Goal: Contribute content

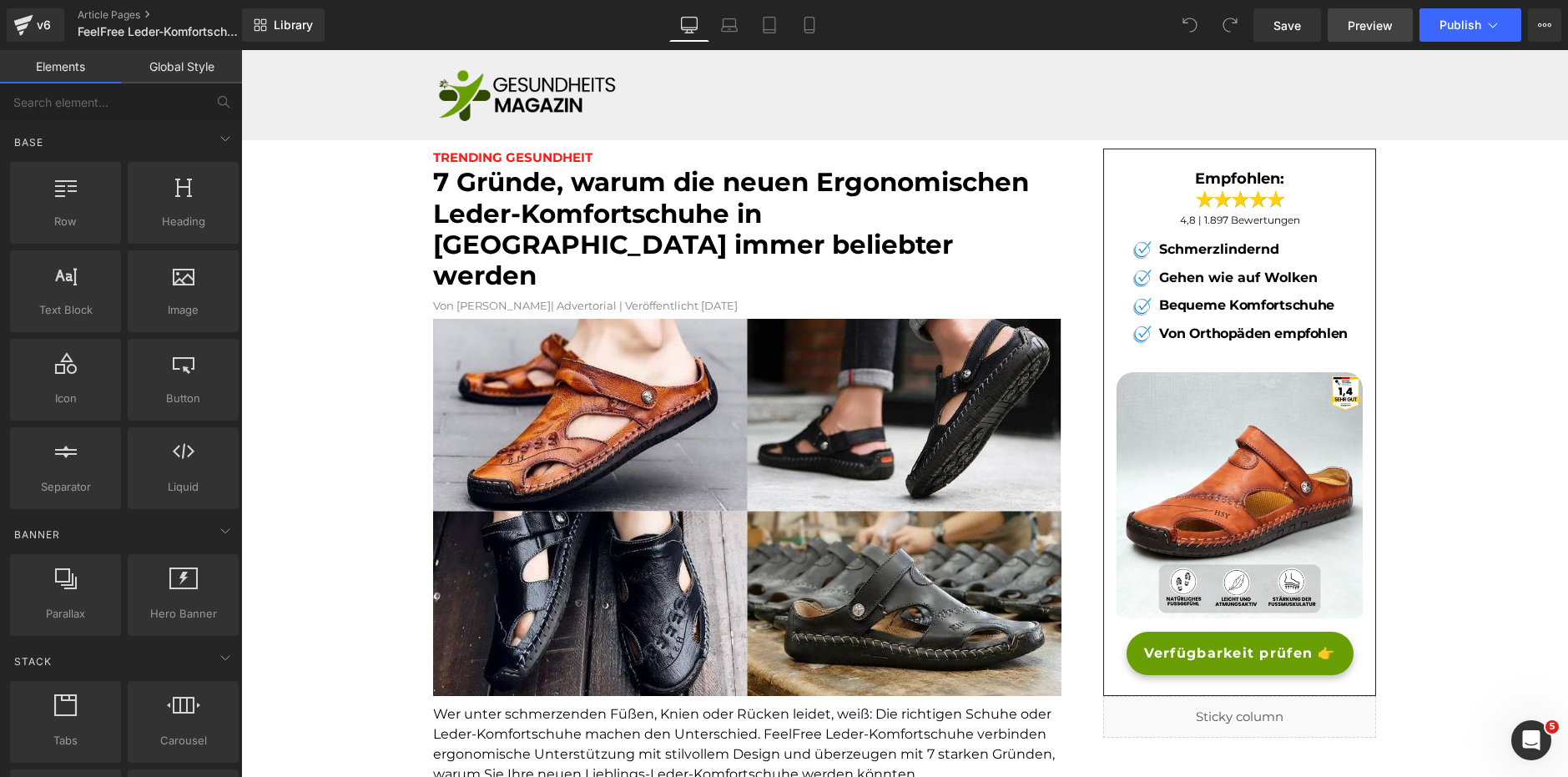
click at [1370, 19] on span "Preview" at bounding box center [1370, 26] width 45 height 18
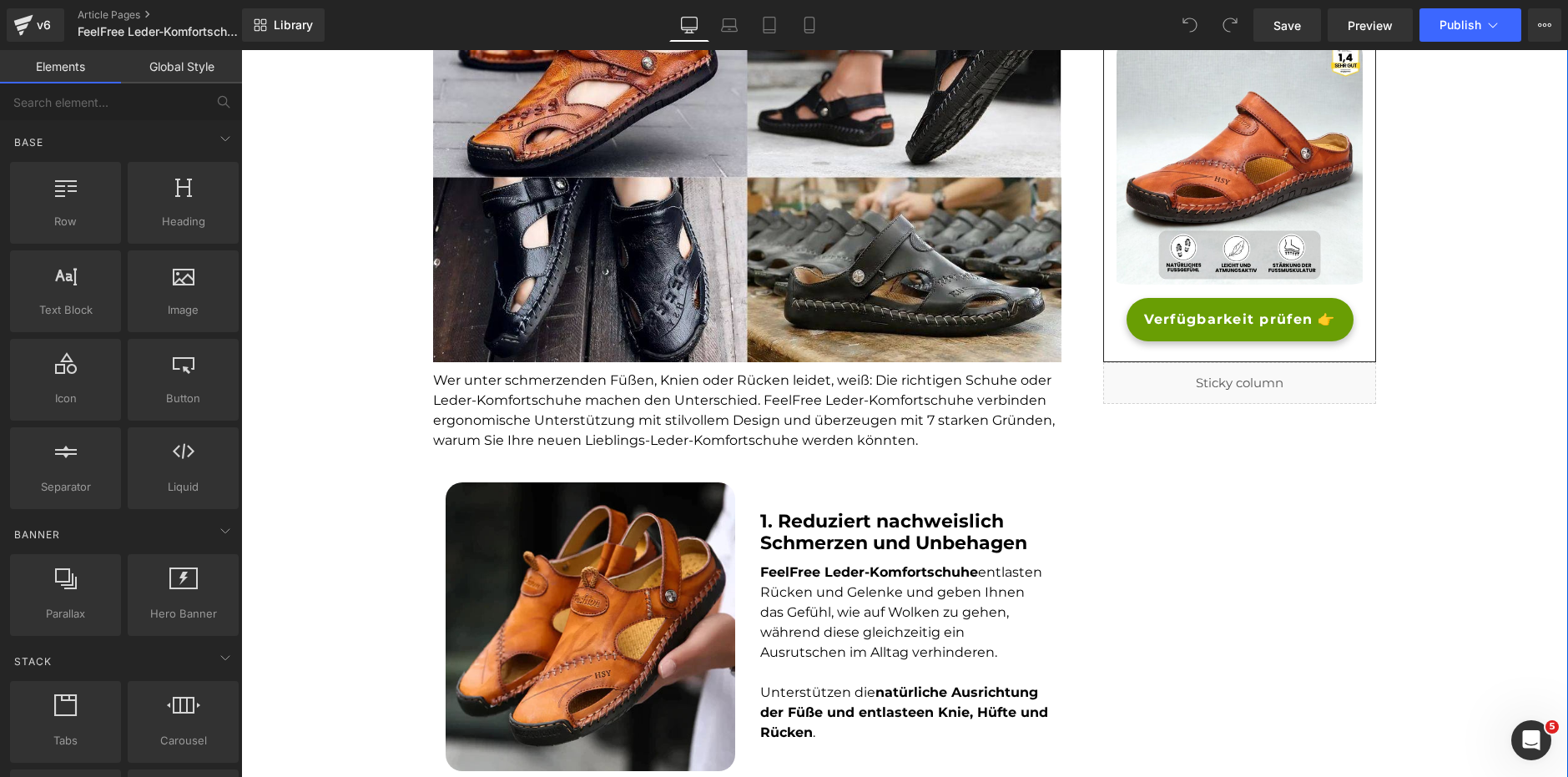
click at [607, 374] on font "Wer unter schmerzenden Füßen, Knien oder Rücken leidet, weiß: Die richtigen Sch…" at bounding box center [744, 411] width 622 height 76
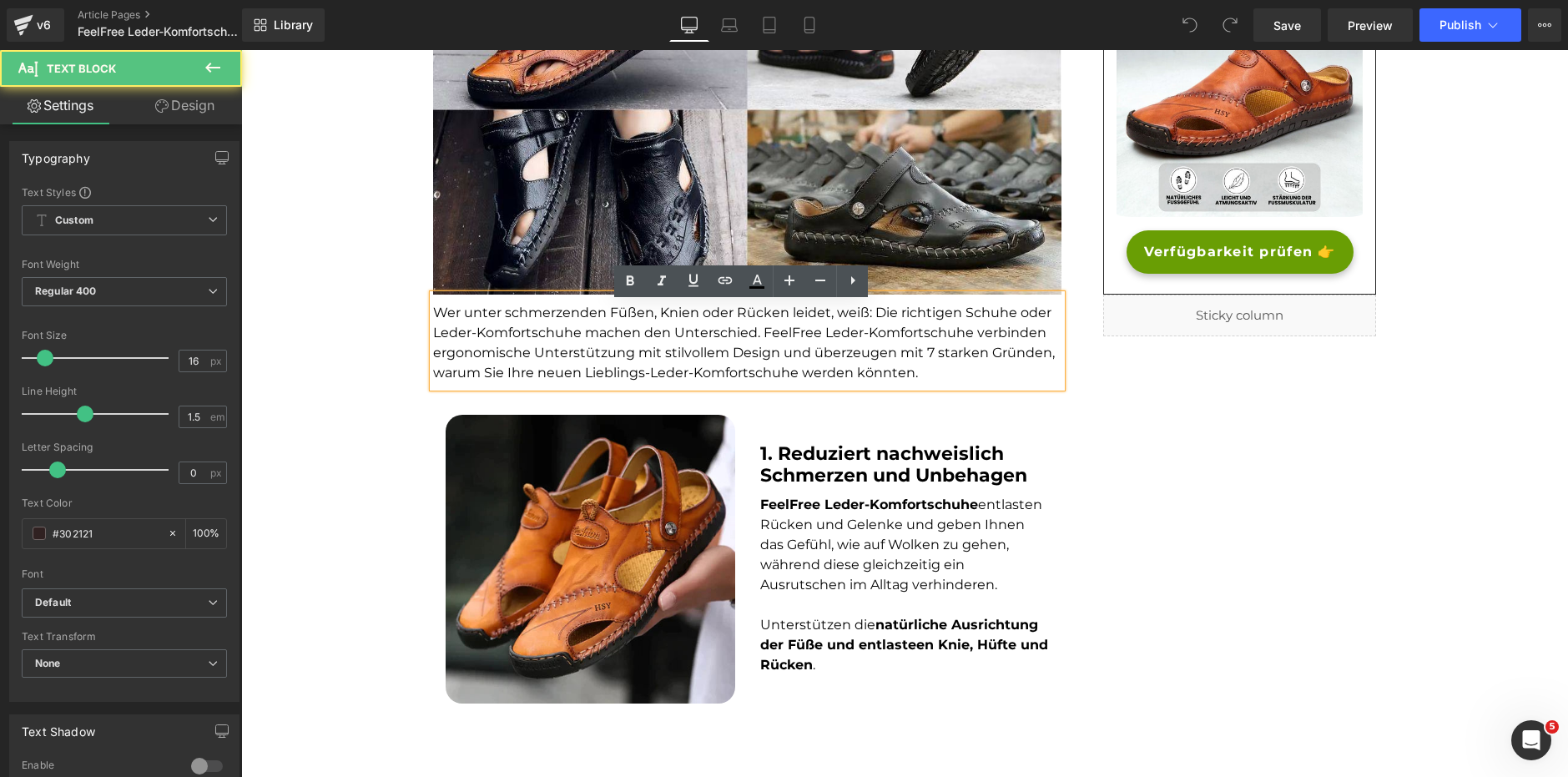
scroll to position [668, 0]
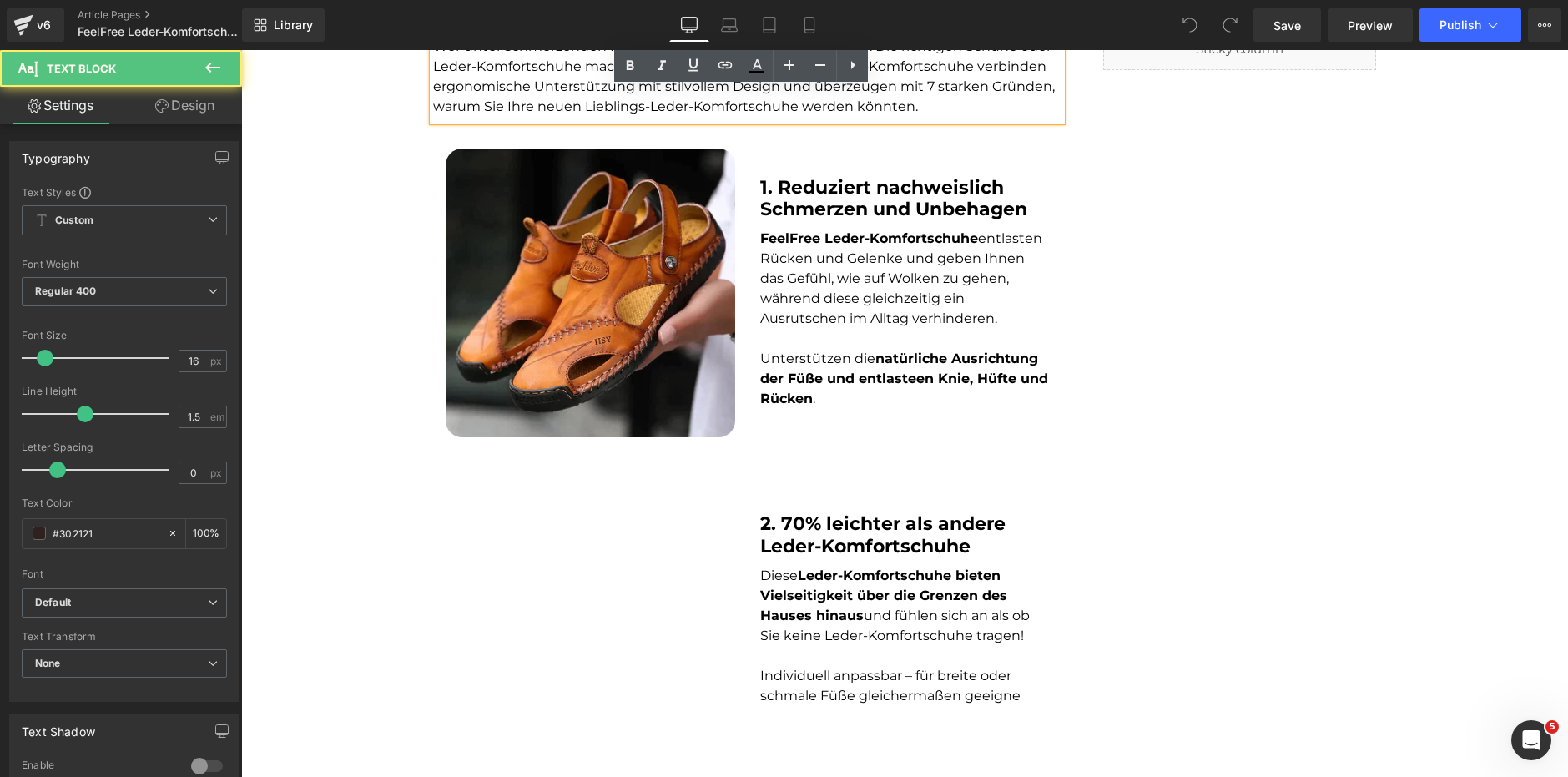
click at [810, 298] on p "FeelFree Leder-Komfortschuhe entlasten Rücken und Gelenke und geben Ihnen das G…" at bounding box center [905, 278] width 290 height 100
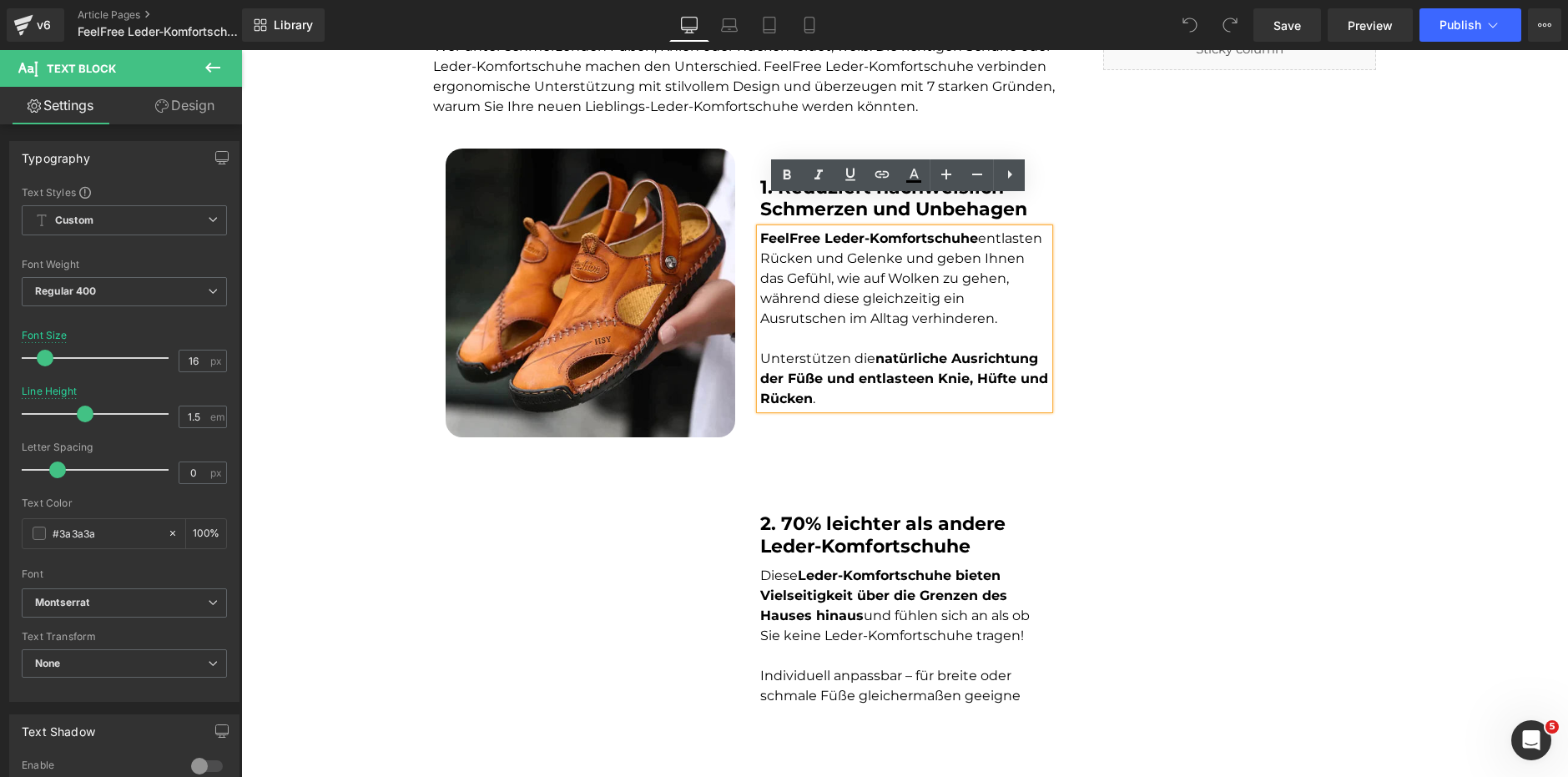
click at [805, 328] on p at bounding box center [905, 338] width 290 height 20
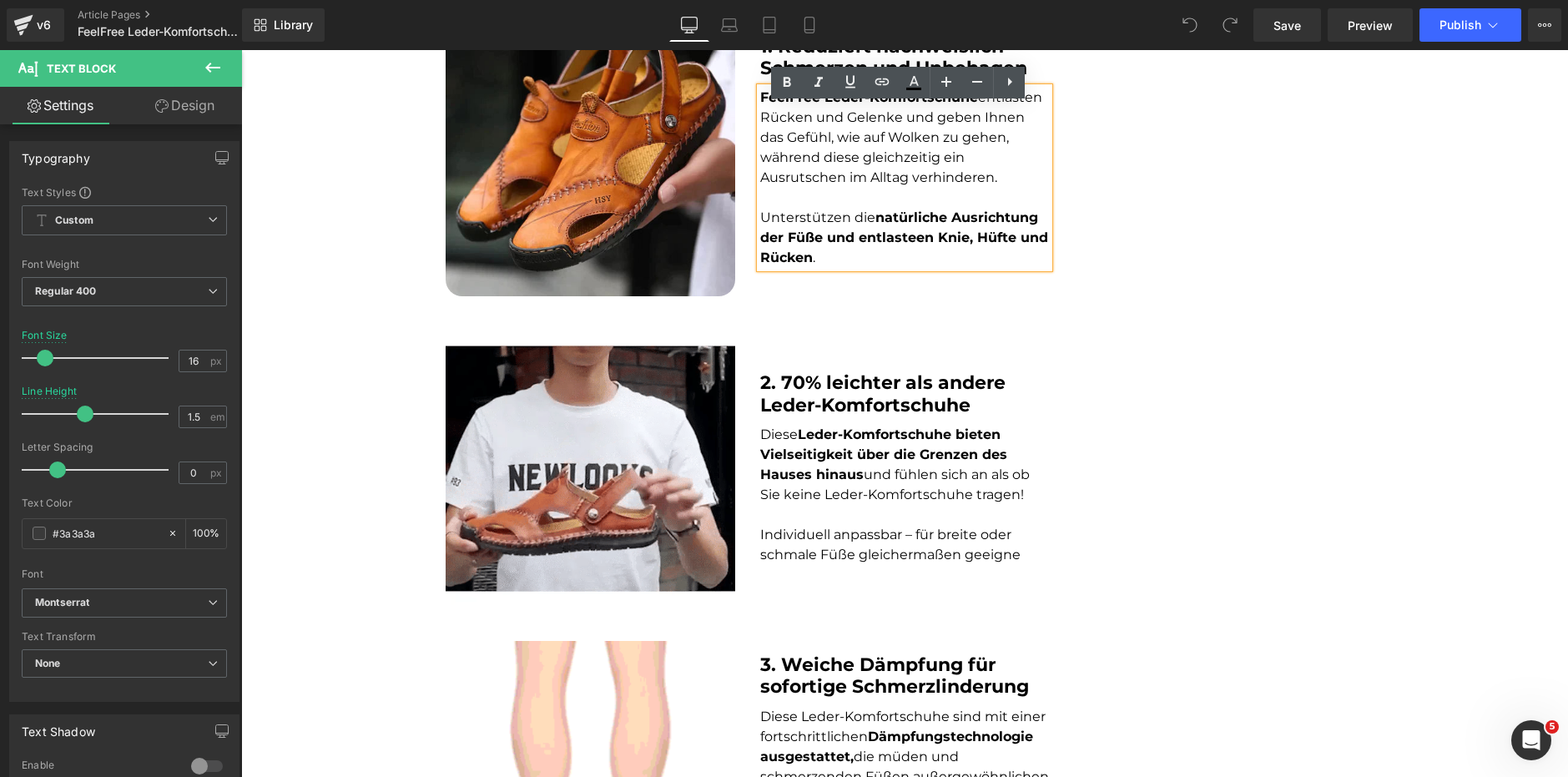
scroll to position [834, 0]
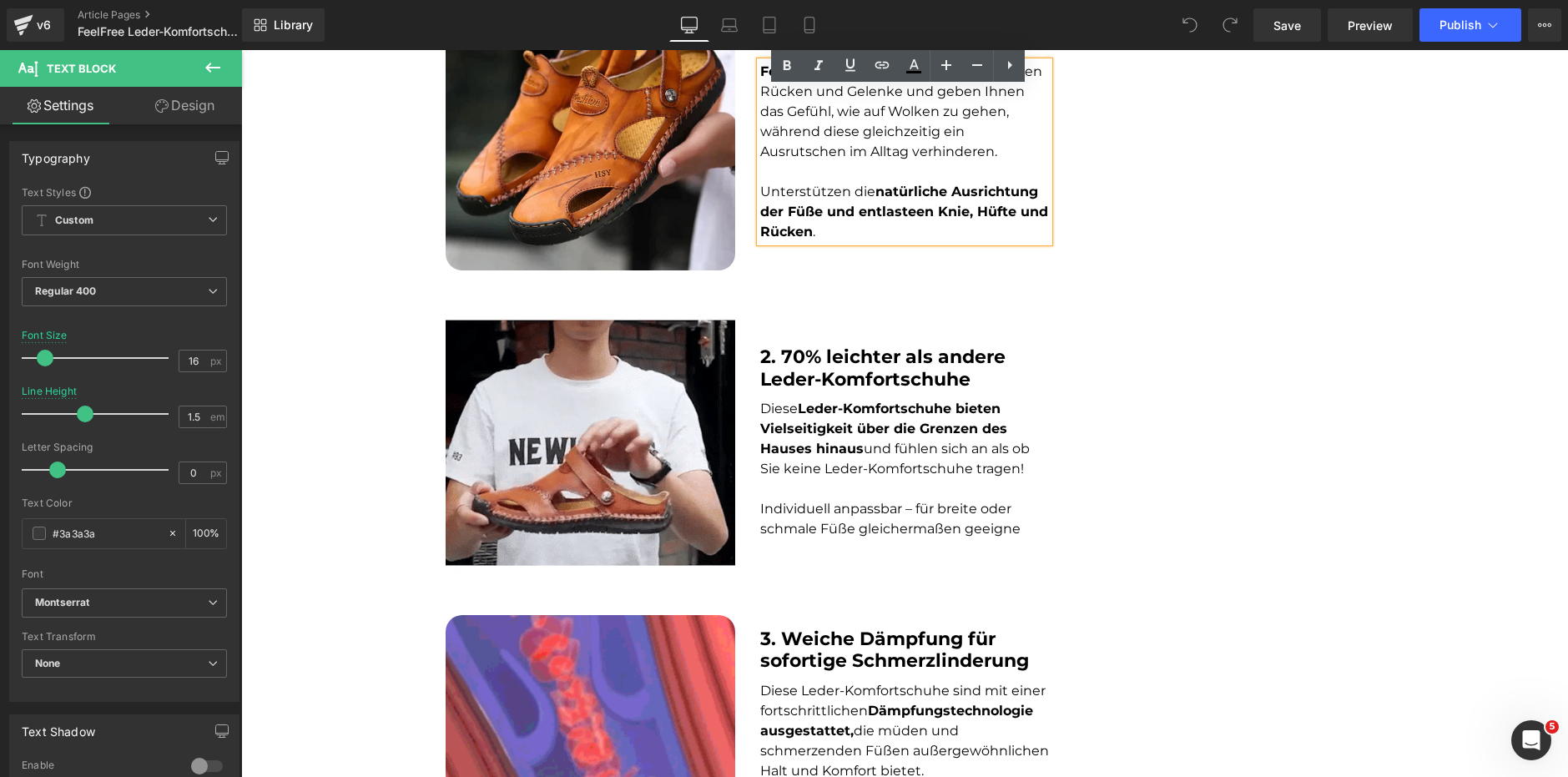
click at [795, 350] on b "2. 70% leichter als andere Leder-Komfortschuhe" at bounding box center [883, 367] width 245 height 44
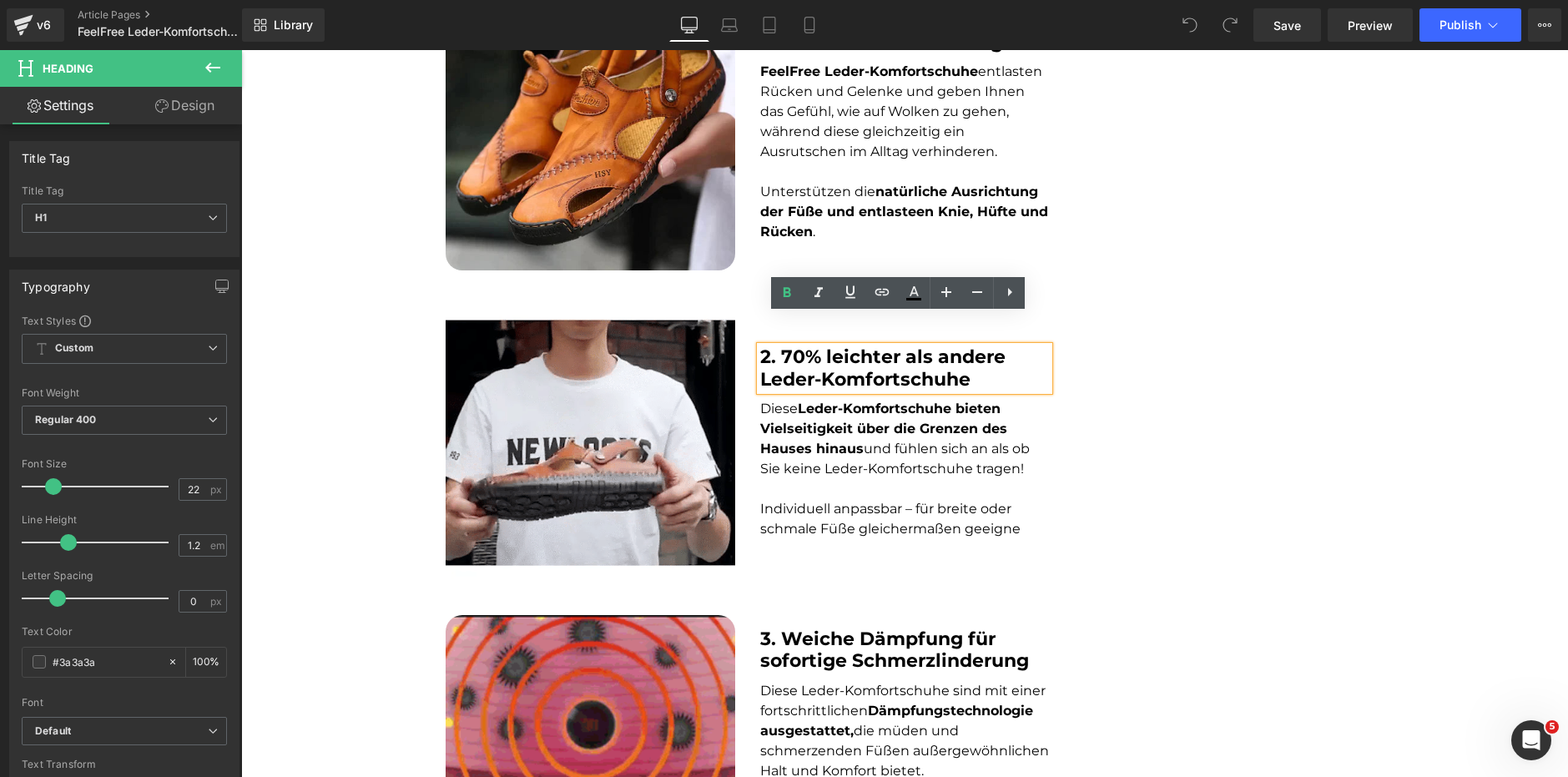
click at [833, 407] on p "Diese Leder-Komfortschuhe bieten Vielseitigkeit über die Grenzen des Hauses hin…" at bounding box center [905, 439] width 290 height 80
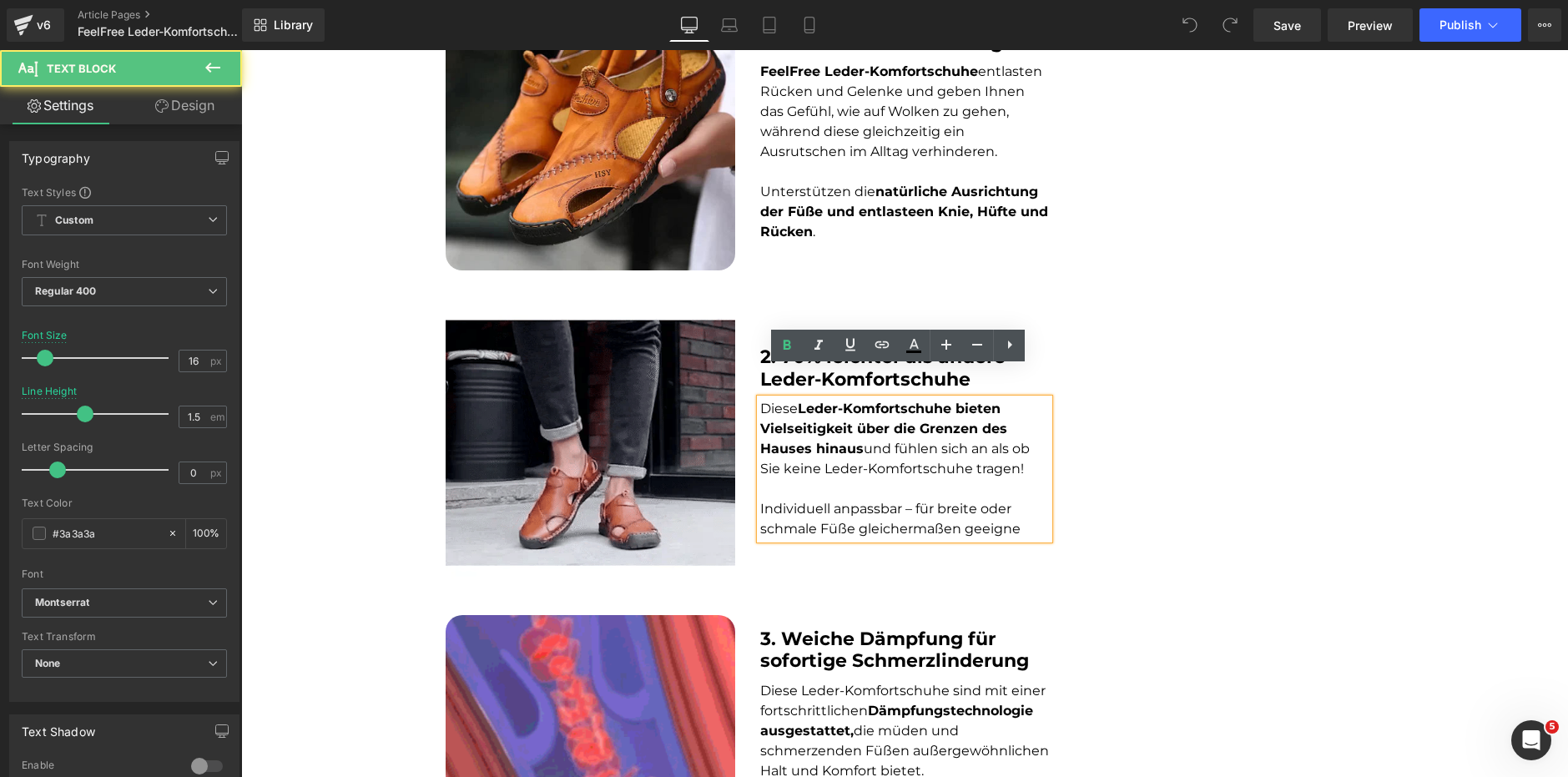
click at [831, 501] on font "Individuell anpassbar – für breite oder schmale Füße gleichermaßen geeigne" at bounding box center [890, 518] width 260 height 36
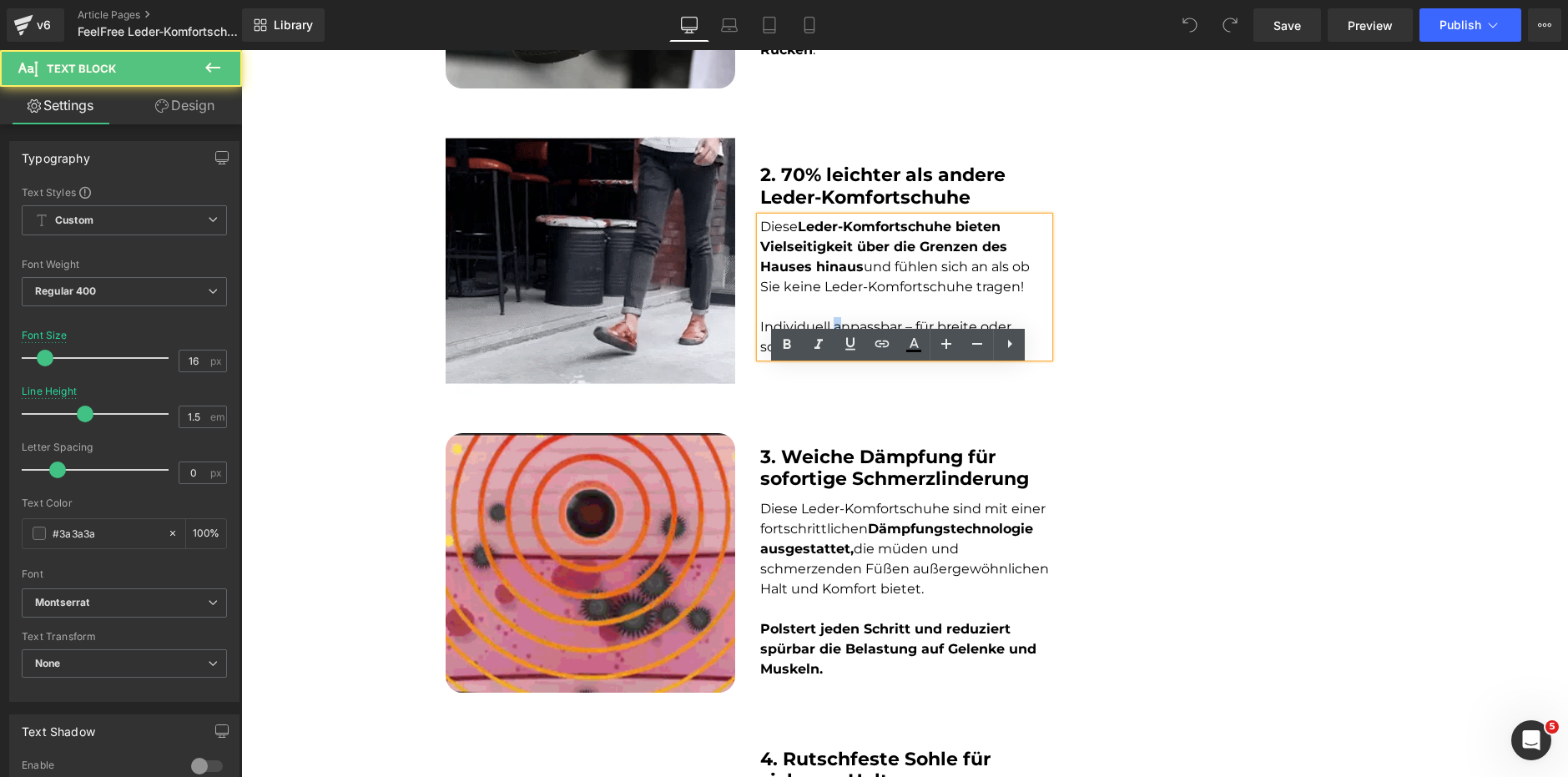
scroll to position [1085, 0]
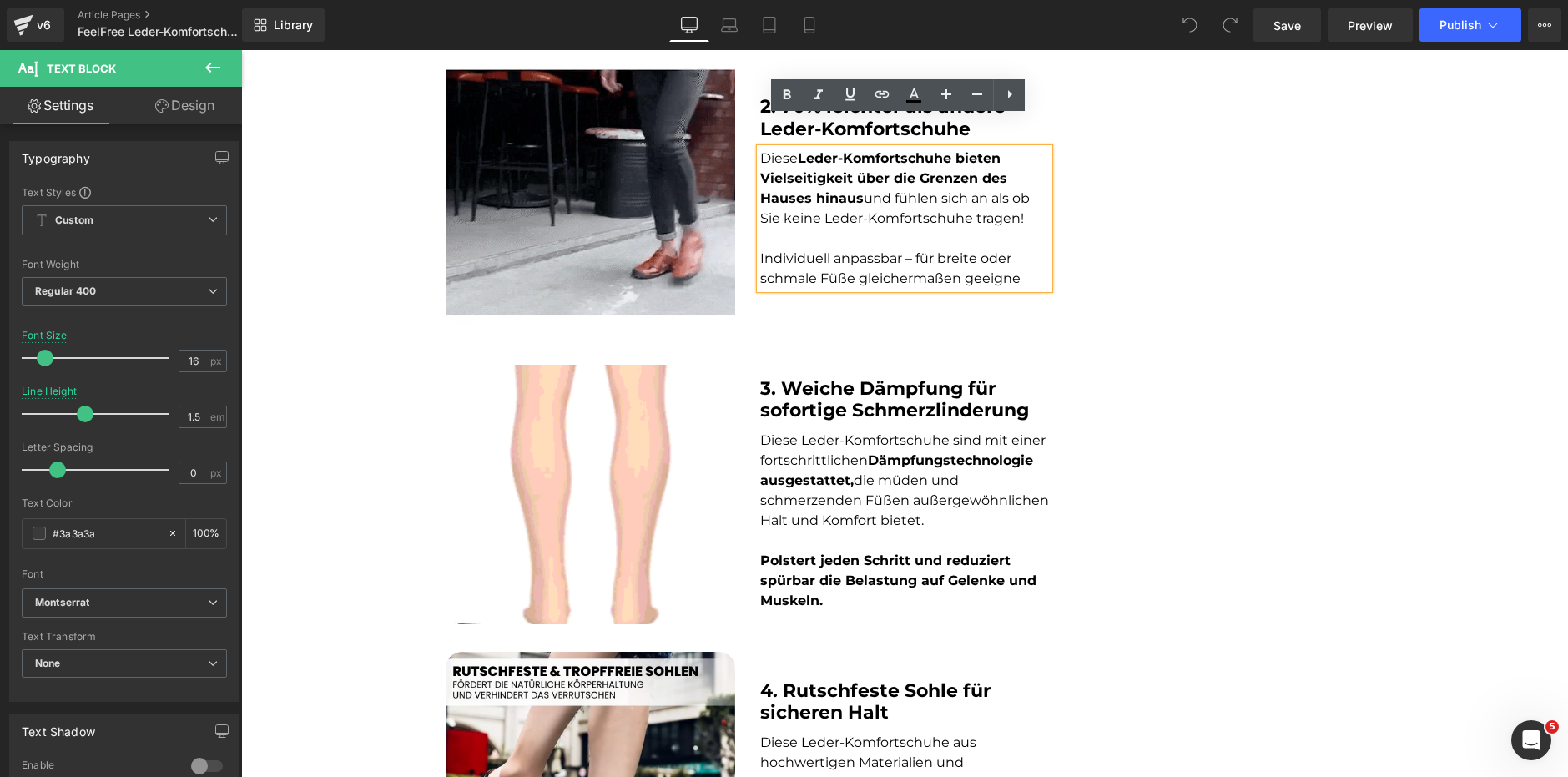
click at [776, 229] on p at bounding box center [905, 238] width 290 height 20
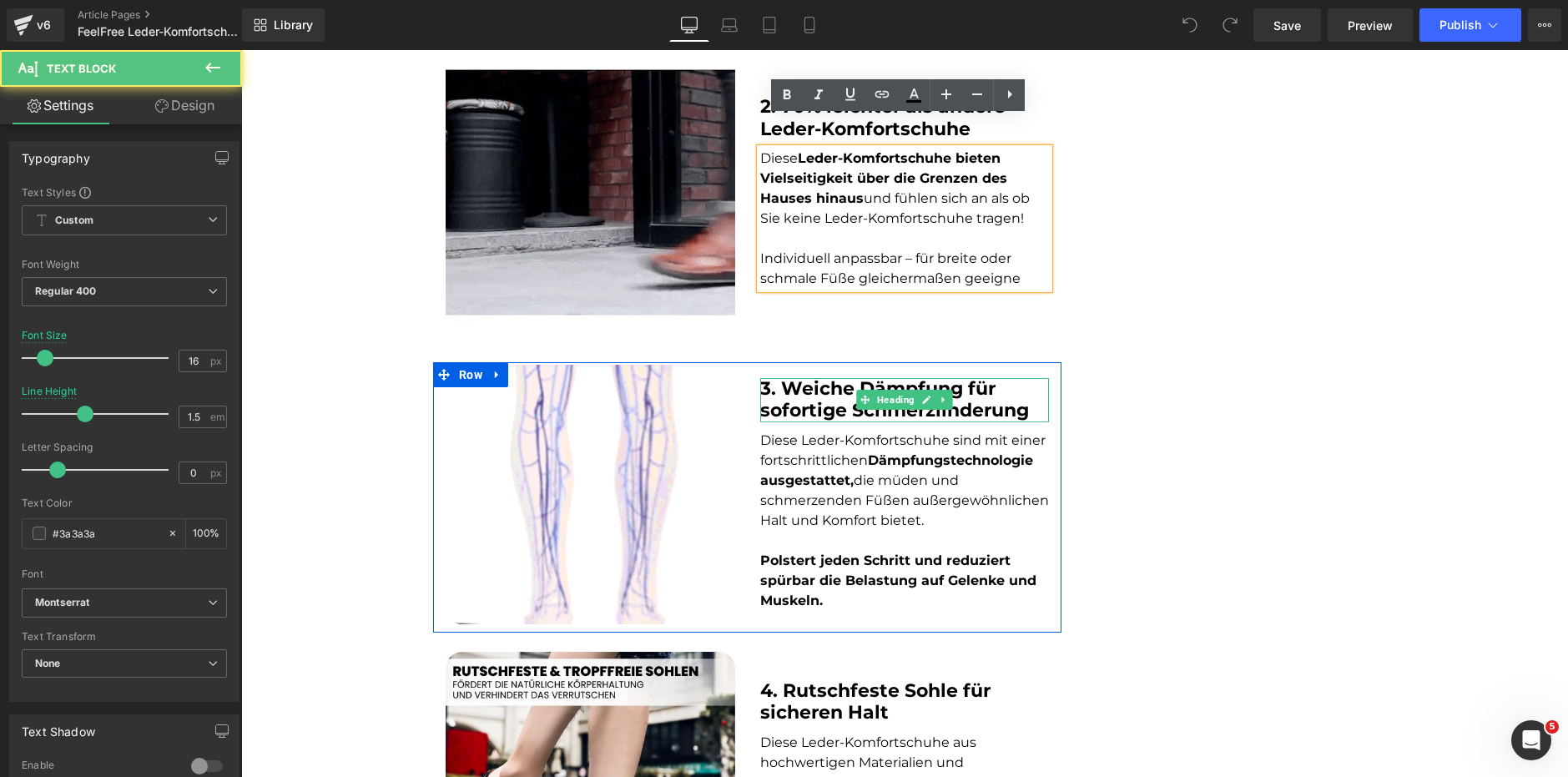
click at [801, 377] on strong "3. Weiche Dämpfung für sofortige Schmerzlinderung" at bounding box center [894, 399] width 268 height 44
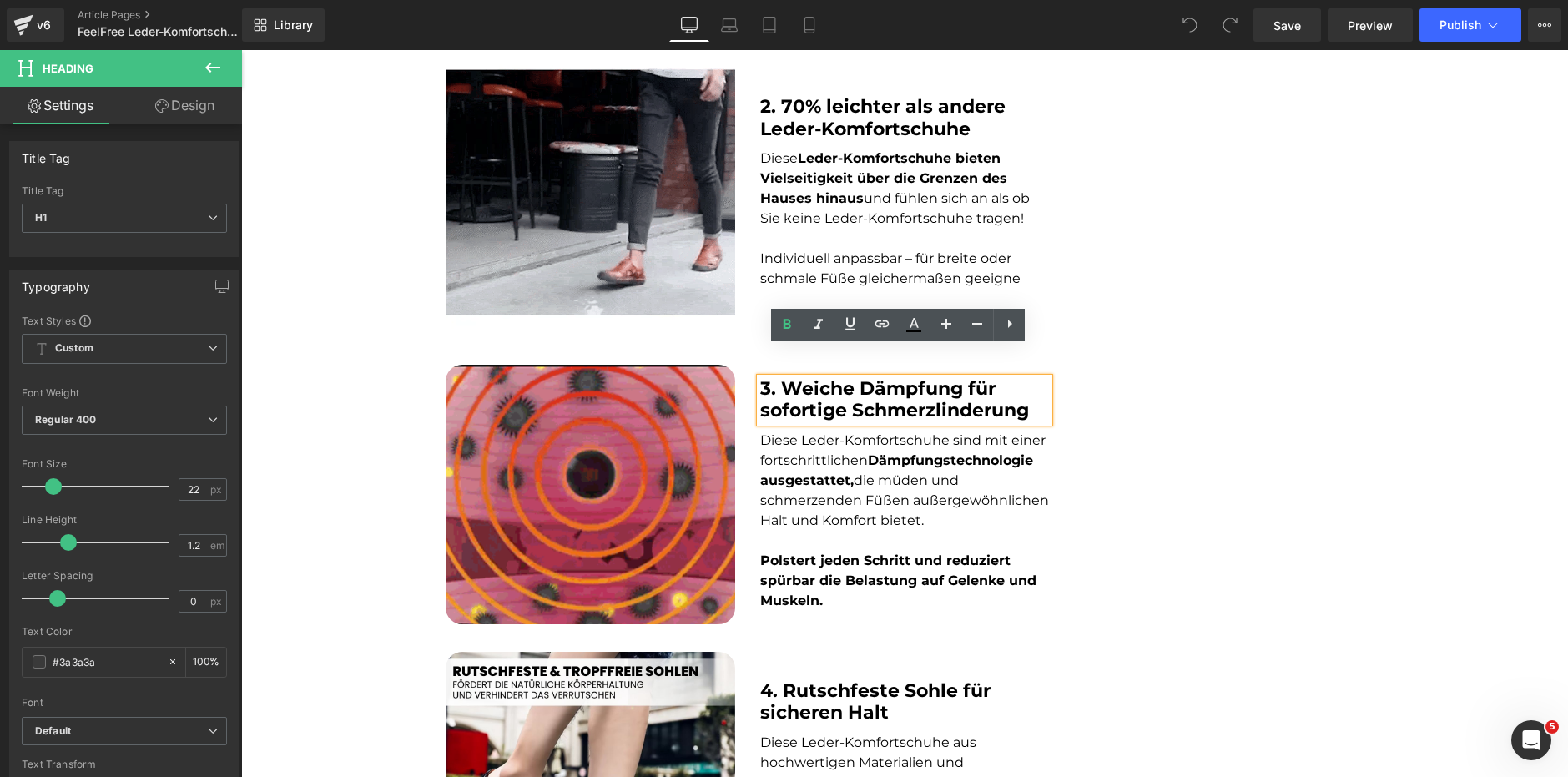
click at [795, 431] on p "Diese Leder-Komfortschuhe sind mit einer fortschrittlichen Dämpfungstechnologie…" at bounding box center [905, 480] width 290 height 100
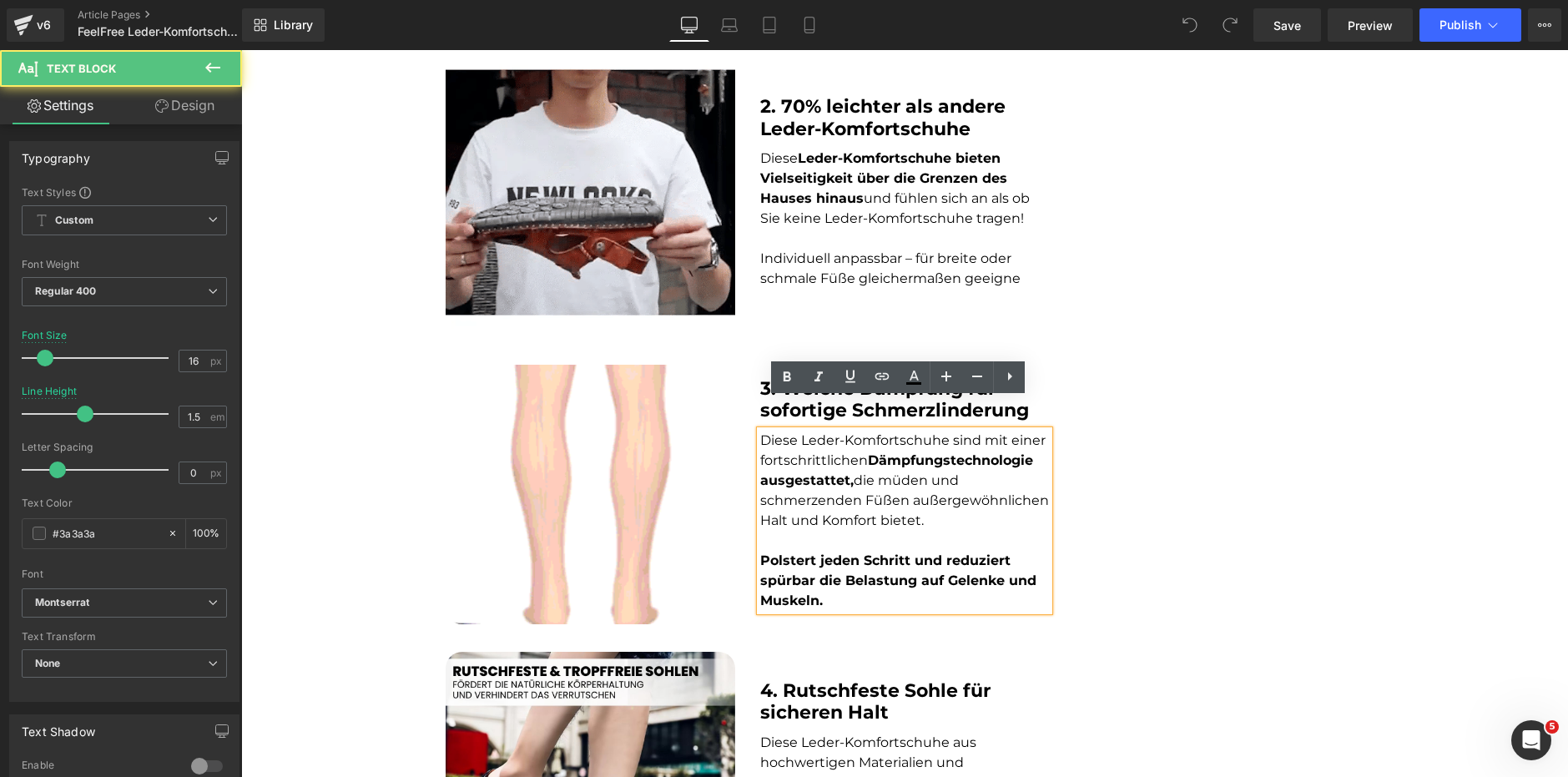
click at [803, 531] on p at bounding box center [905, 540] width 290 height 20
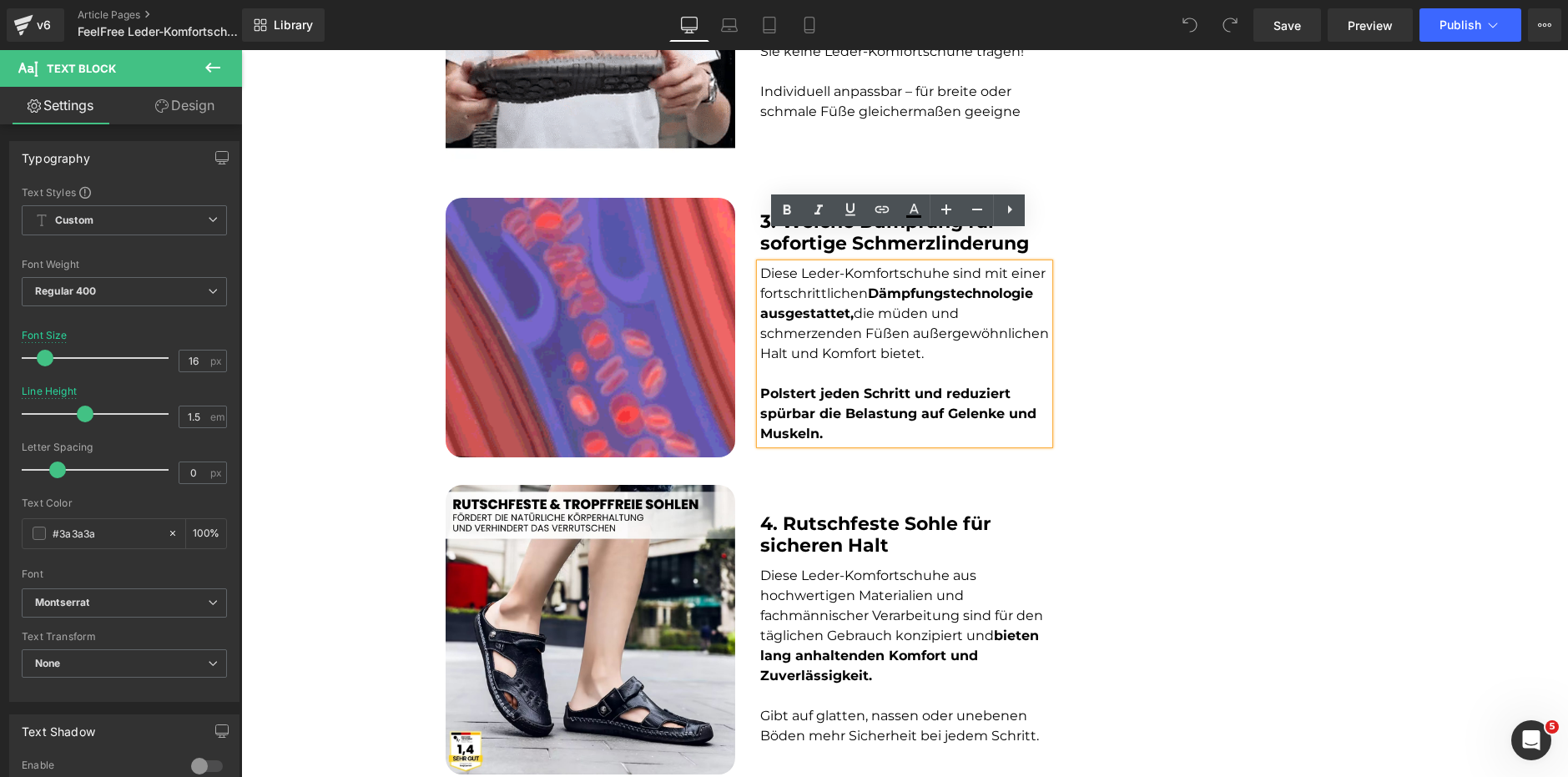
click at [801, 512] on strong "4. Rutschfeste Sohle für sicheren Halt" at bounding box center [875, 534] width 230 height 44
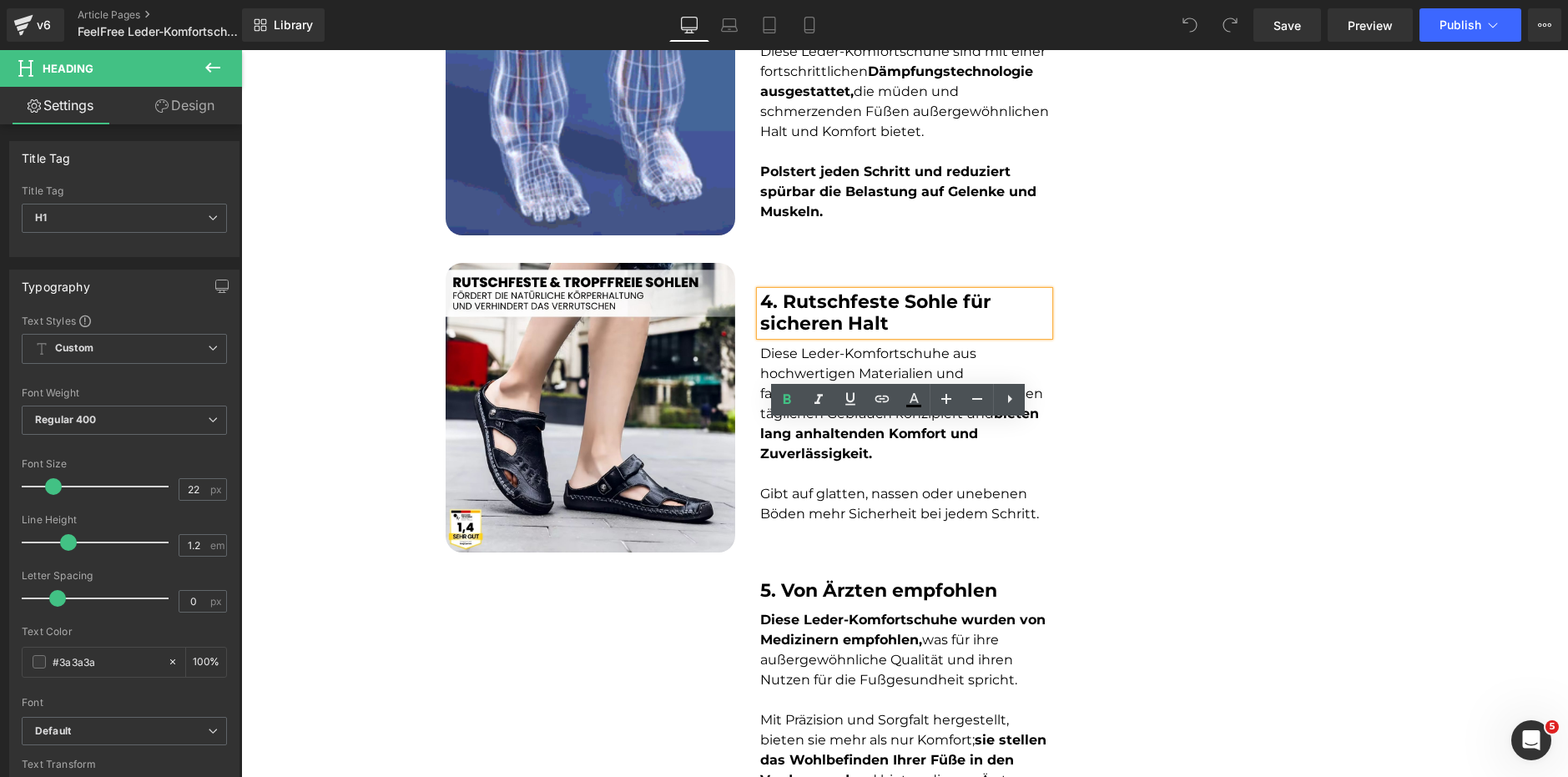
scroll to position [1502, 0]
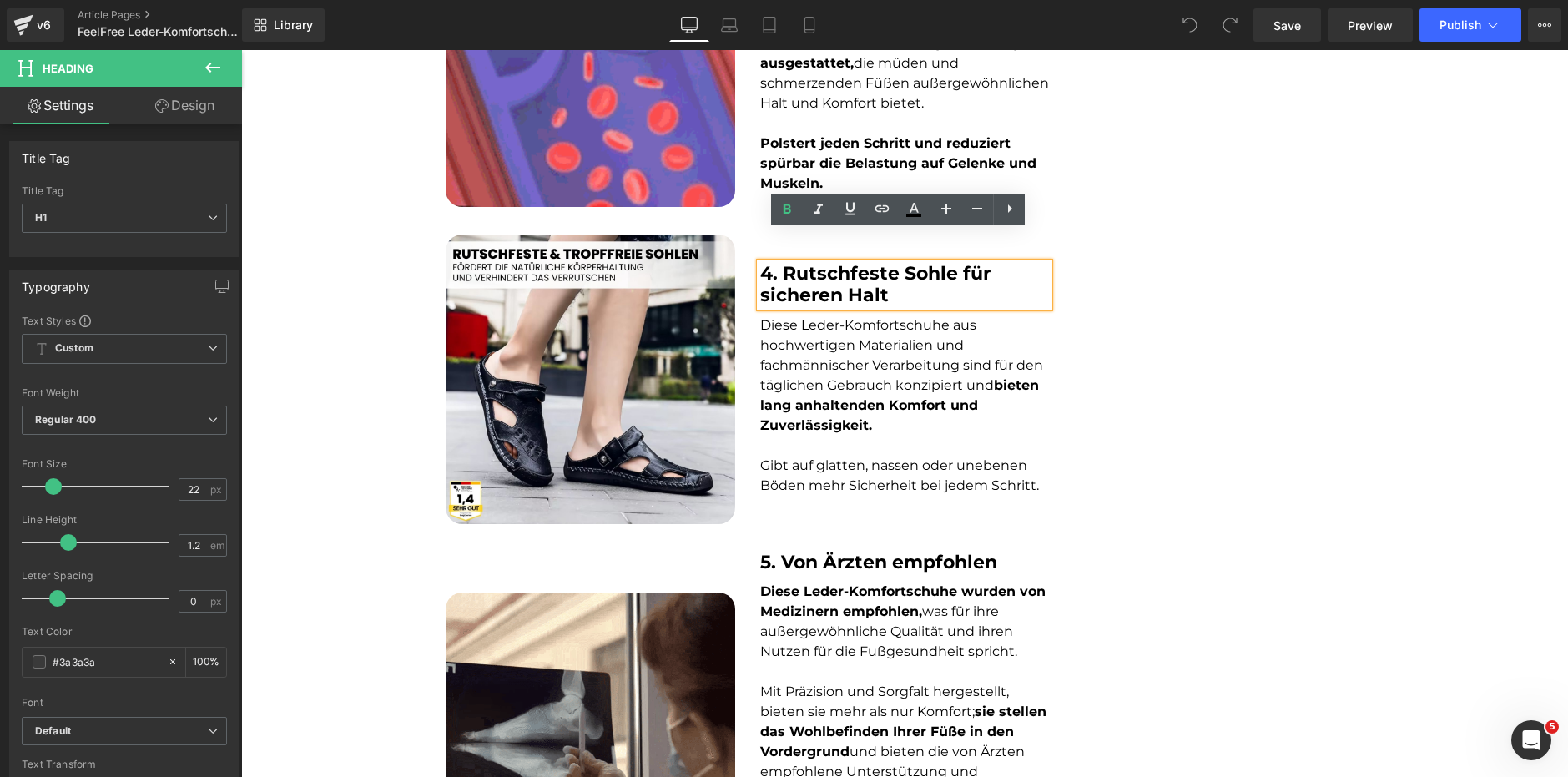
click at [798, 333] on span "Diese Leder-Komfortschuhe aus hochwertigen Materialien und fachmännischer Verar…" at bounding box center [901, 374] width 283 height 116
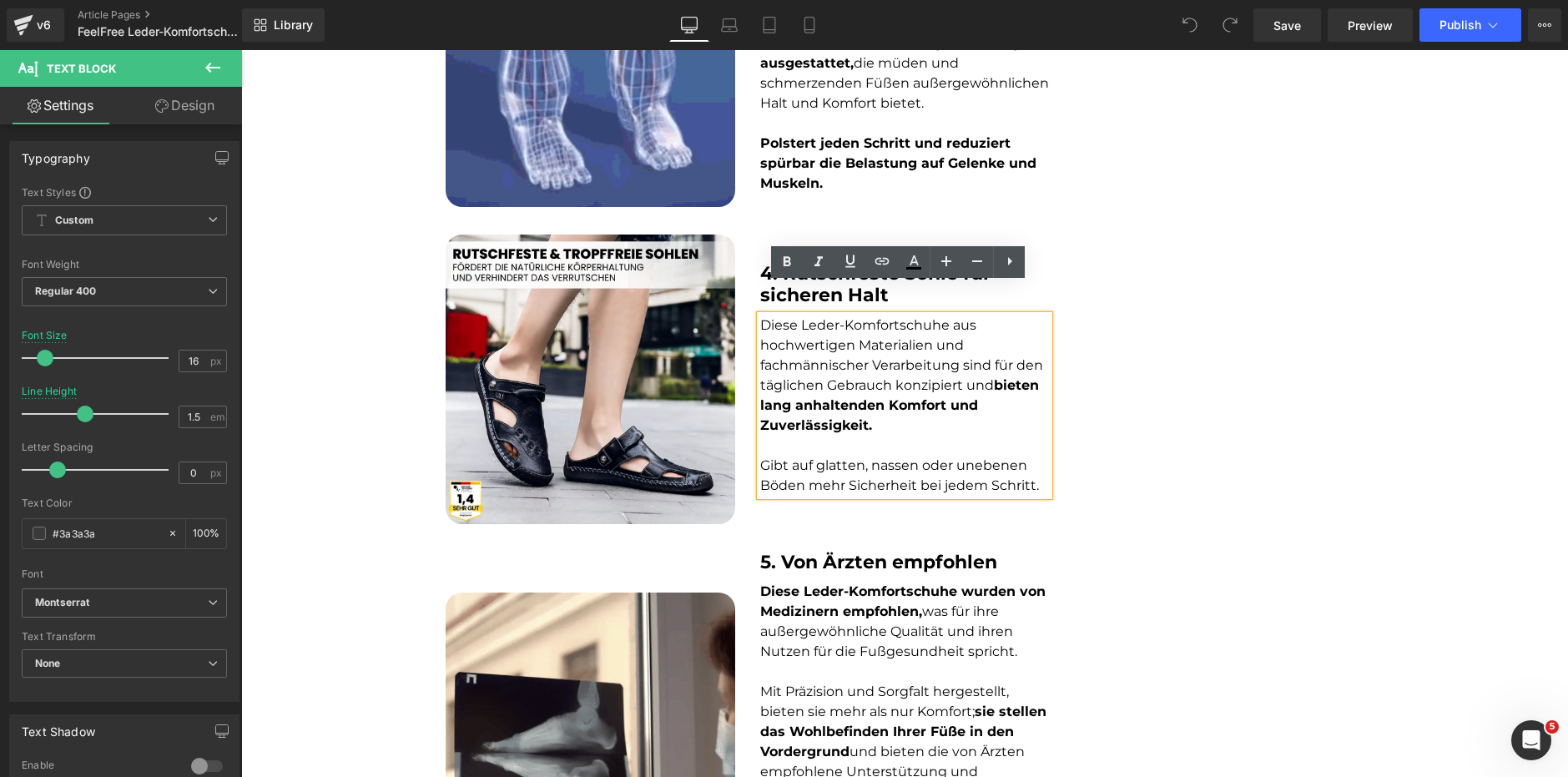
click at [798, 457] on font "Gibt auf glatten, nassen oder unebenen Böden mehr Sicherheit bei jedem Schritt." at bounding box center [900, 475] width 279 height 36
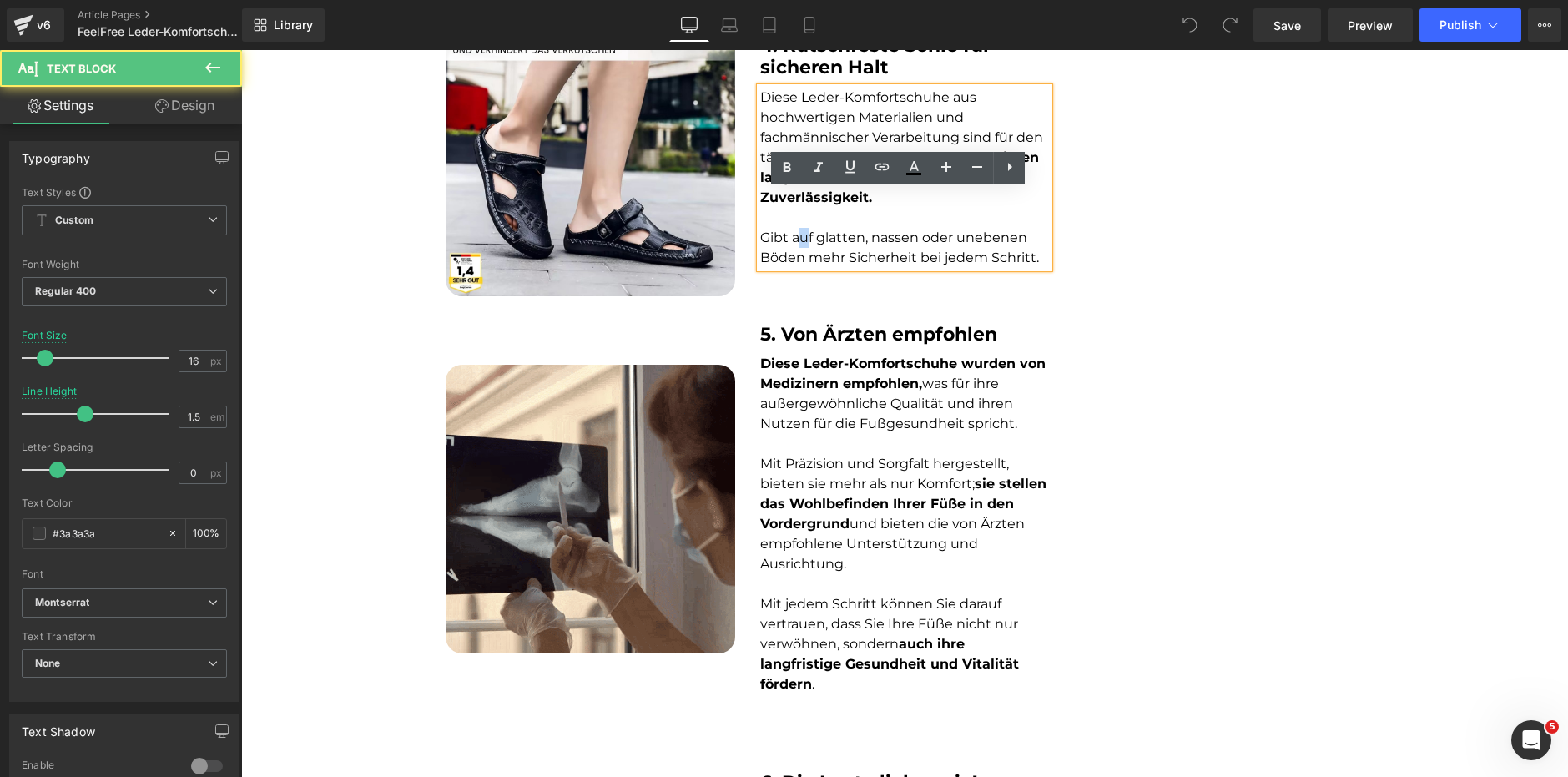
scroll to position [1753, 0]
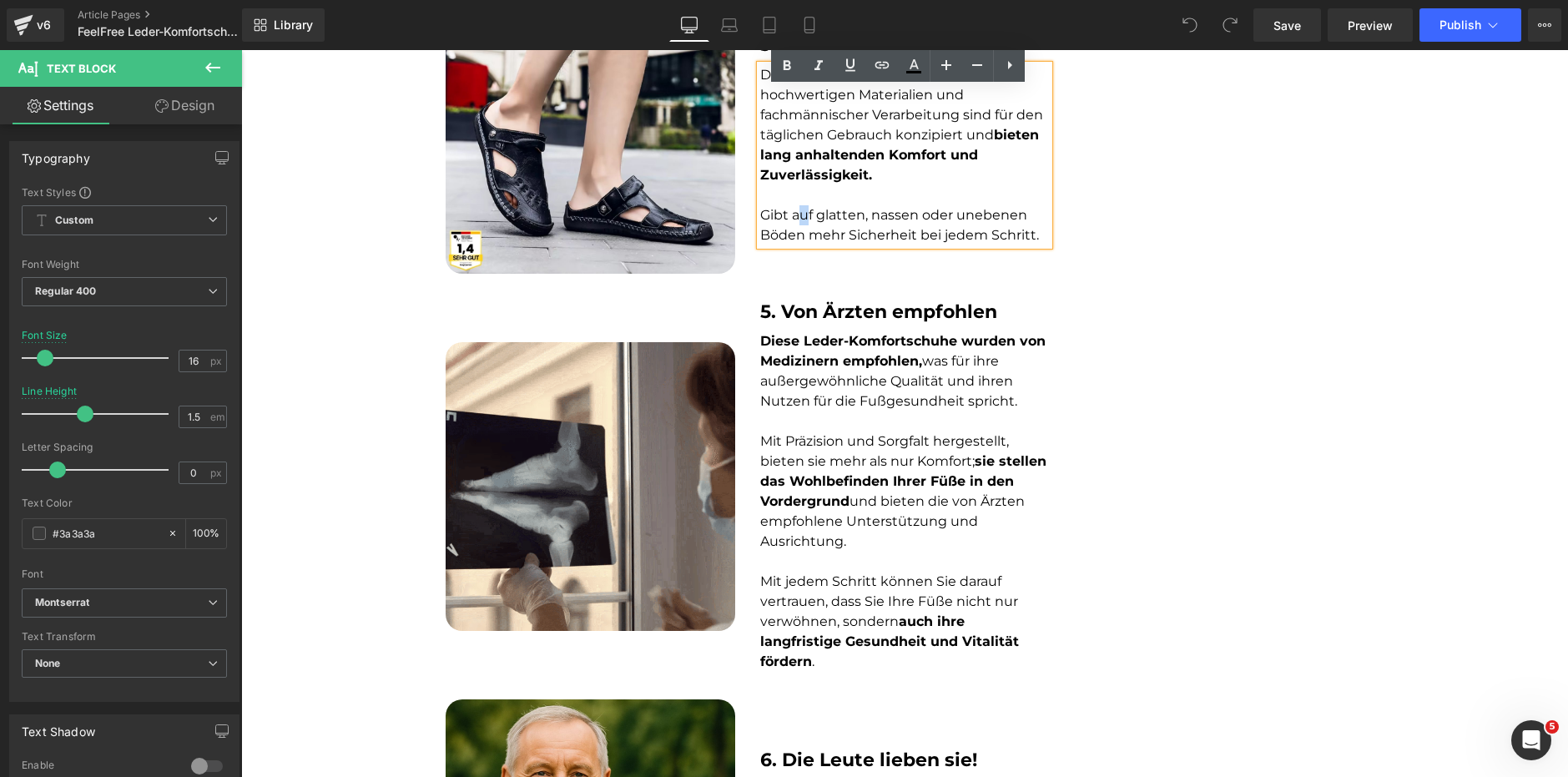
click at [808, 333] on strong "Diese Leder-Komfortschuhe wurden von Medizinern empfohlen," at bounding box center [902, 351] width 285 height 36
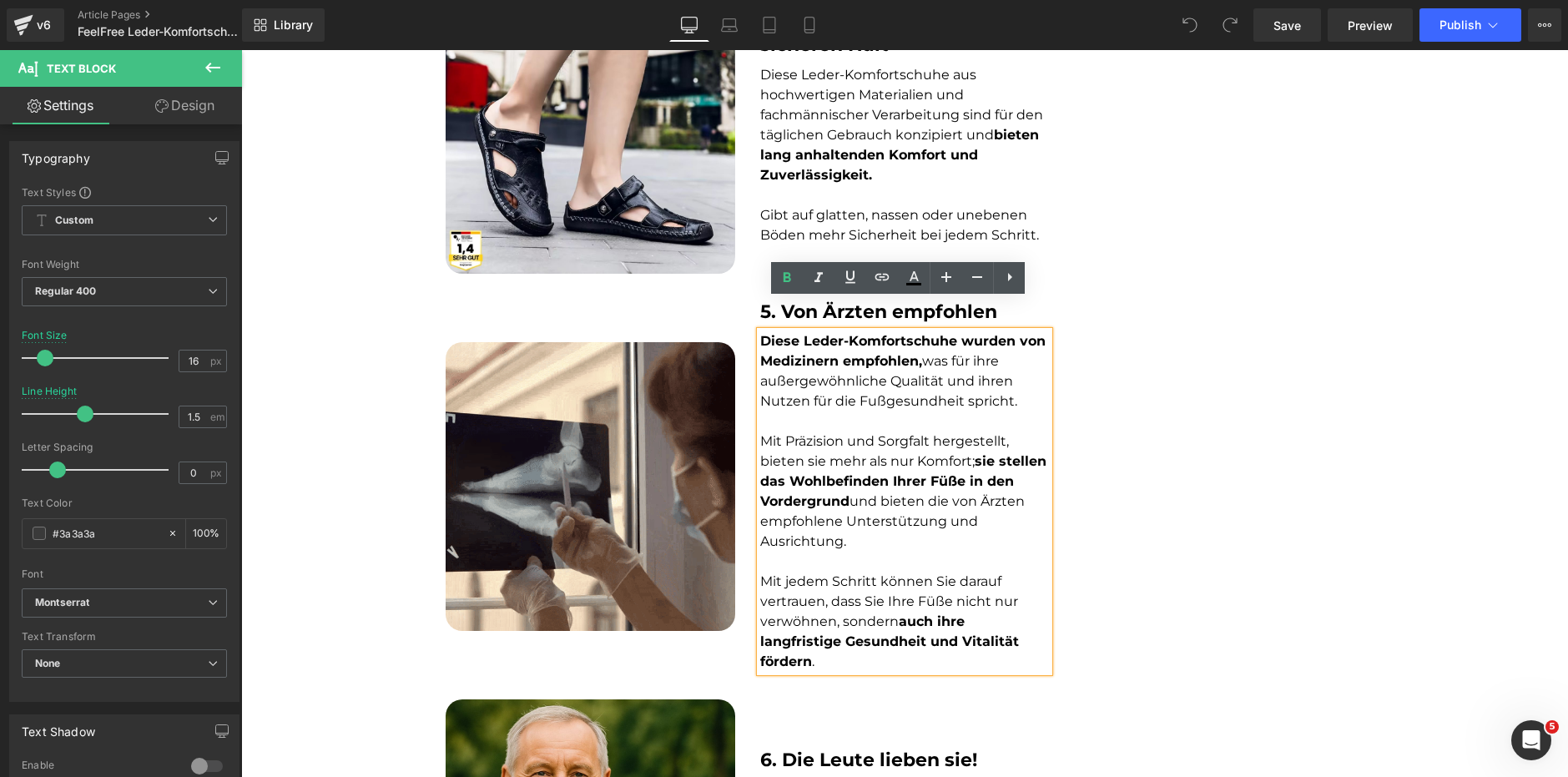
drag, startPoint x: 809, startPoint y: 398, endPoint x: 811, endPoint y: 449, distance: 51.0
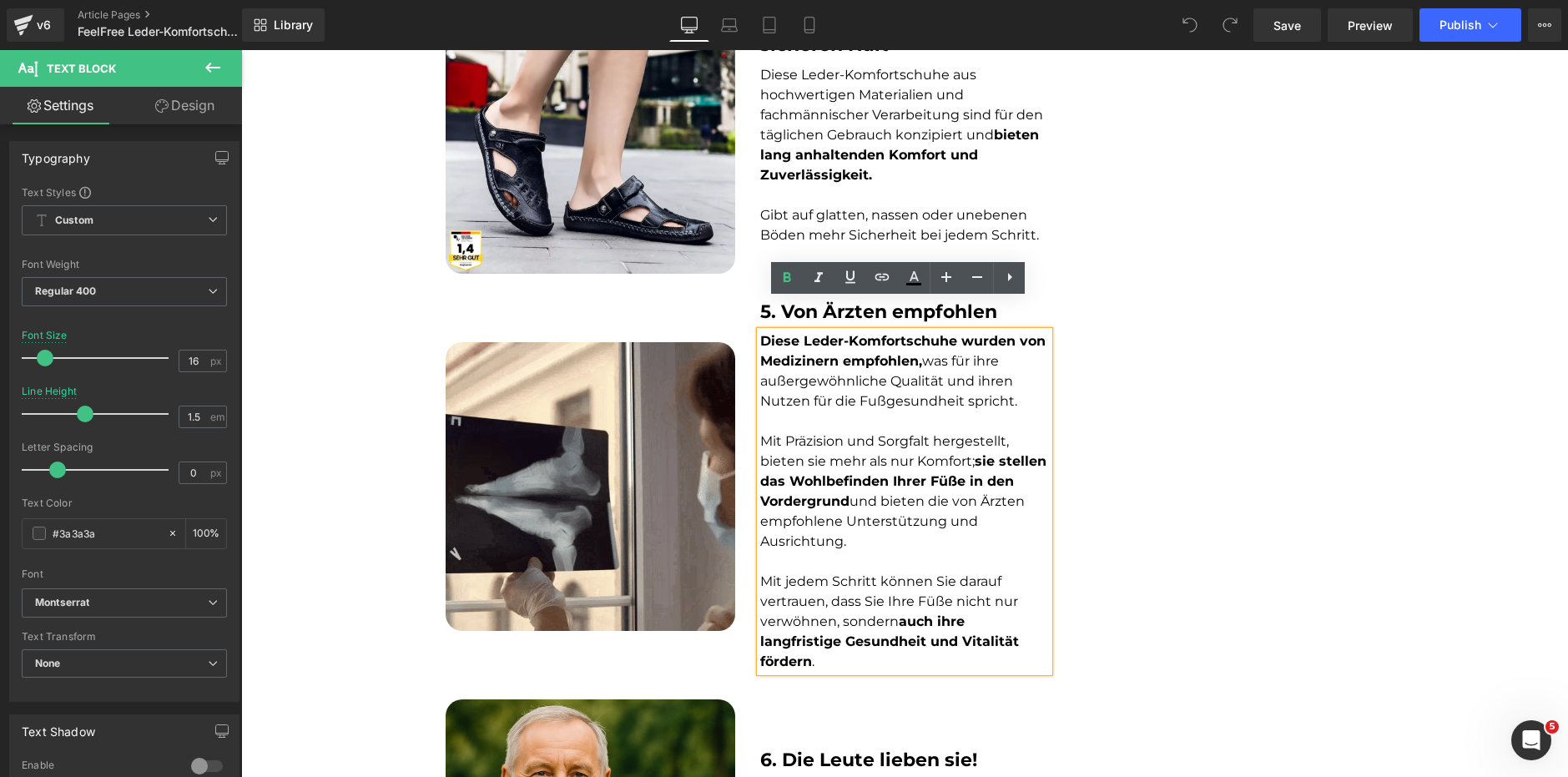
click at [809, 401] on div "Diese Leder-Komfortschuhe wurden von Medizinern empfohlen, was für ihre außerge…" at bounding box center [905, 502] width 290 height 341
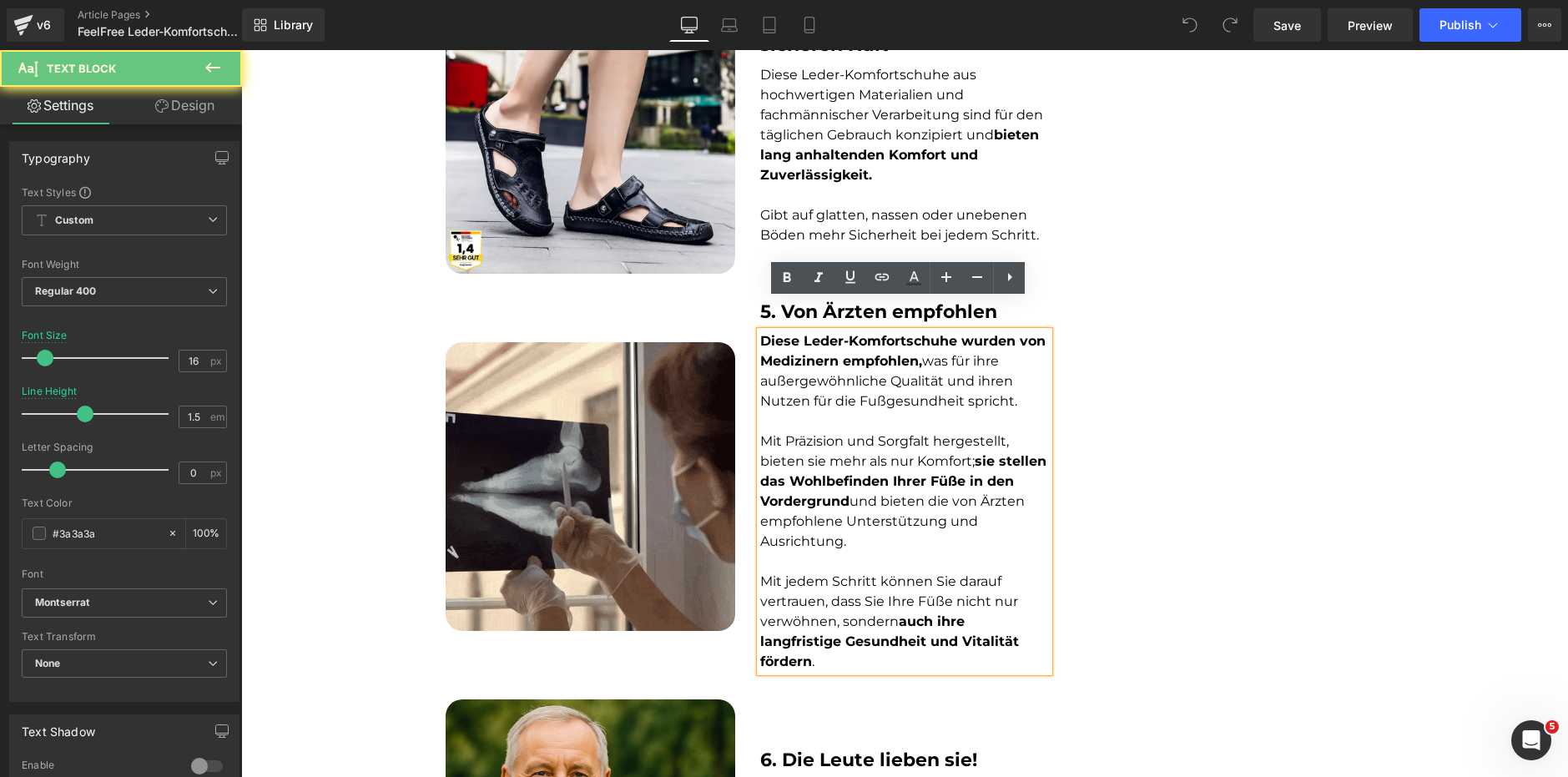
click at [813, 466] on strong "sie stellen das Wohlbefinden Ihrer Füße in den Vordergrund" at bounding box center [903, 480] width 286 height 56
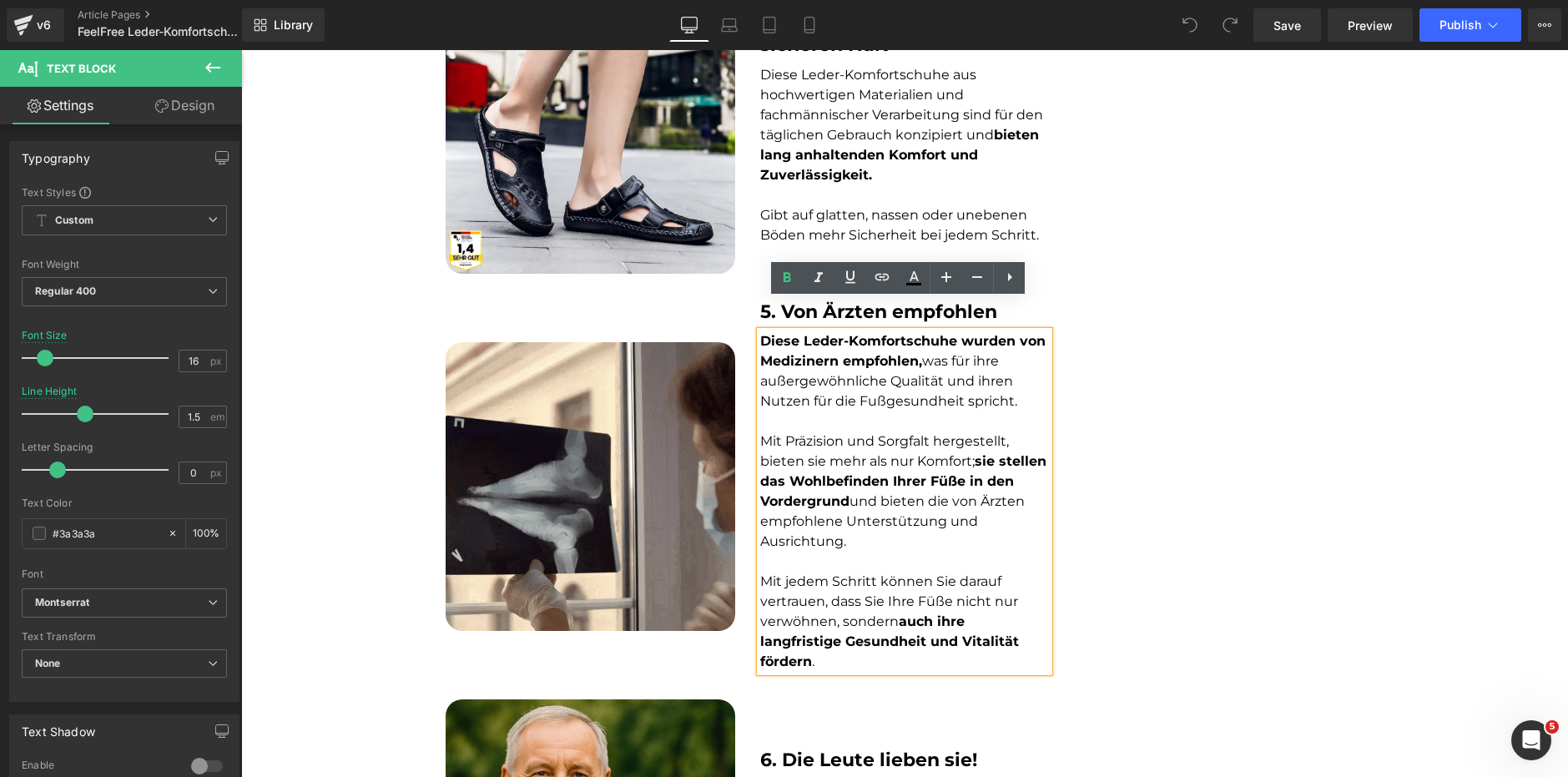
click at [801, 573] on font "Mit jedem Schritt können Sie darauf vertrauen, dass Sie Ihre Füße nicht nur ver…" at bounding box center [889, 621] width 259 height 96
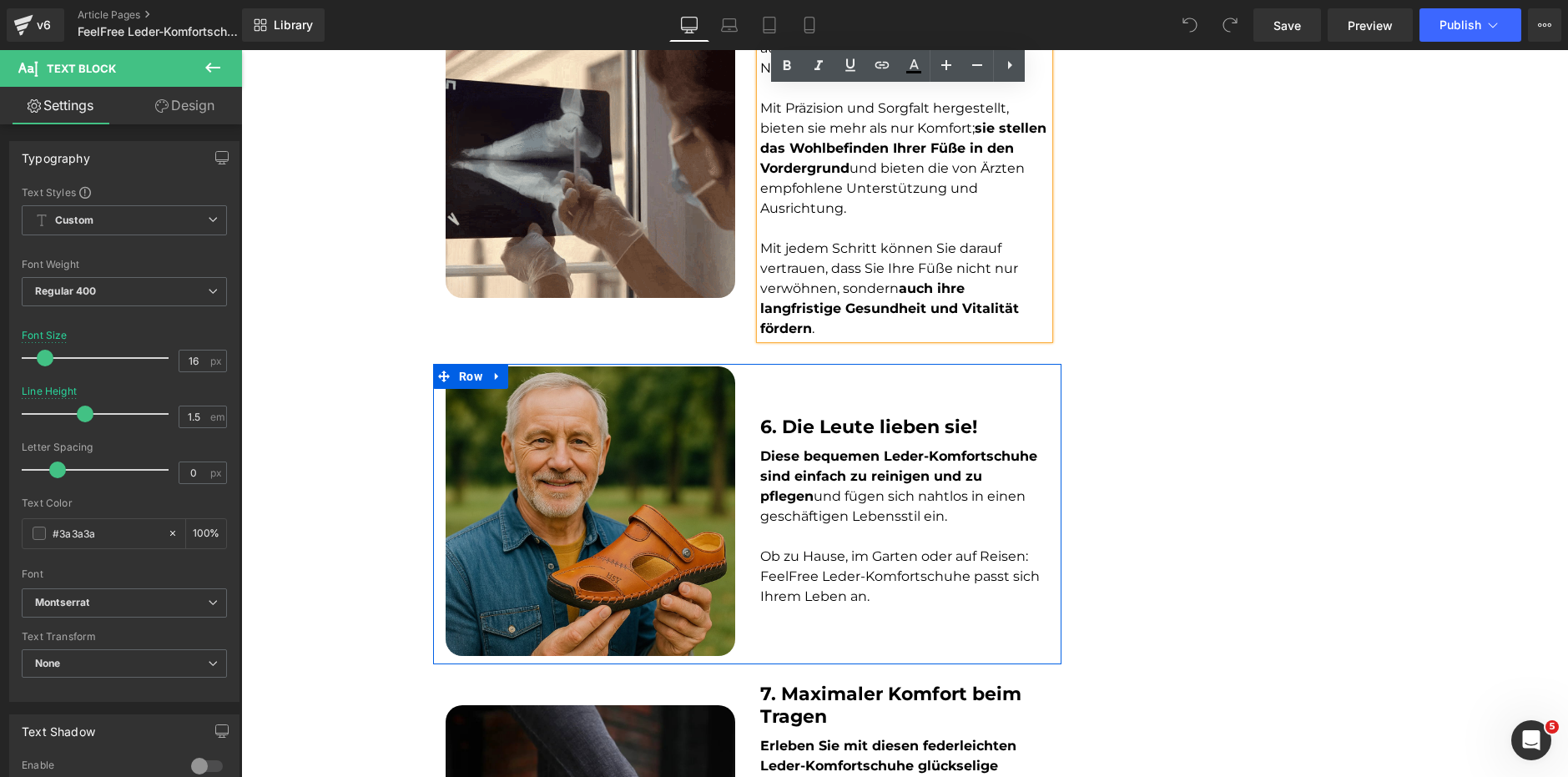
scroll to position [2086, 0]
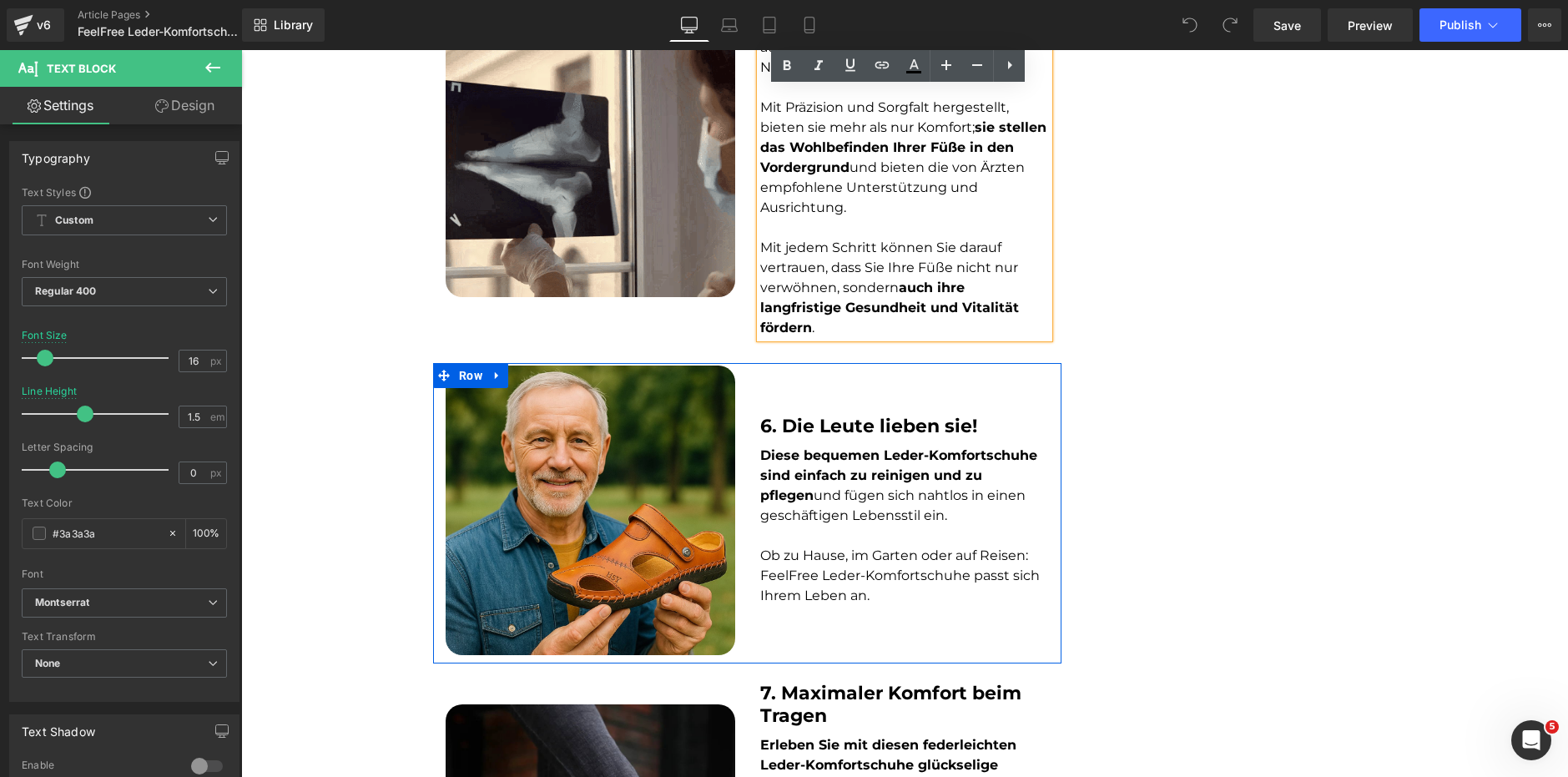
click at [785, 449] on strong "Diese bequemen Leder-Komfortschuhe sind einfach zu reinigen und zu pflegen" at bounding box center [899, 475] width 277 height 56
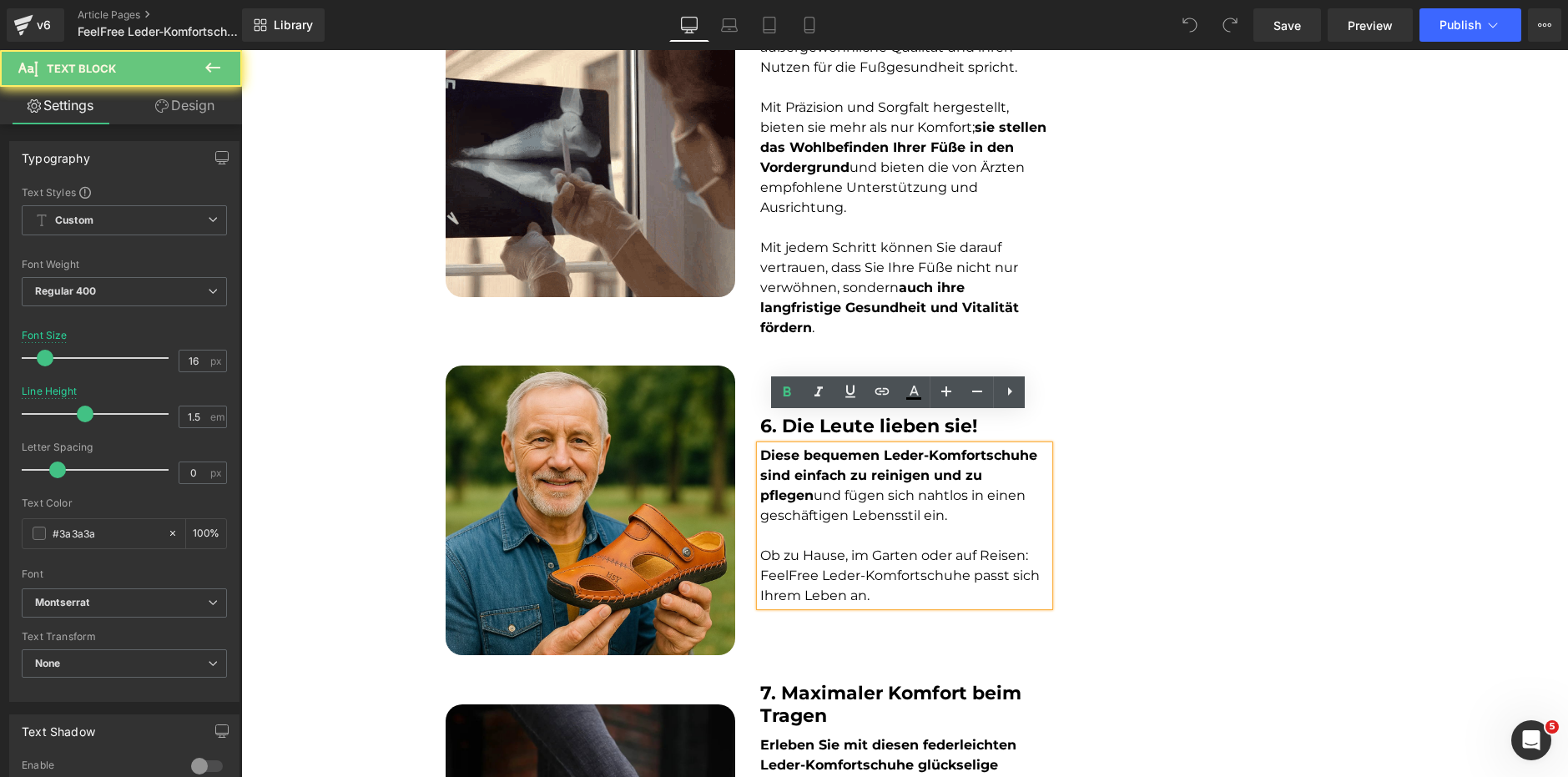
click at [791, 547] on font "Ob zu Hause, im Garten oder auf Reisen: FeelFree Leder-Komfortschuhe passt sich…" at bounding box center [900, 575] width 280 height 56
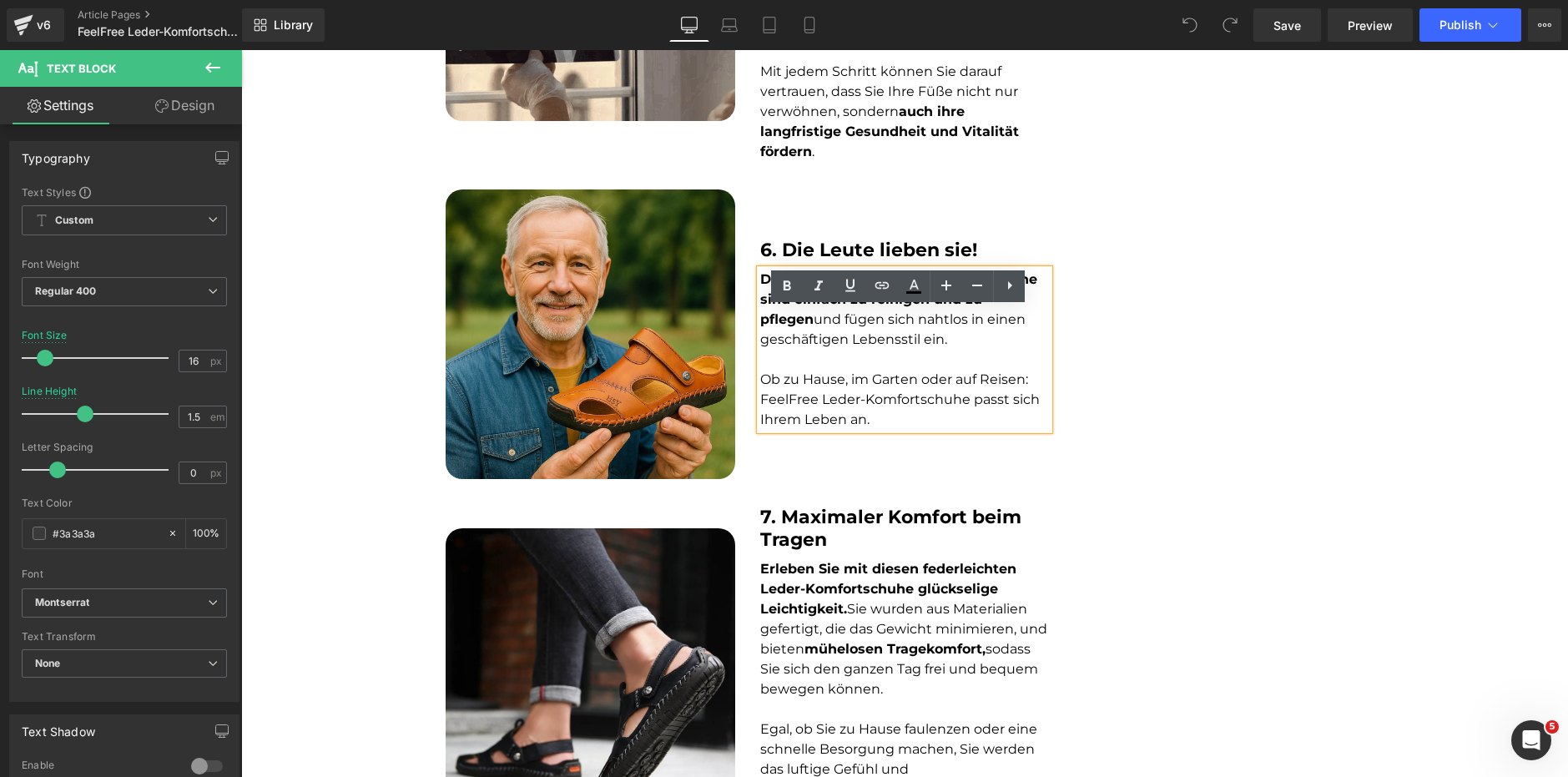
scroll to position [2337, 0]
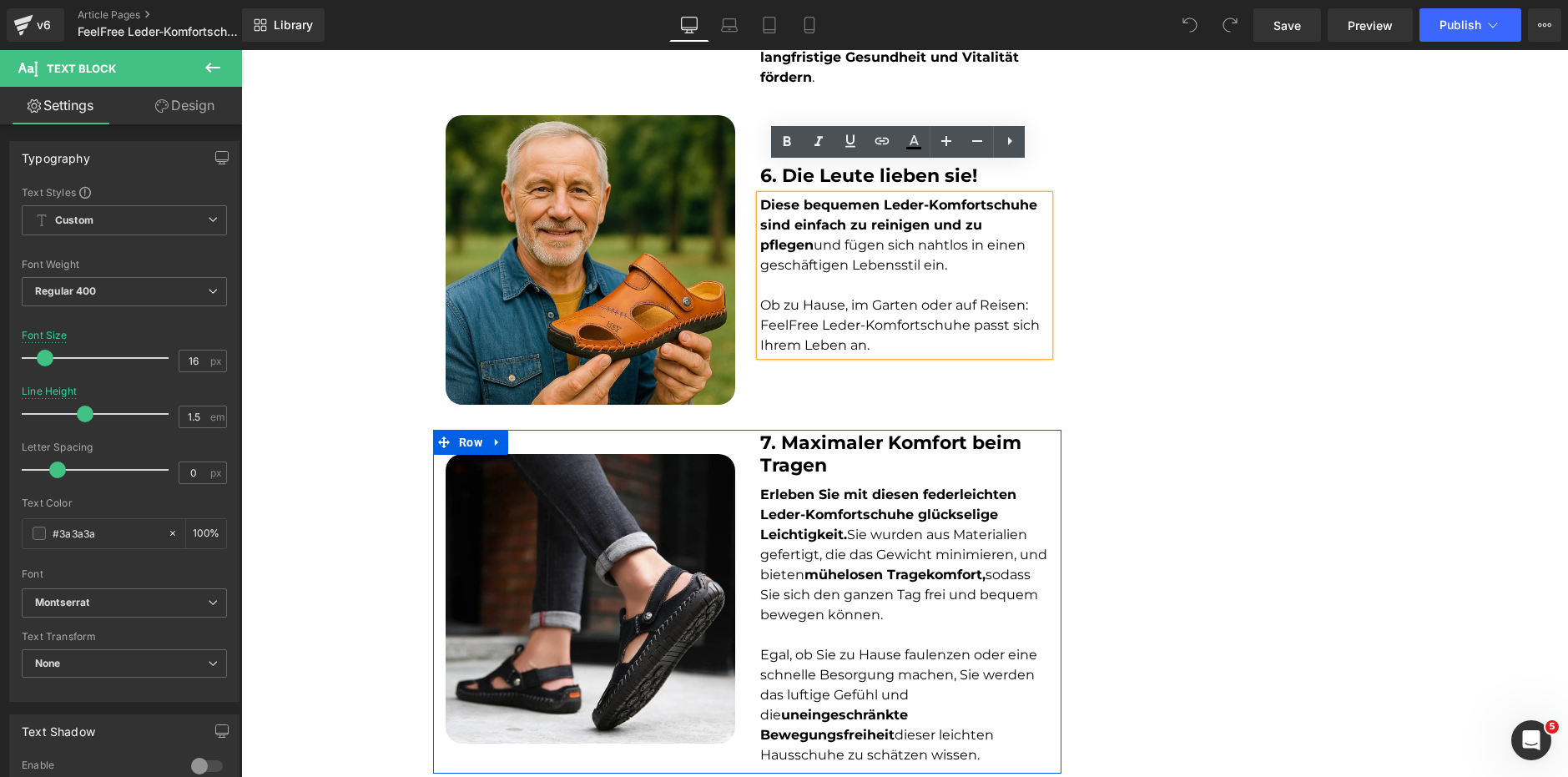
drag, startPoint x: 815, startPoint y: 436, endPoint x: 815, endPoint y: 449, distance: 13.0
click at [815, 435] on strong "7. Maximaler Komfort beim Tragen" at bounding box center [891, 454] width 261 height 44
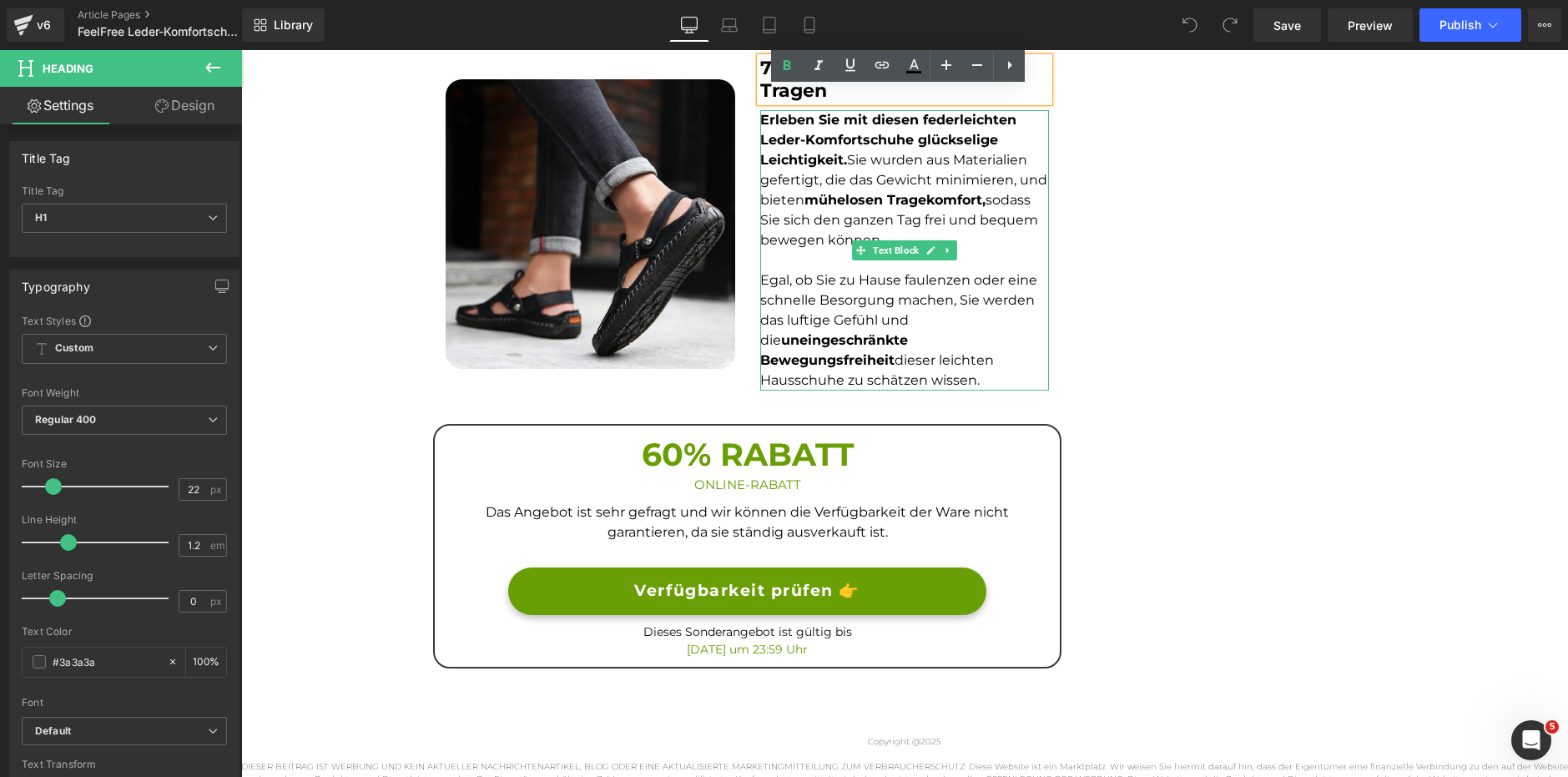
scroll to position [2754, 0]
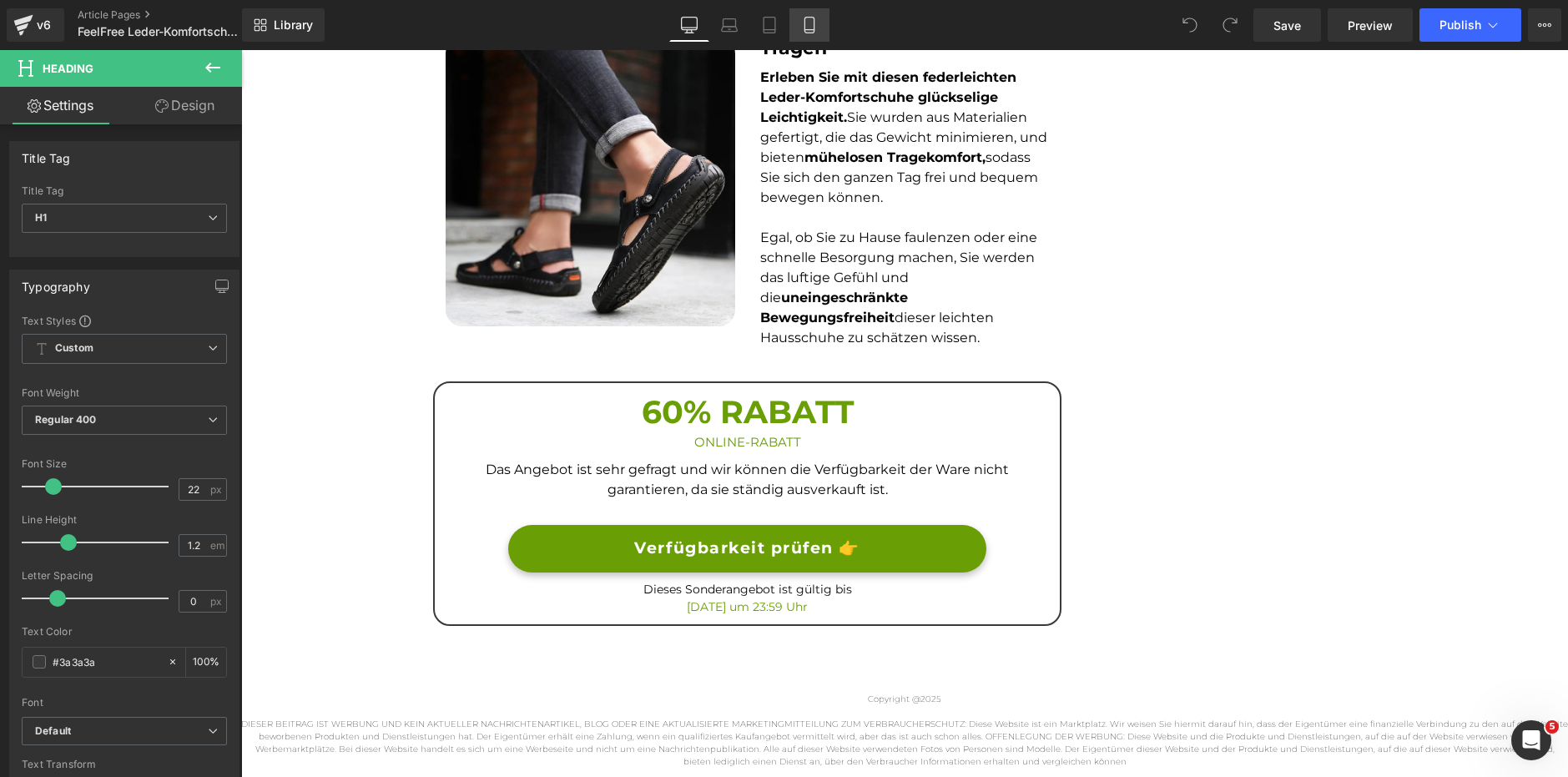
click at [812, 19] on icon at bounding box center [809, 25] width 17 height 17
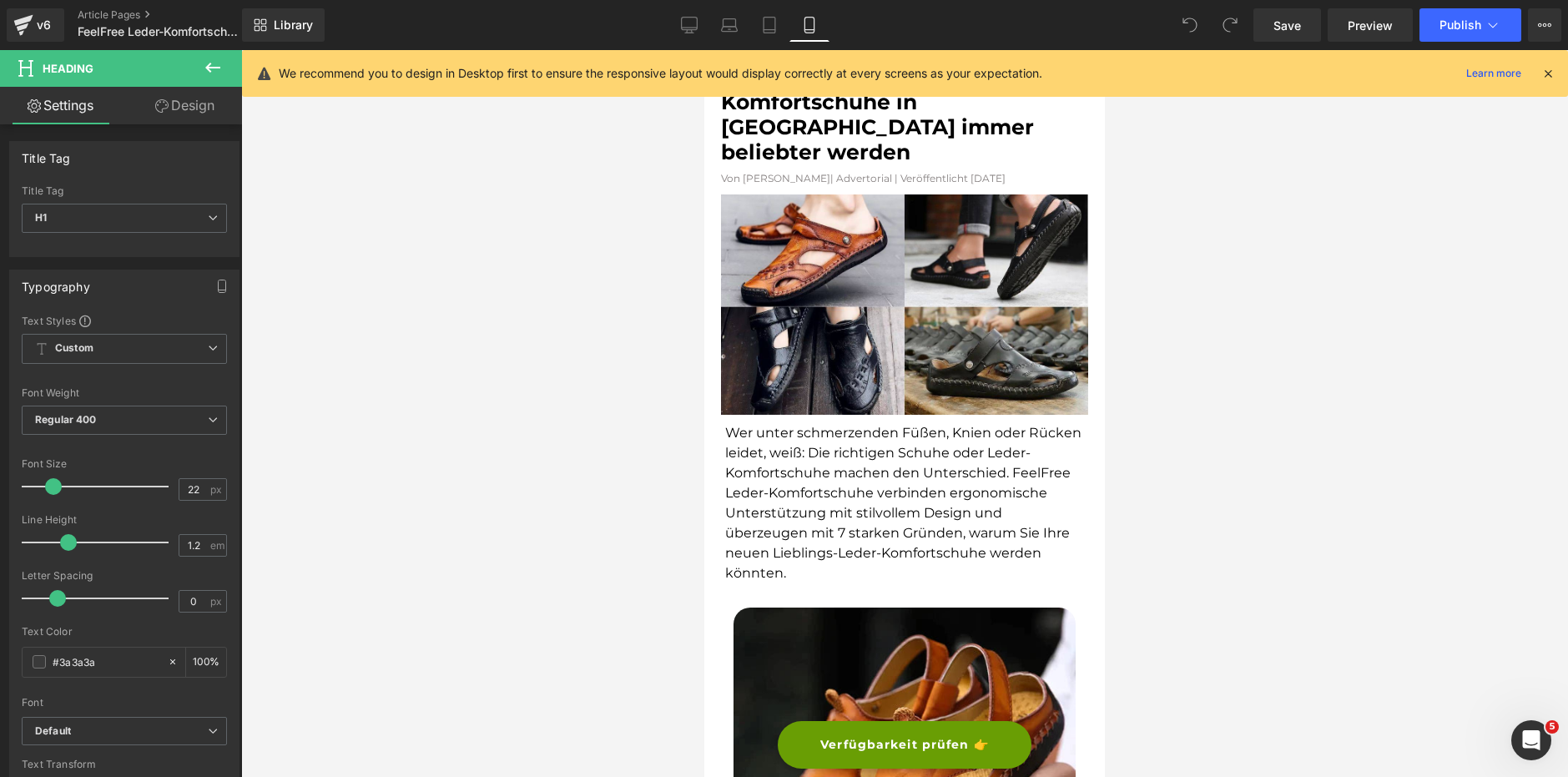
scroll to position [0, 0]
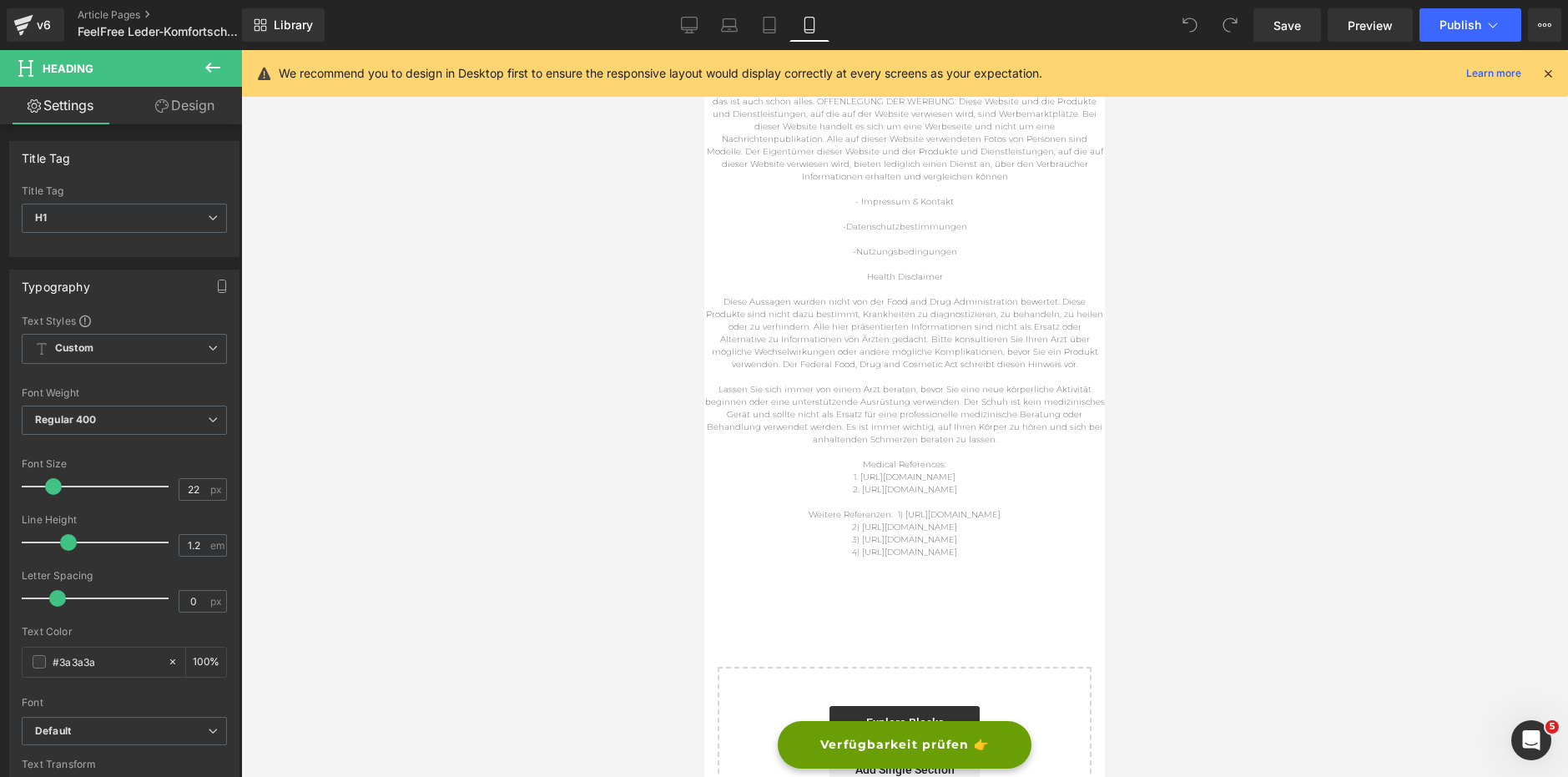
drag, startPoint x: 1810, startPoint y: 286, endPoint x: 1825, endPoint y: 785, distance: 499.2
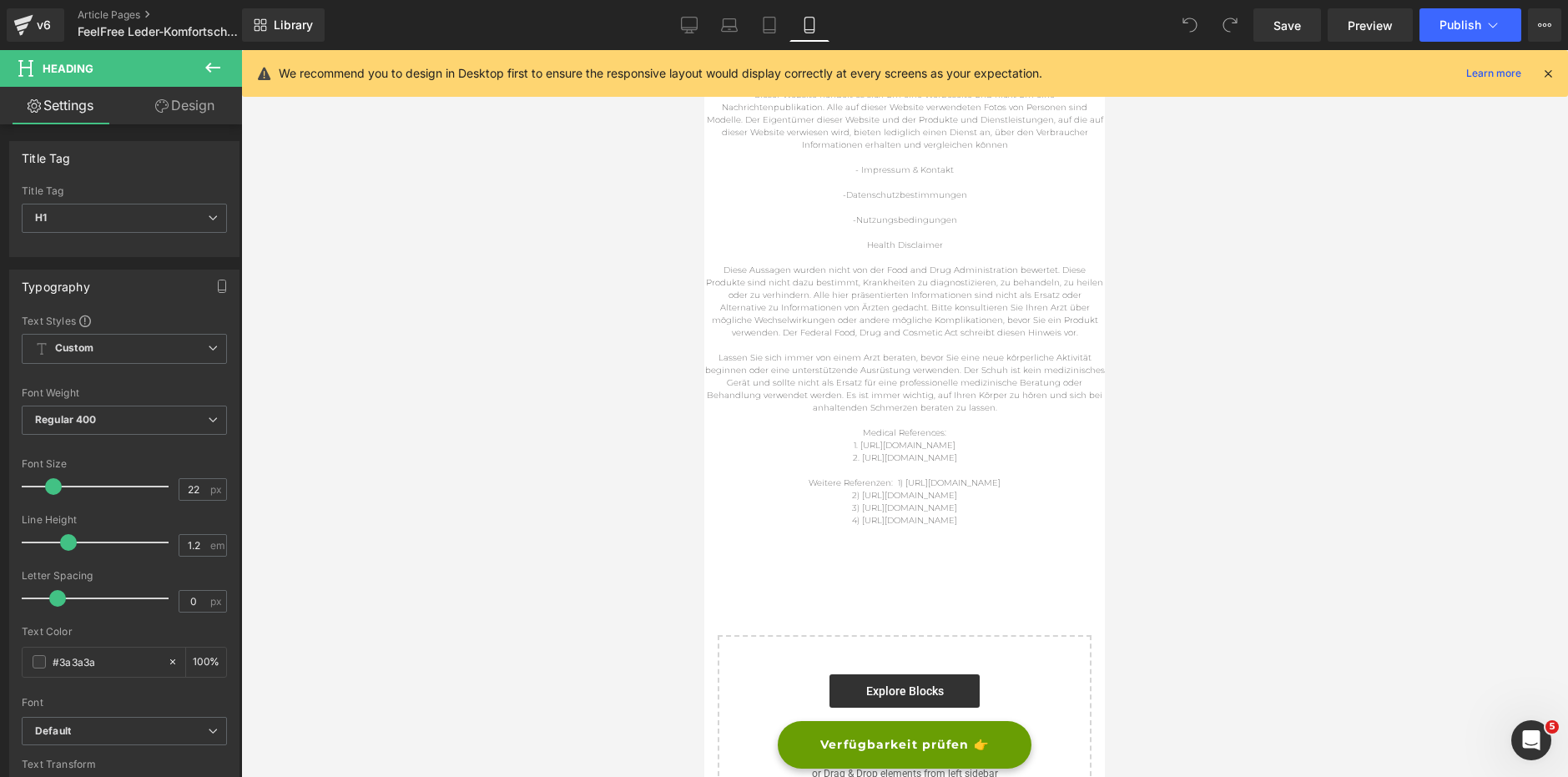
scroll to position [5915, 0]
click at [708, 25] on link "Desktop" at bounding box center [689, 25] width 40 height 34
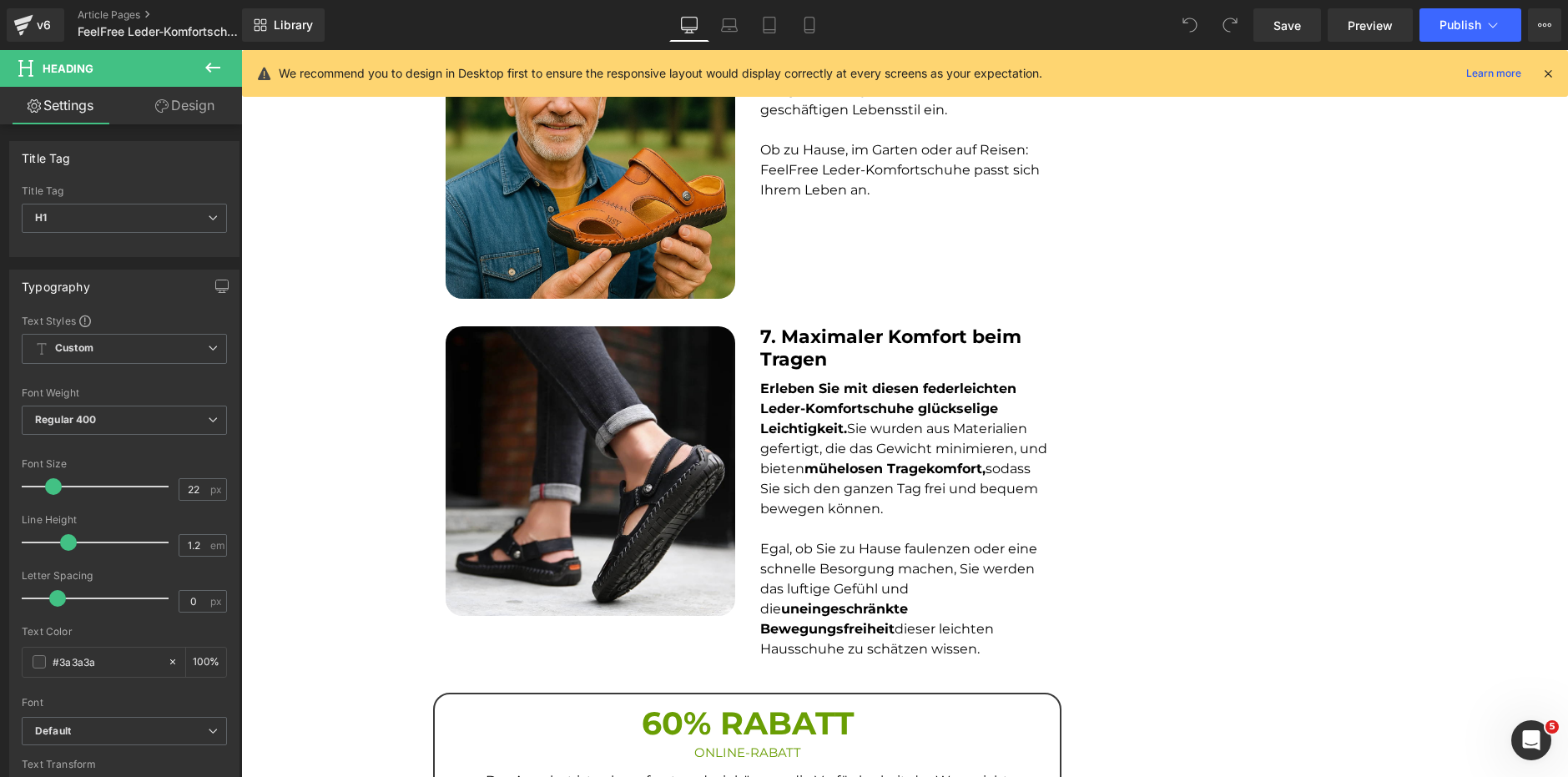
scroll to position [2444, 0]
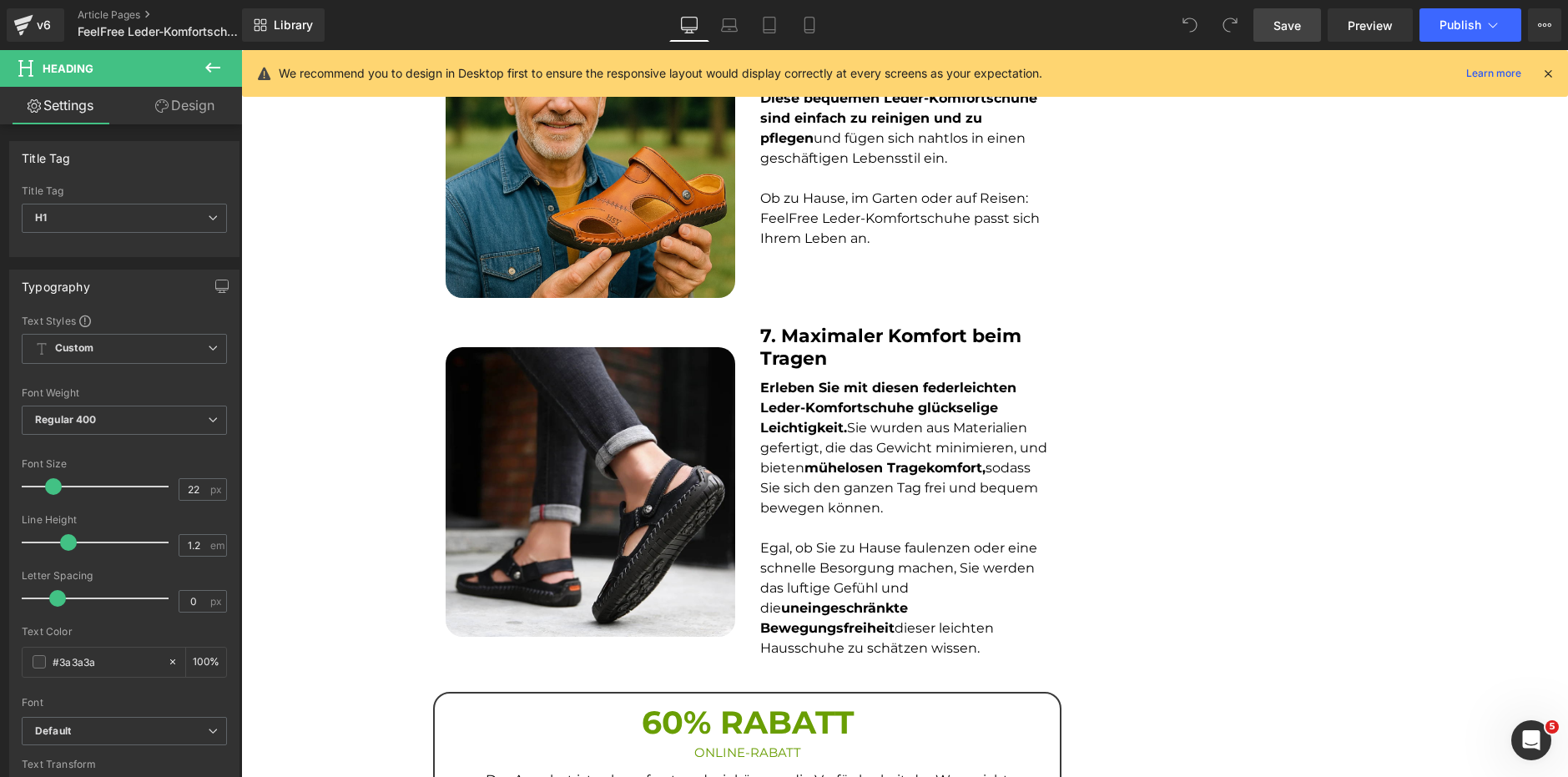
click at [1294, 23] on span "Save" at bounding box center [1286, 26] width 27 height 18
click at [1549, 68] on icon at bounding box center [1548, 73] width 15 height 15
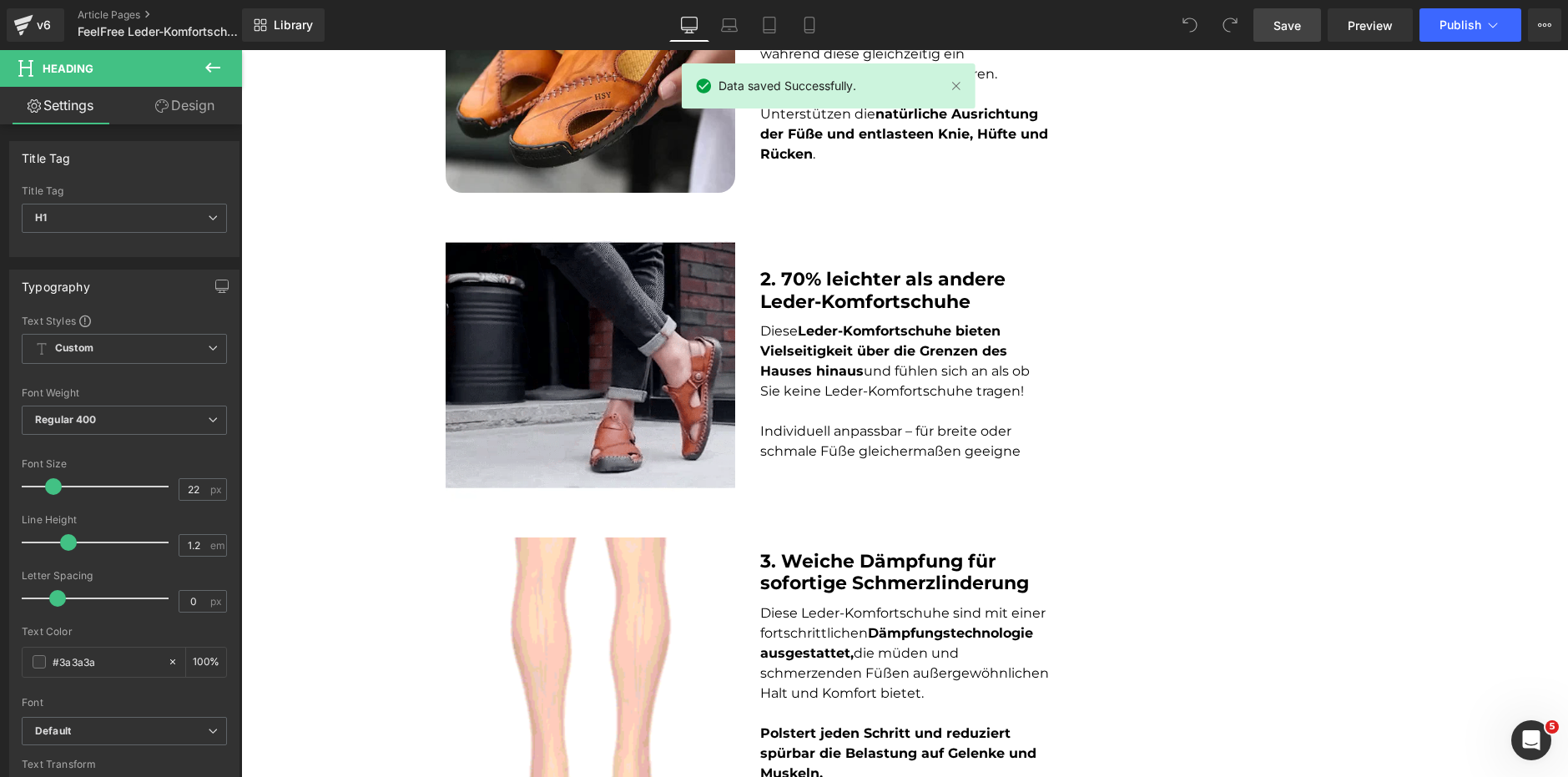
scroll to position [0, 0]
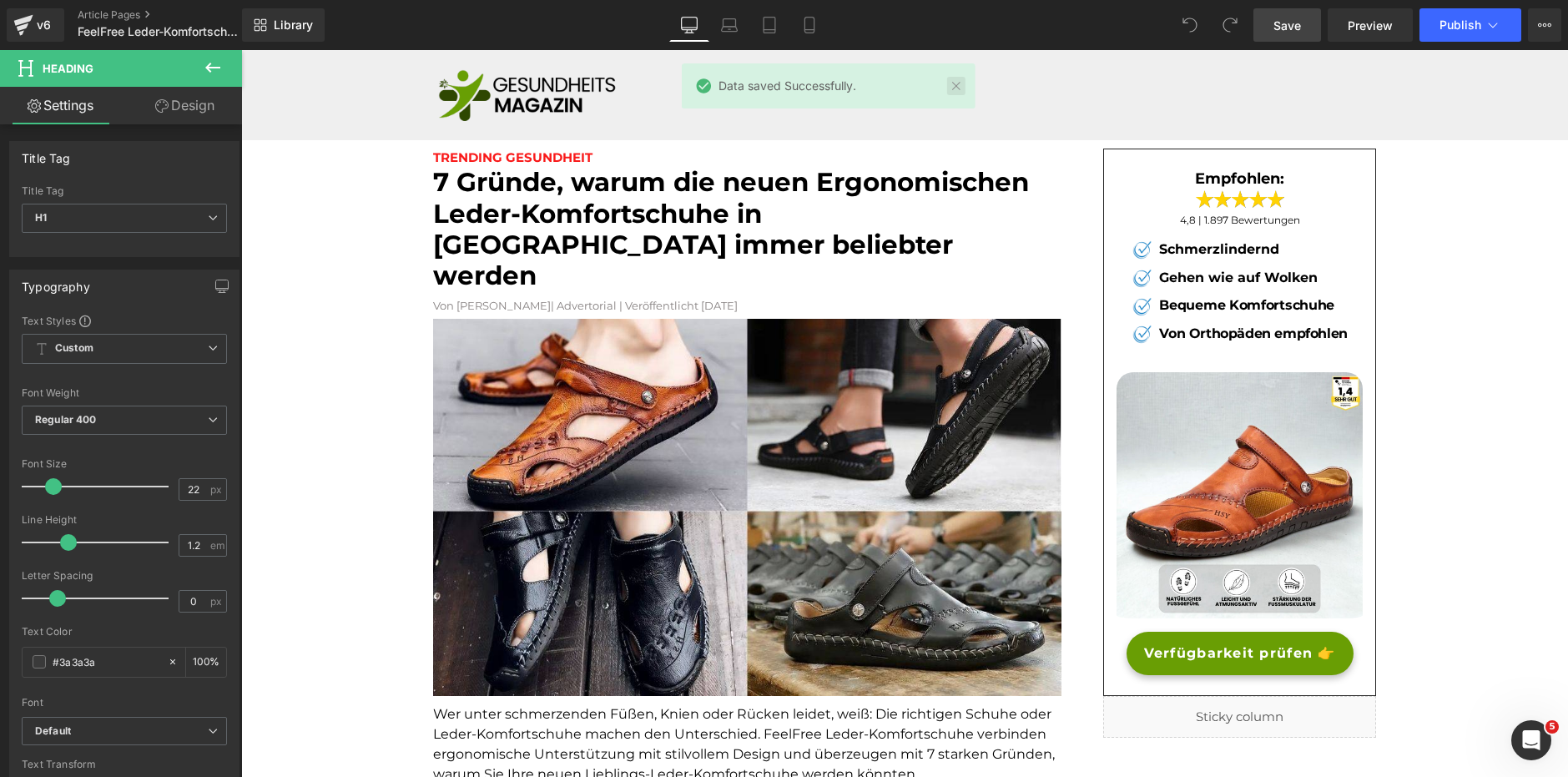
click at [948, 93] on link at bounding box center [955, 86] width 19 height 19
click at [823, 21] on link "Mobile" at bounding box center [809, 25] width 40 height 34
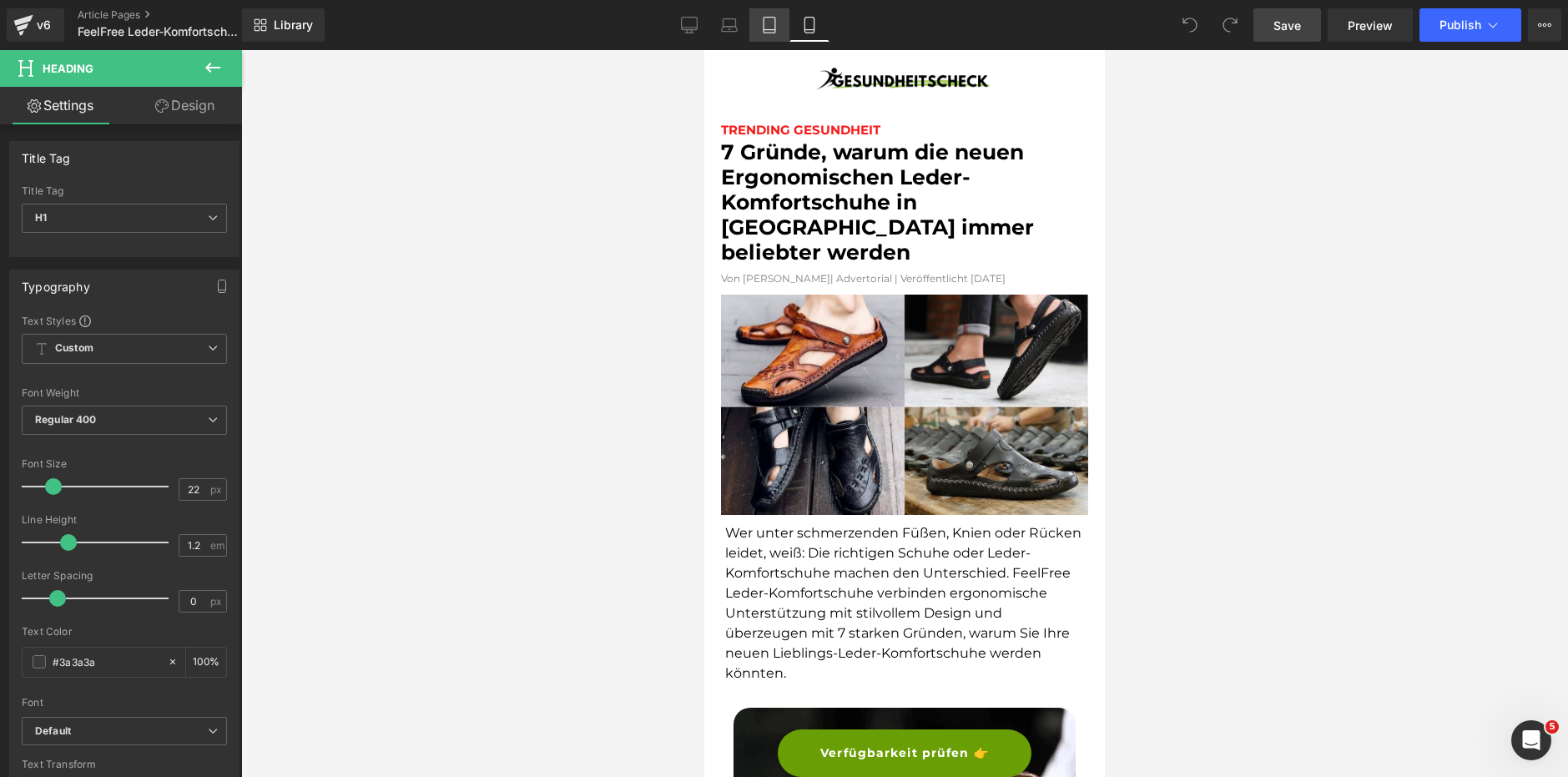
scroll to position [2114, 0]
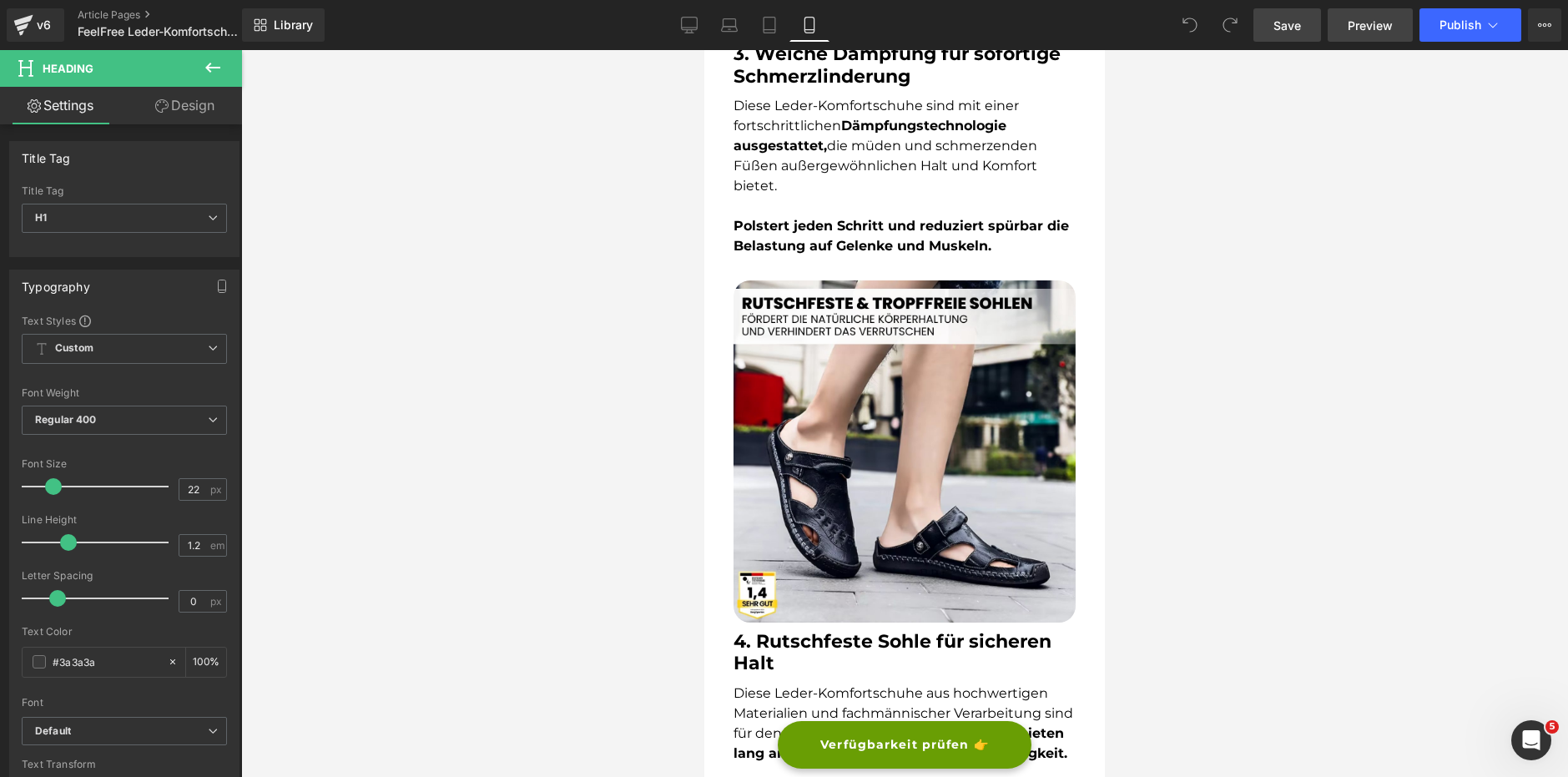
click at [1379, 25] on span "Preview" at bounding box center [1370, 26] width 45 height 18
click at [686, 19] on icon at bounding box center [689, 25] width 17 height 17
type input "100"
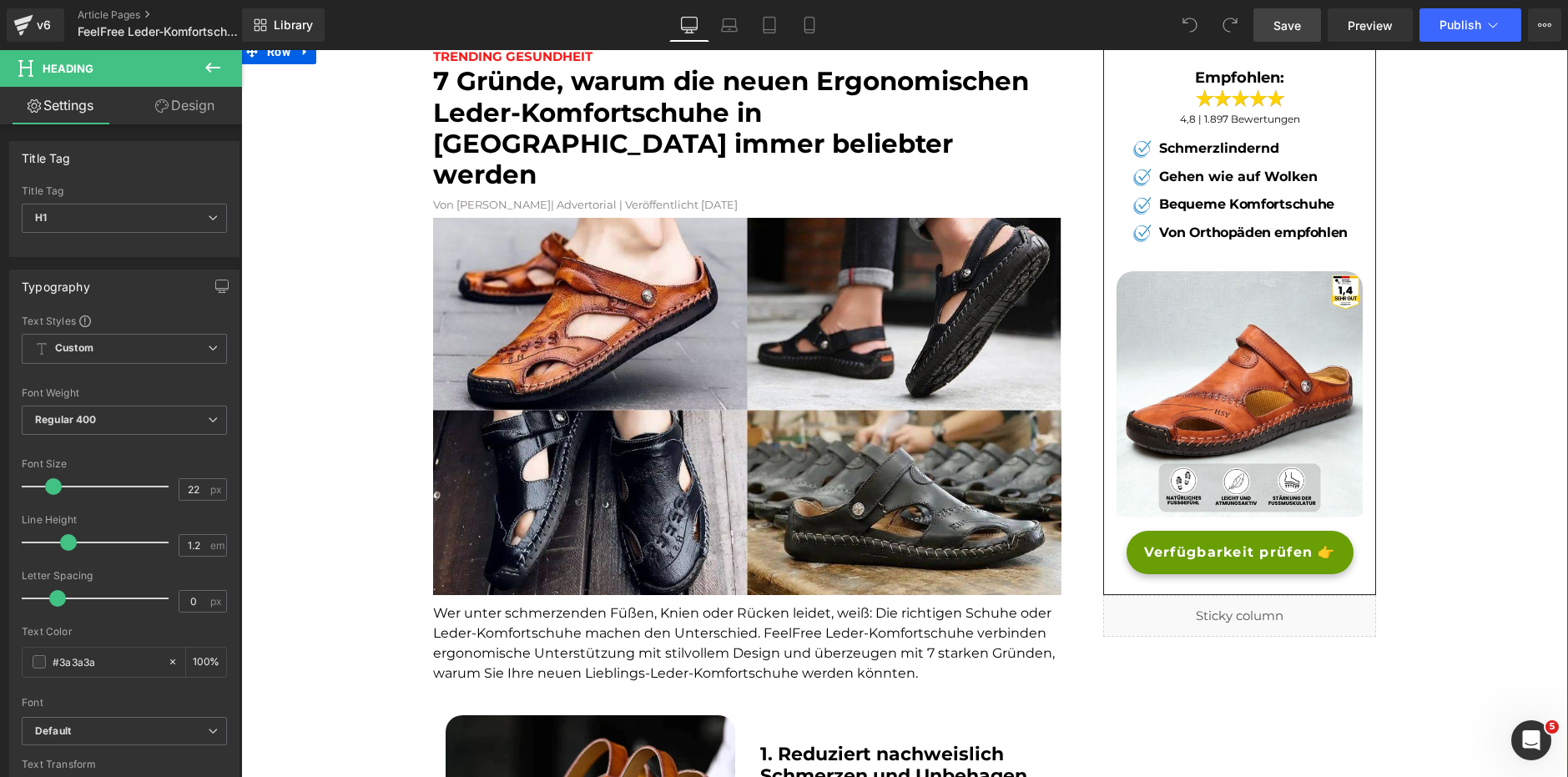
scroll to position [19, 0]
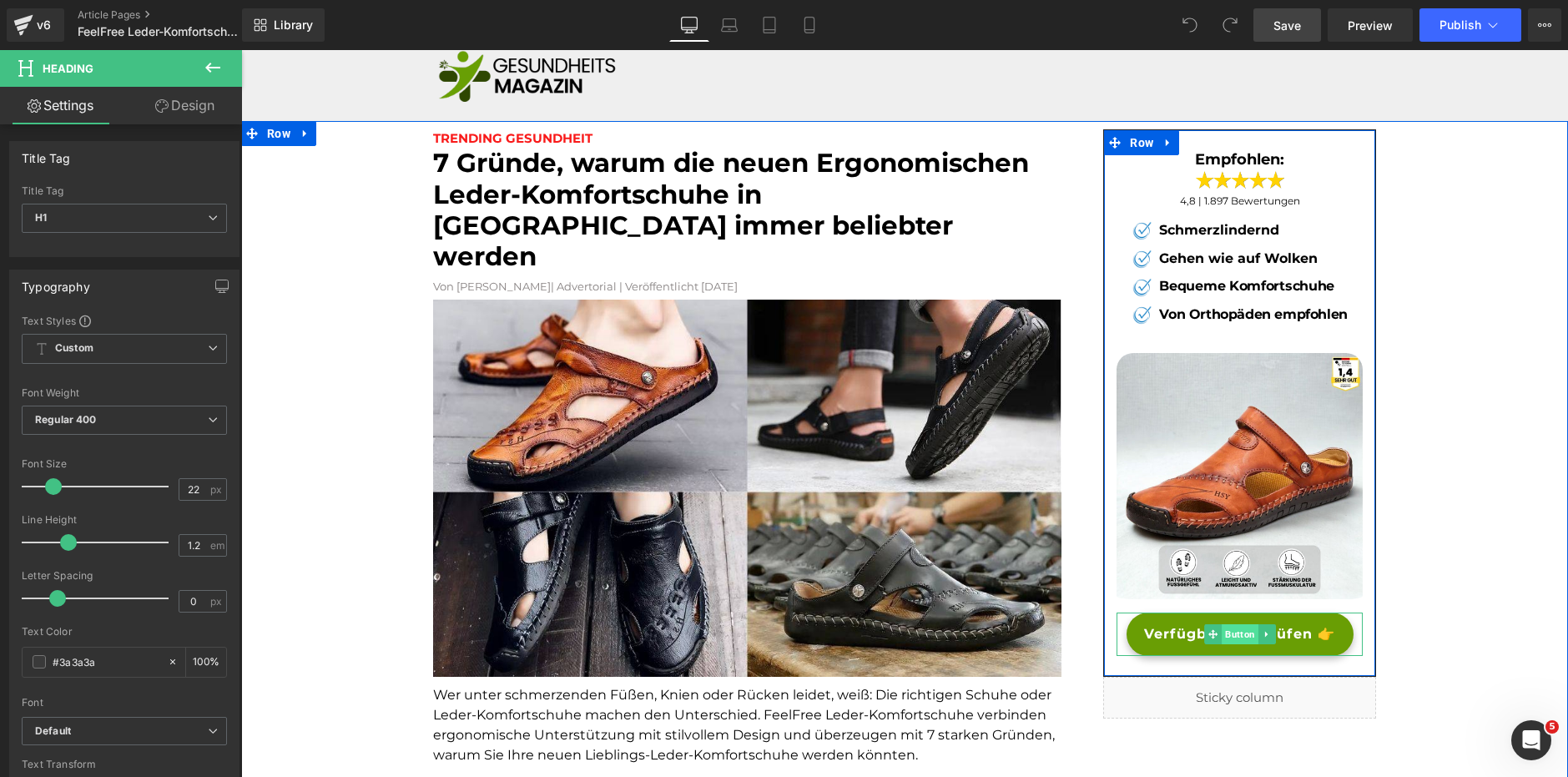
click at [1239, 633] on span "Button" at bounding box center [1240, 634] width 37 height 20
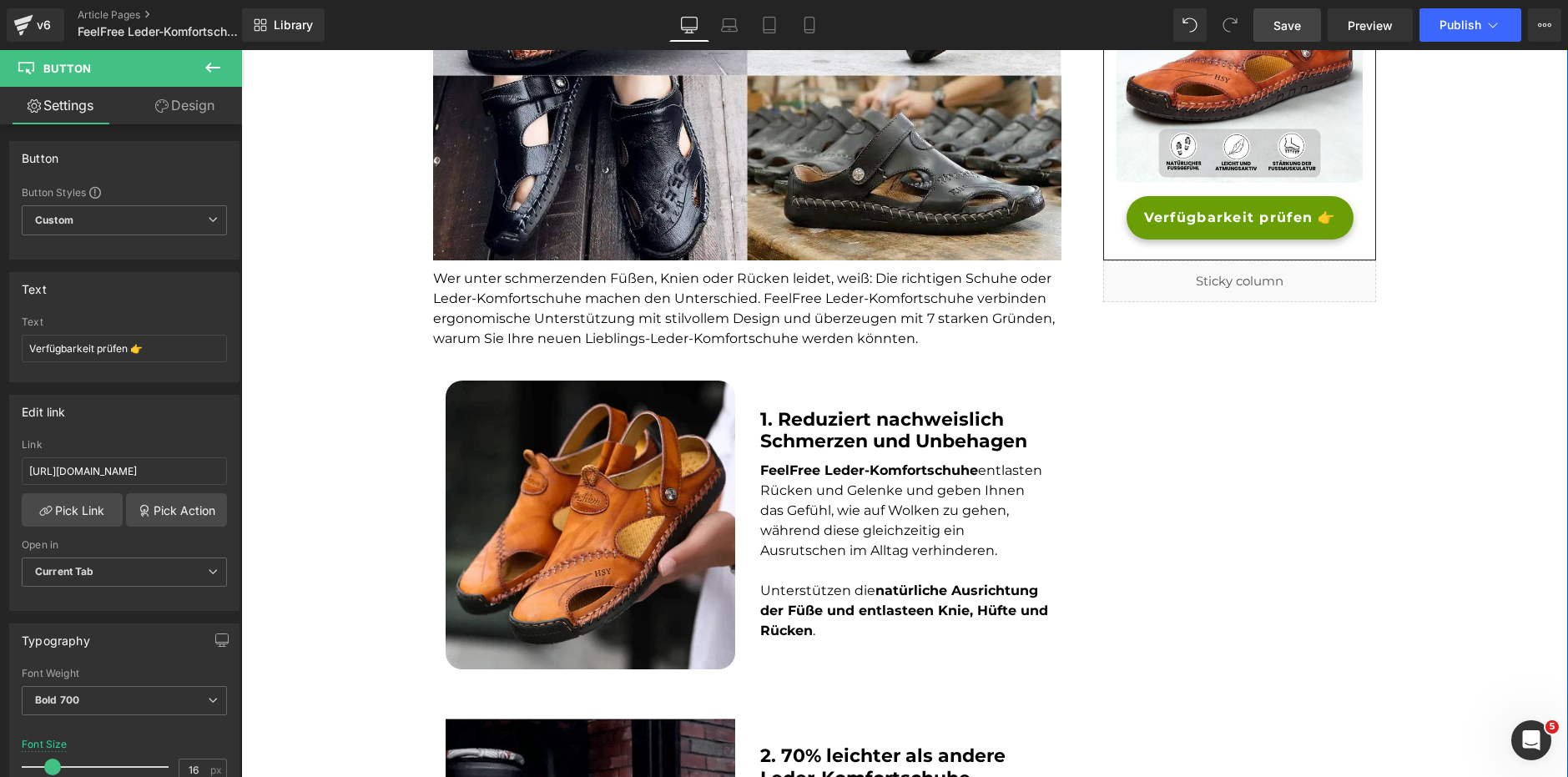
scroll to position [436, 0]
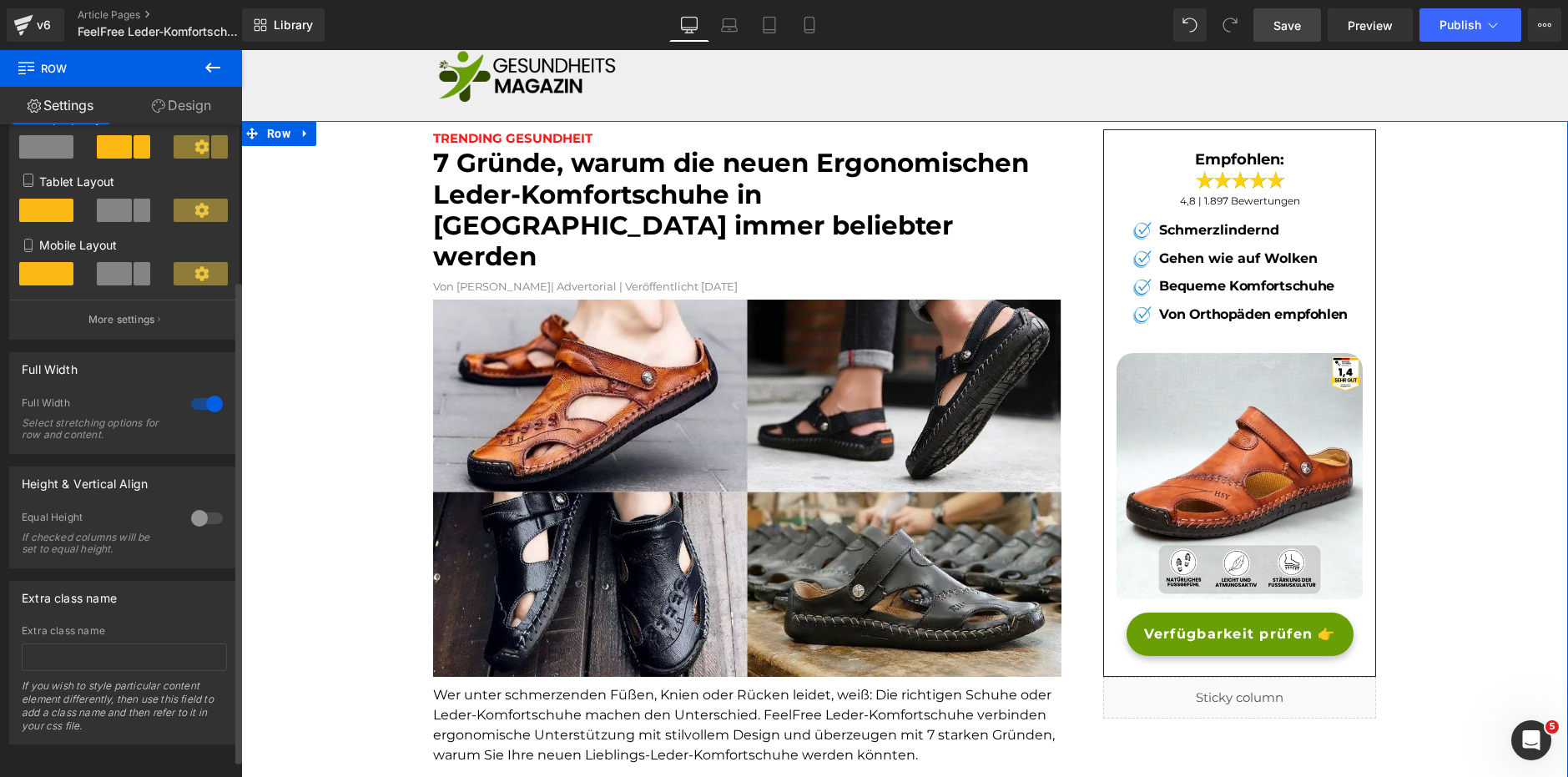
scroll to position [234, 0]
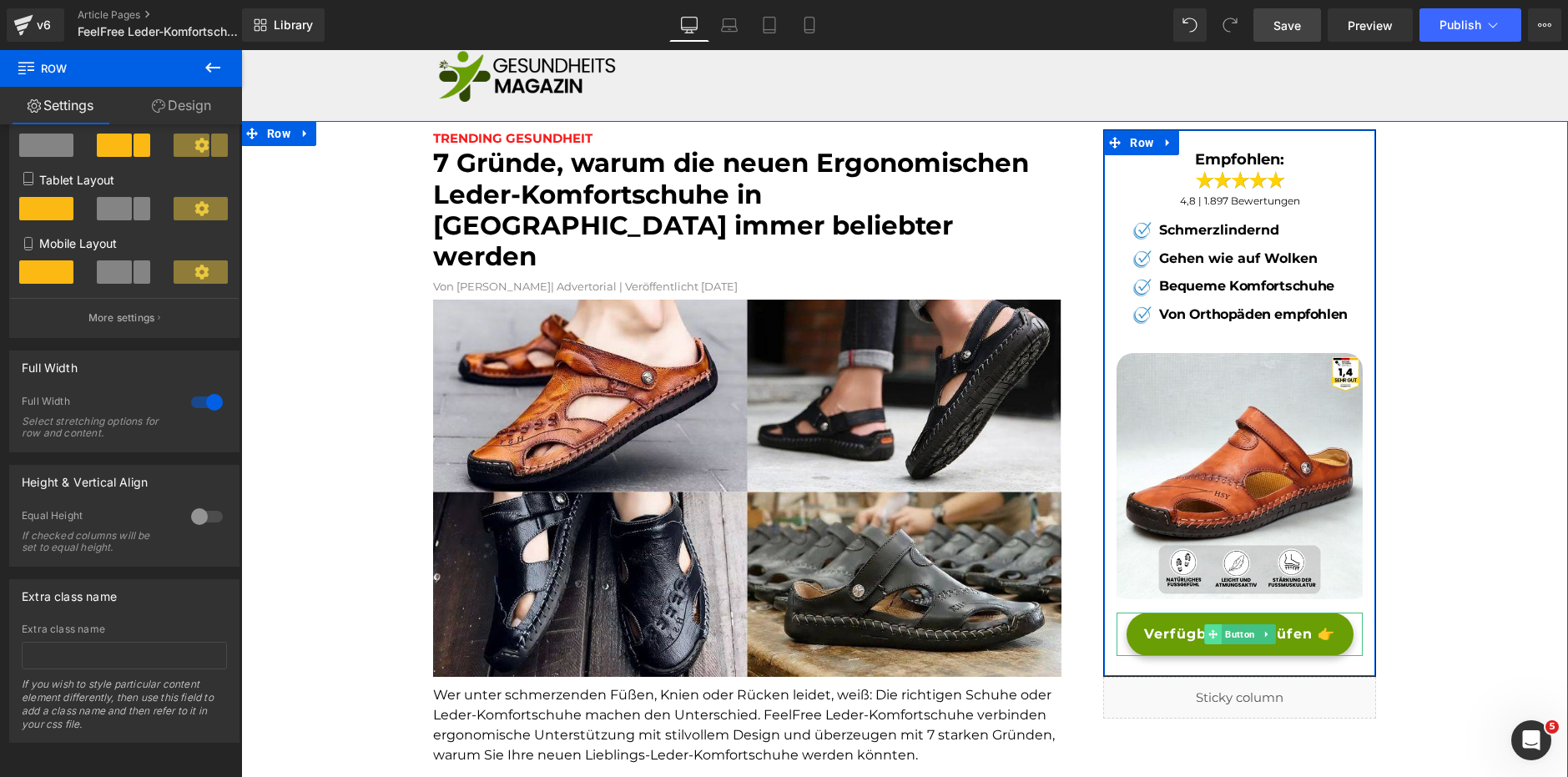
click at [1211, 637] on span at bounding box center [1213, 634] width 18 height 20
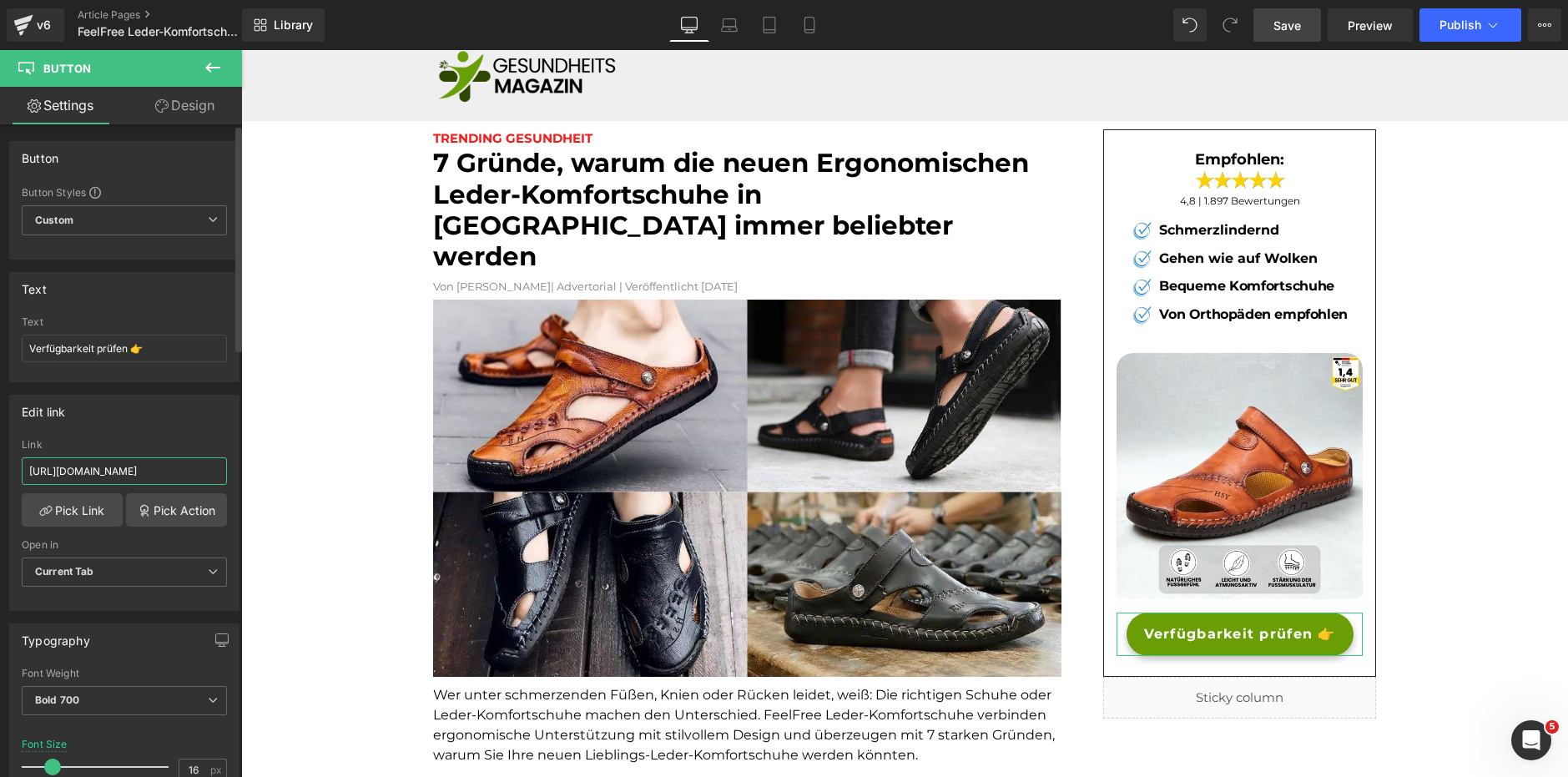
click at [138, 466] on input "[URL][DOMAIN_NAME]" at bounding box center [124, 471] width 206 height 27
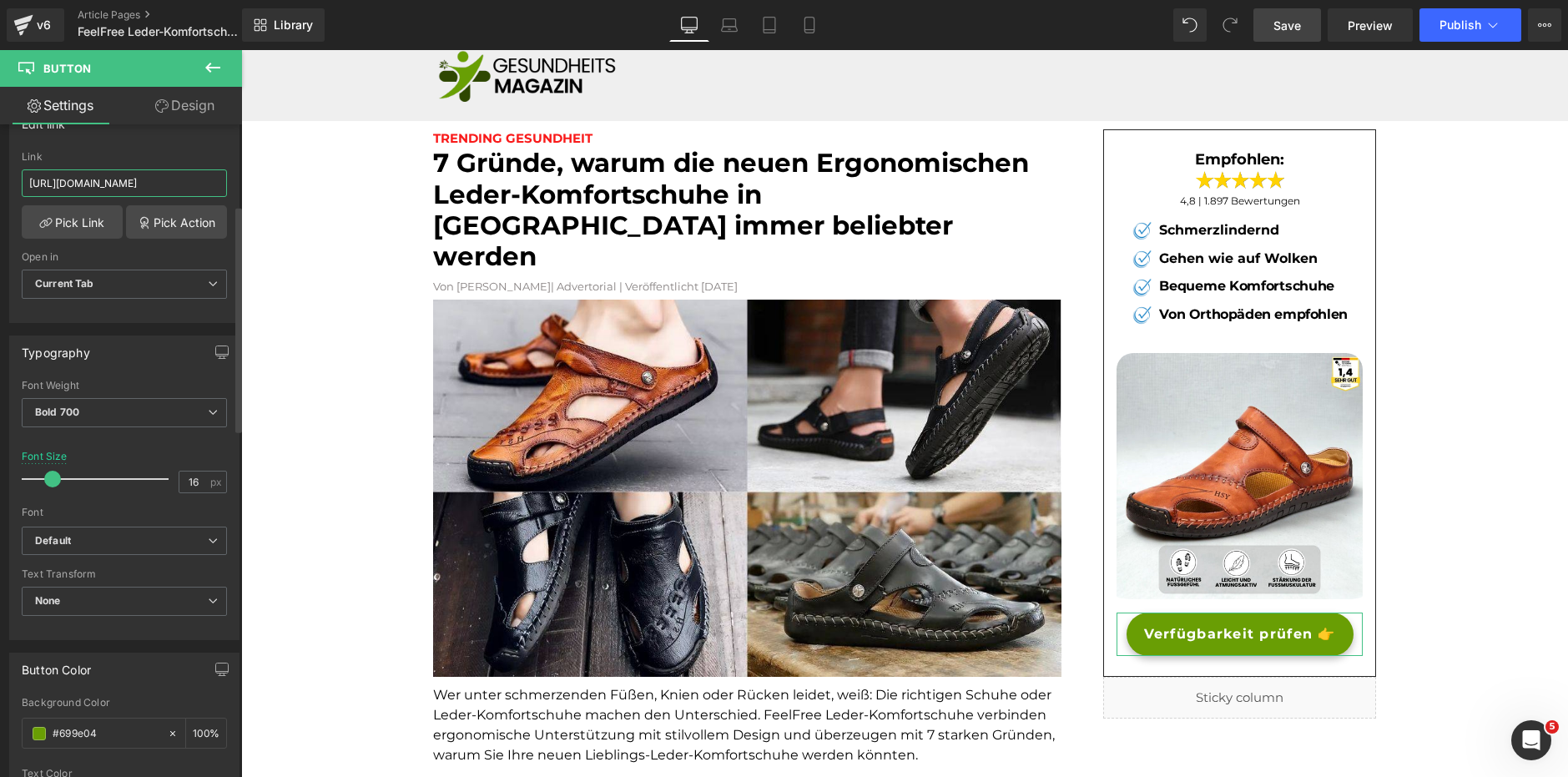
scroll to position [233, 0]
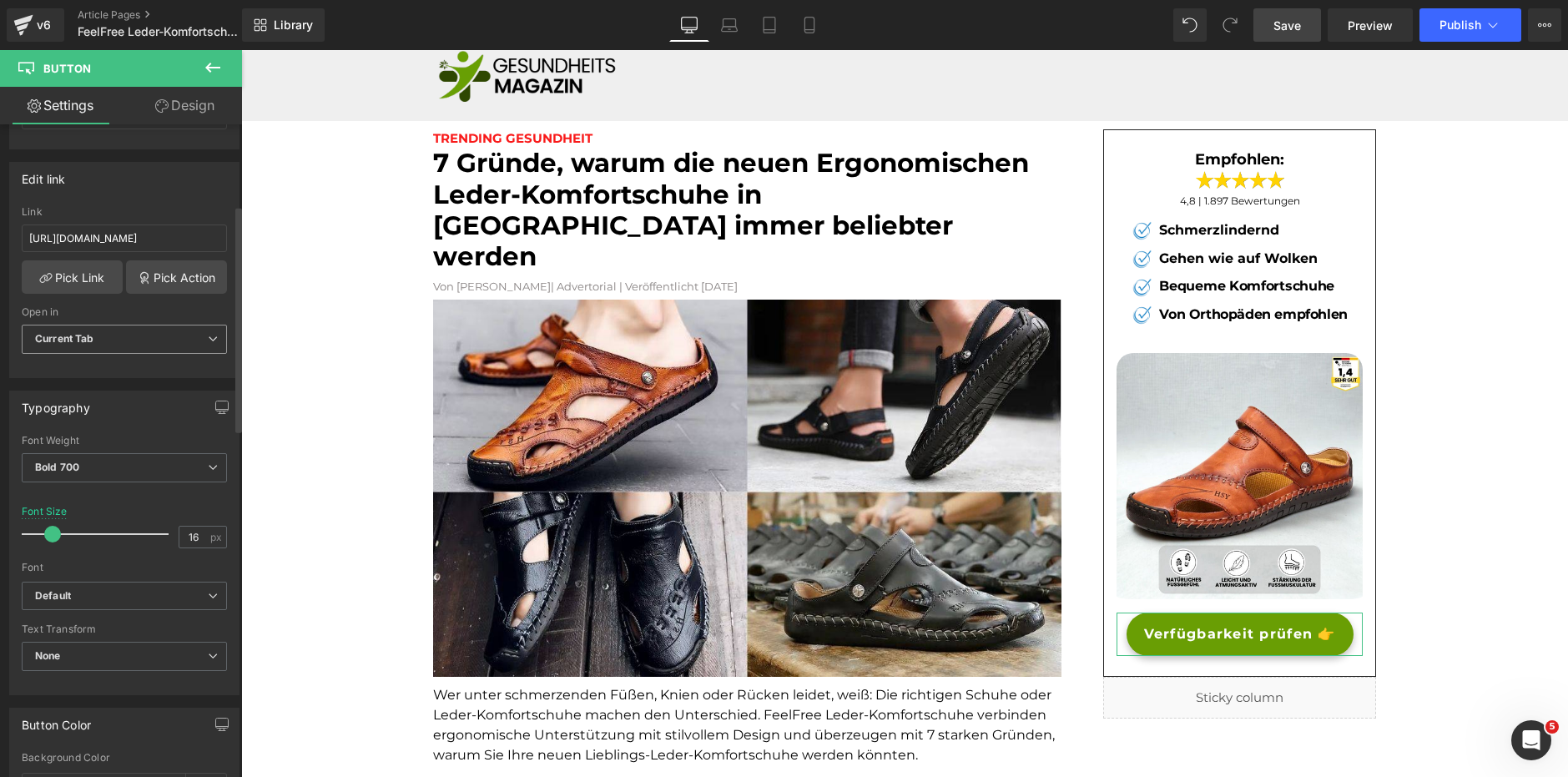
click at [105, 340] on span "Current Tab" at bounding box center [124, 339] width 206 height 29
click at [105, 340] on span "Current Tab" at bounding box center [121, 339] width 199 height 29
click at [97, 230] on input "[URL][DOMAIN_NAME]" at bounding box center [124, 238] width 206 height 27
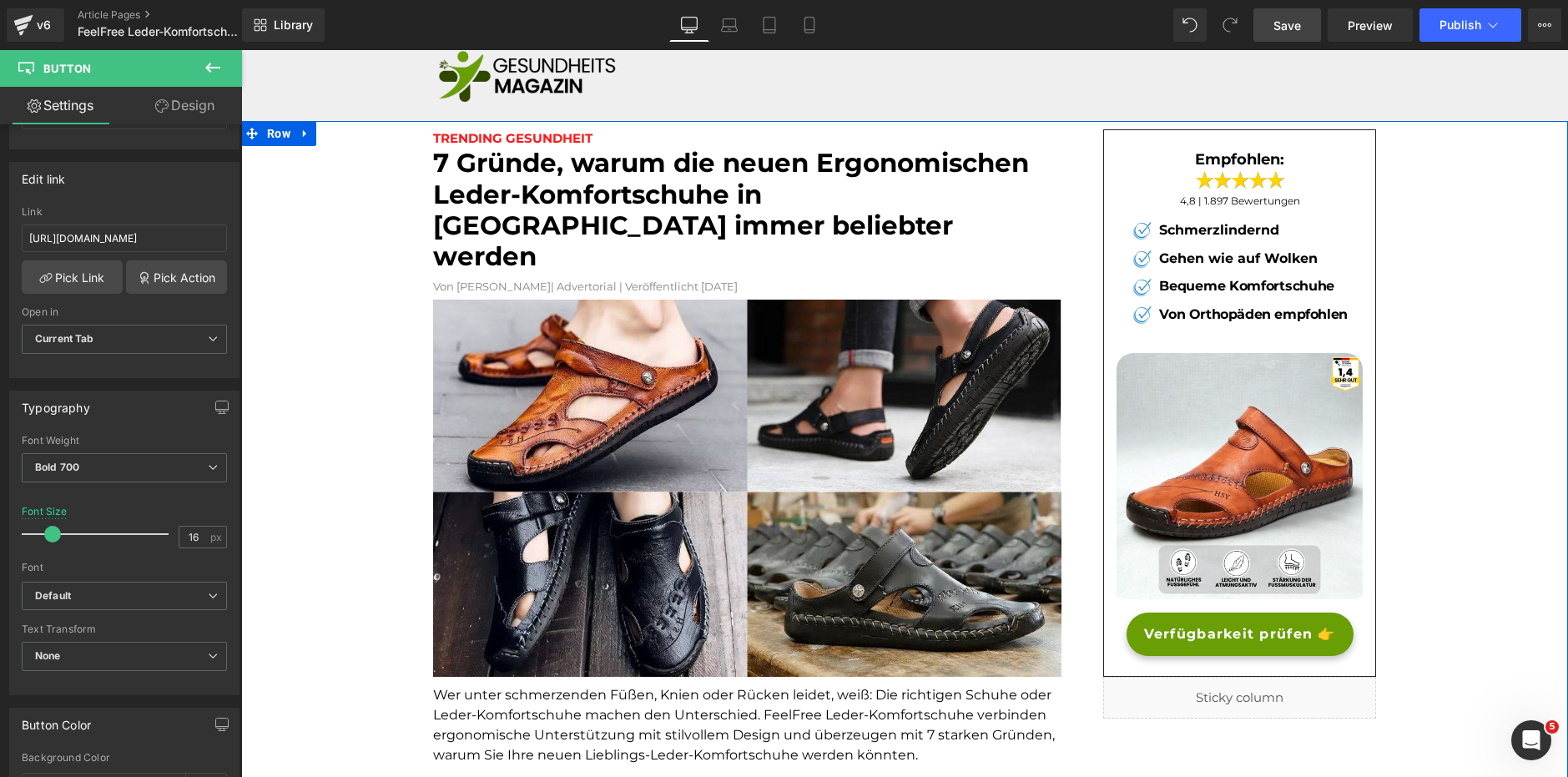
drag, startPoint x: 354, startPoint y: 665, endPoint x: 277, endPoint y: 630, distance: 84.6
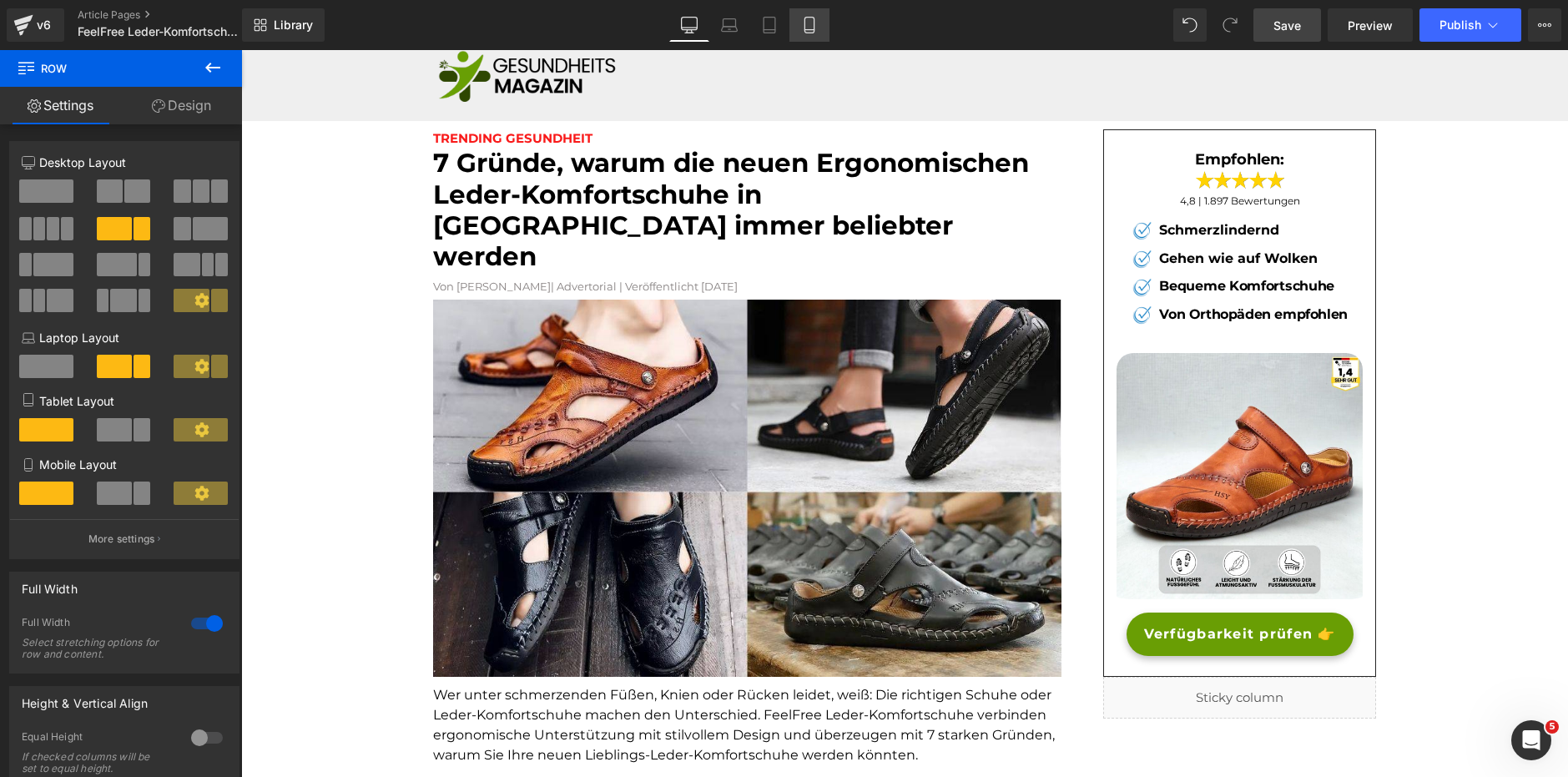
click at [803, 25] on icon at bounding box center [809, 25] width 17 height 17
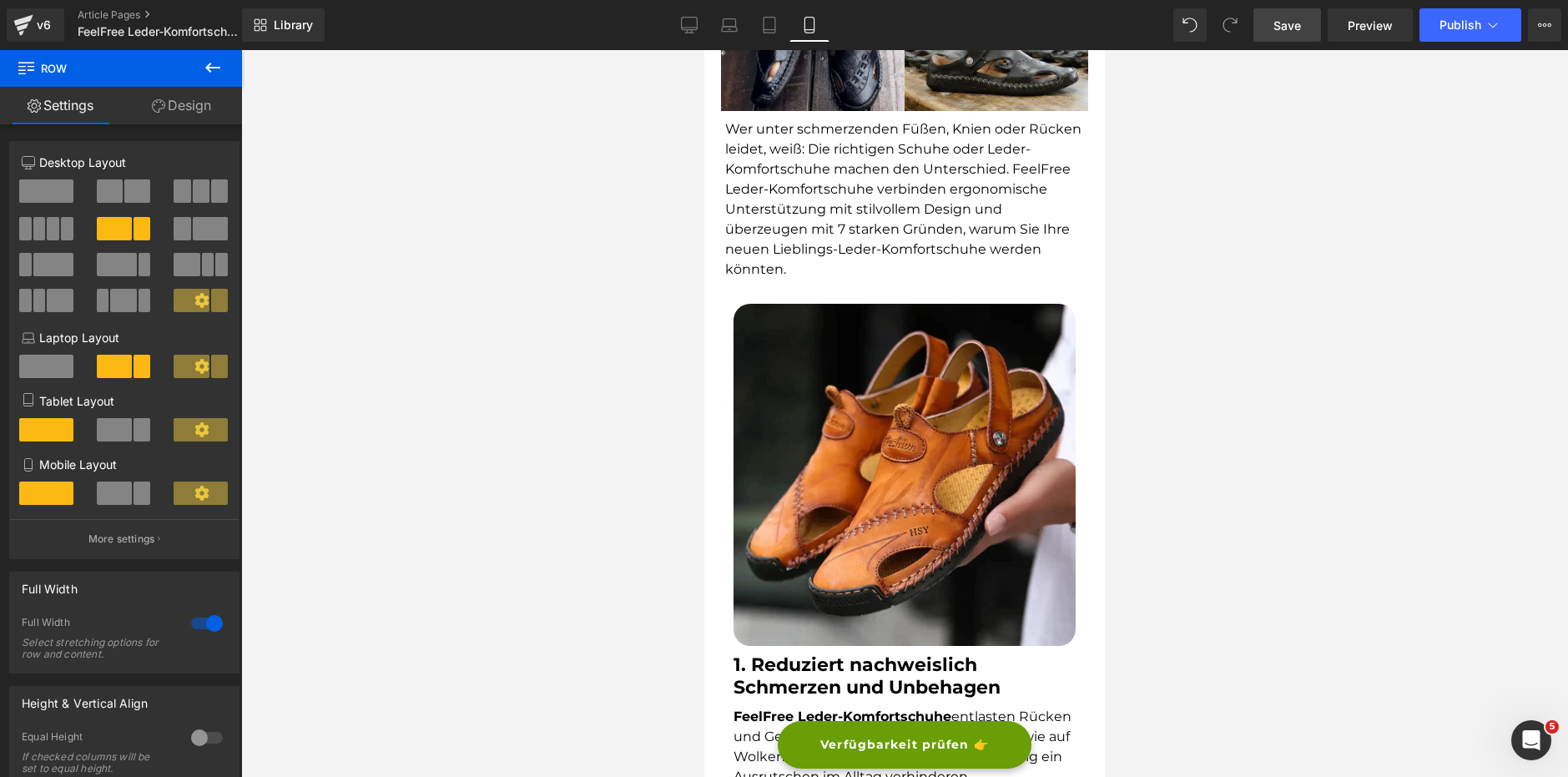
scroll to position [418, 0]
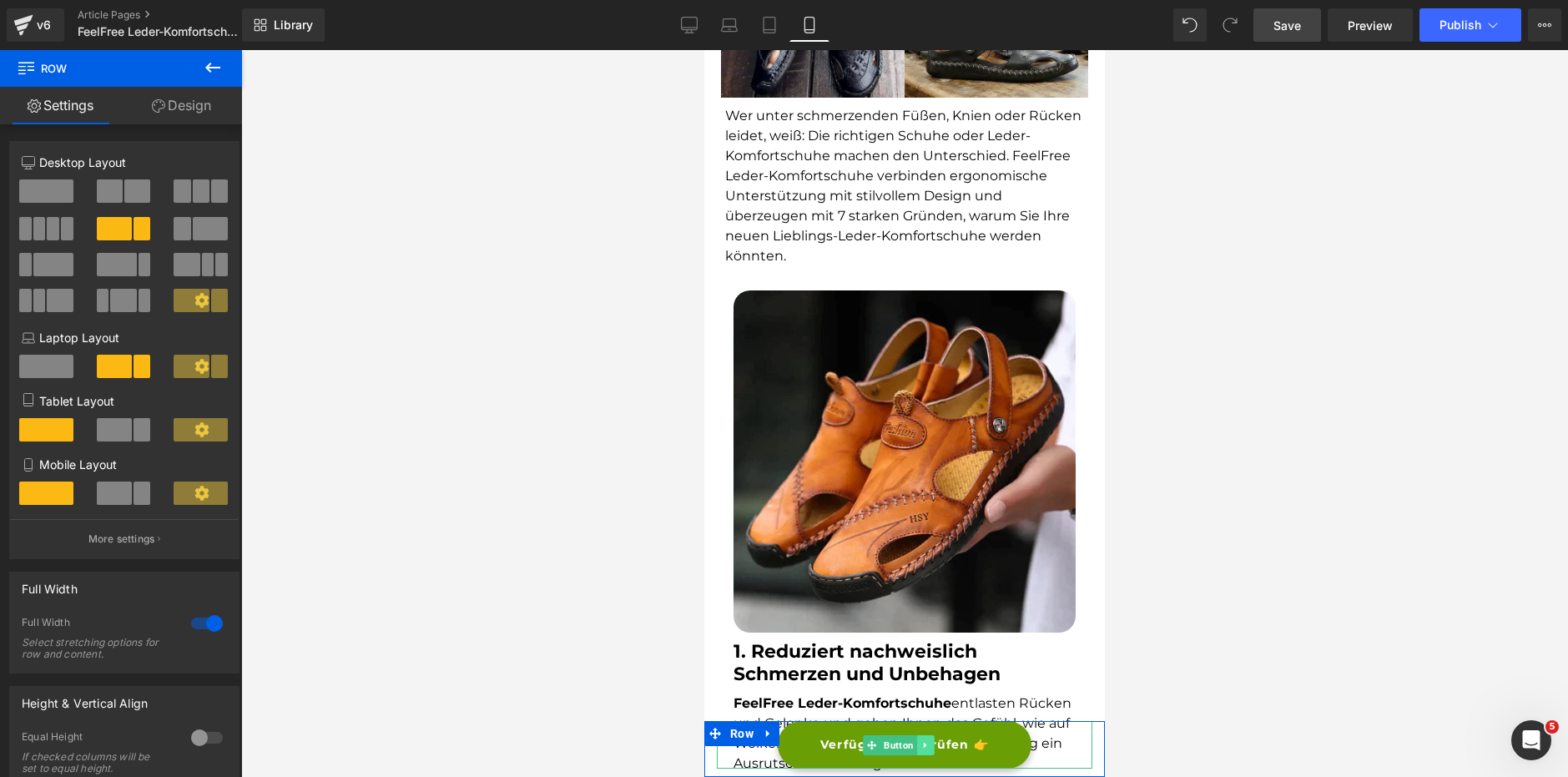
click at [927, 746] on icon at bounding box center [925, 744] width 9 height 10
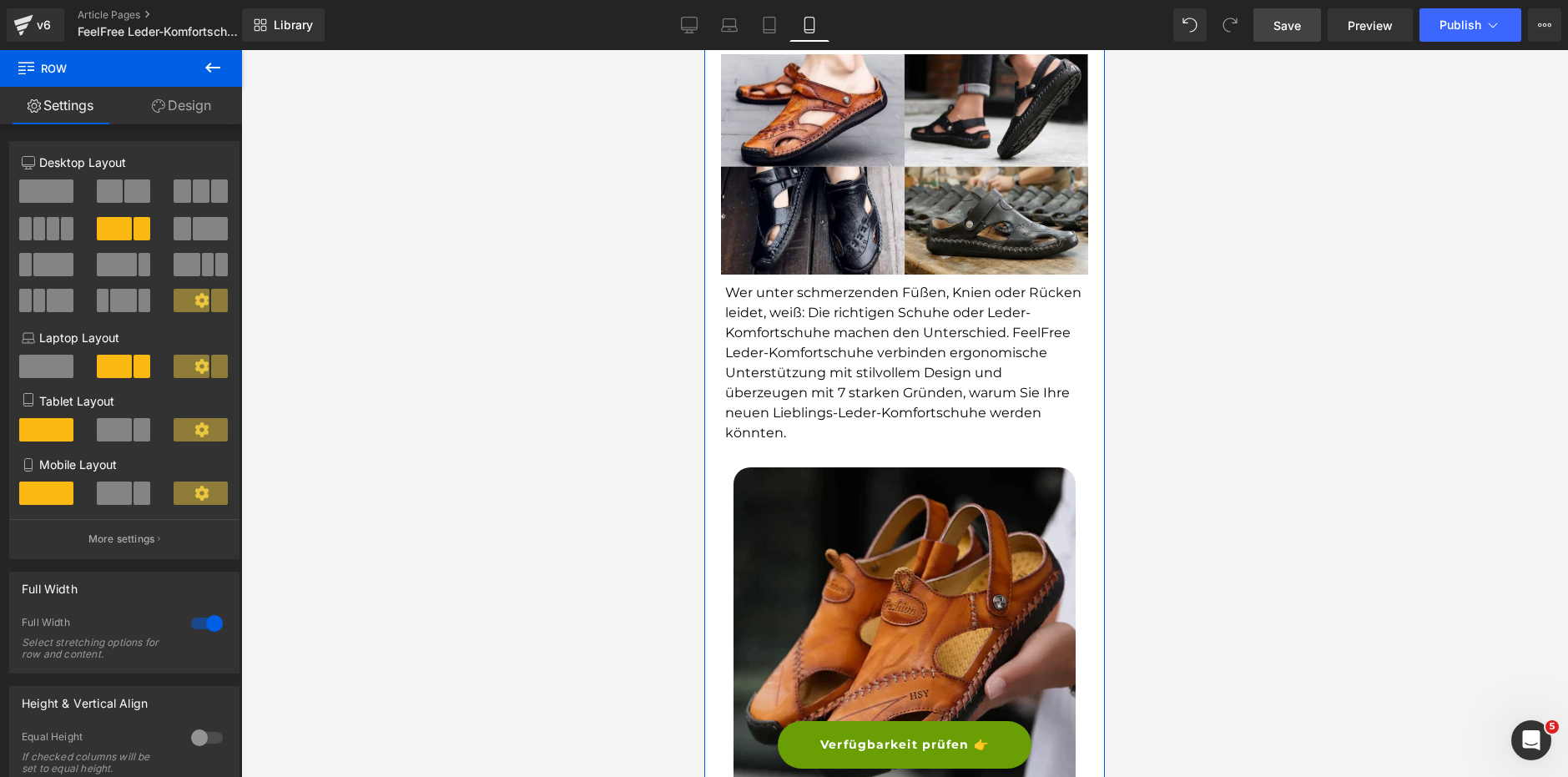
scroll to position [167, 0]
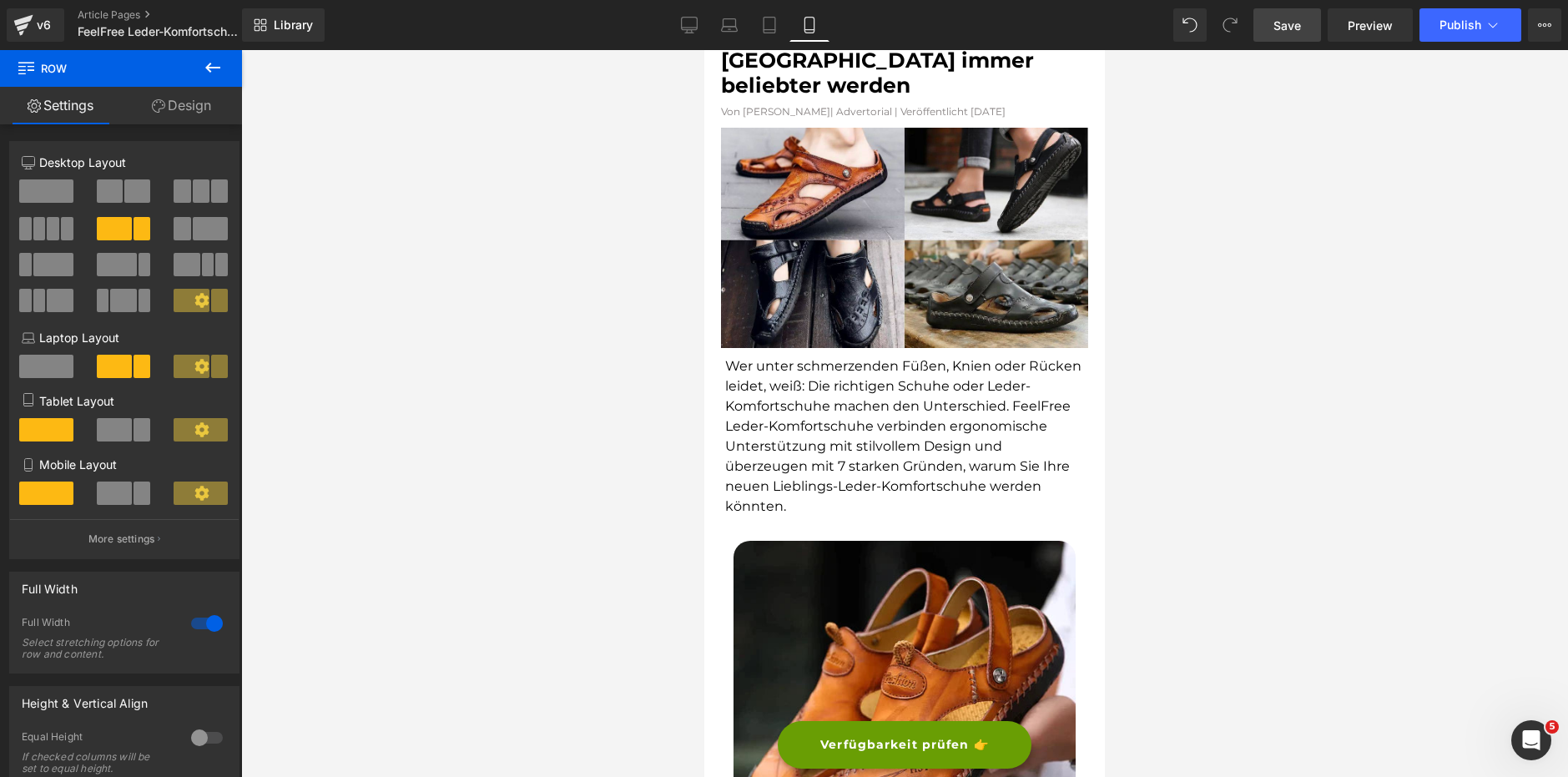
click at [907, 750] on div "Verfügbarkeit prüfen 👉 Button" at bounding box center [904, 745] width 375 height 48
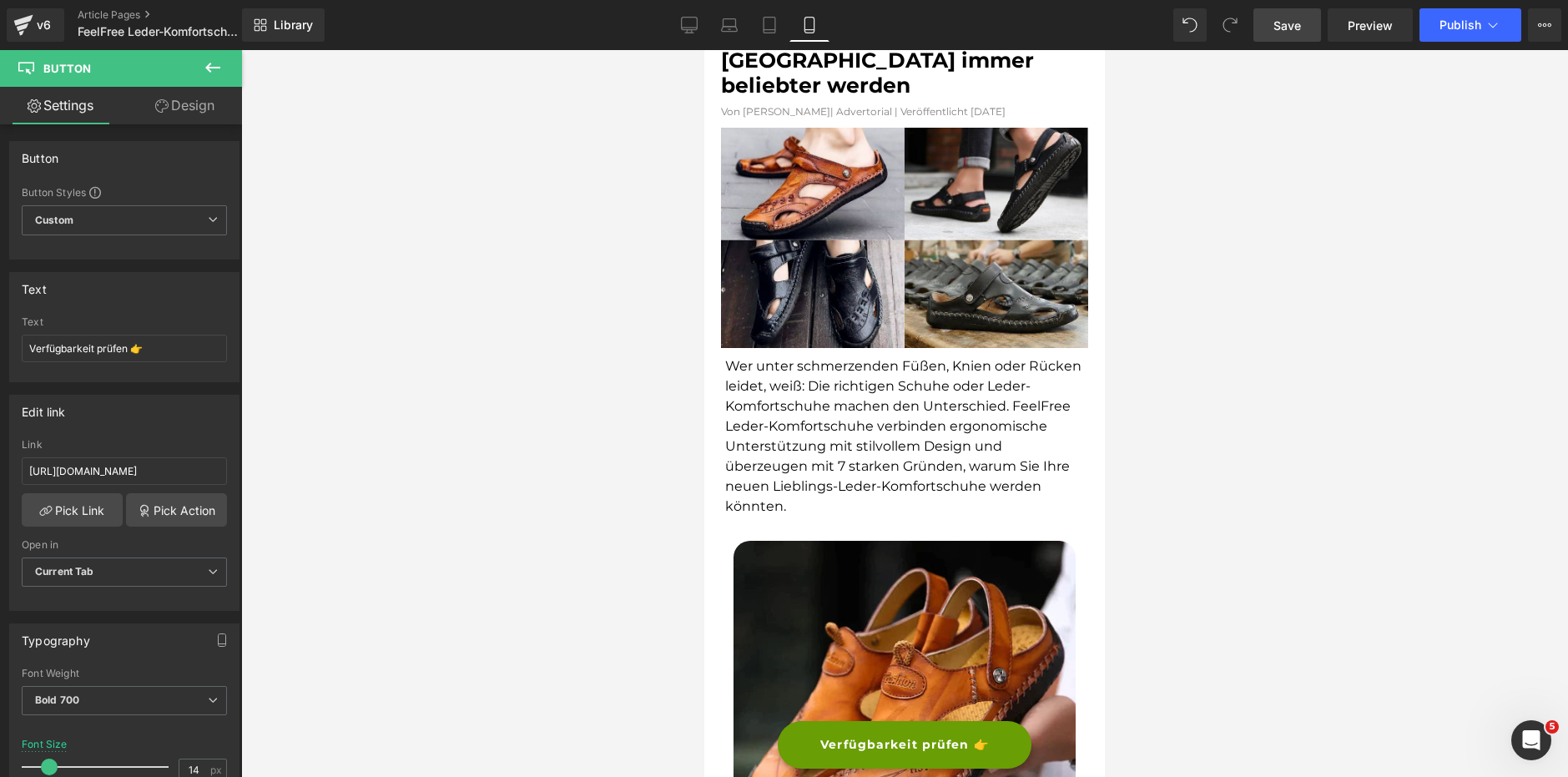
click at [1316, 598] on div at bounding box center [904, 413] width 1327 height 727
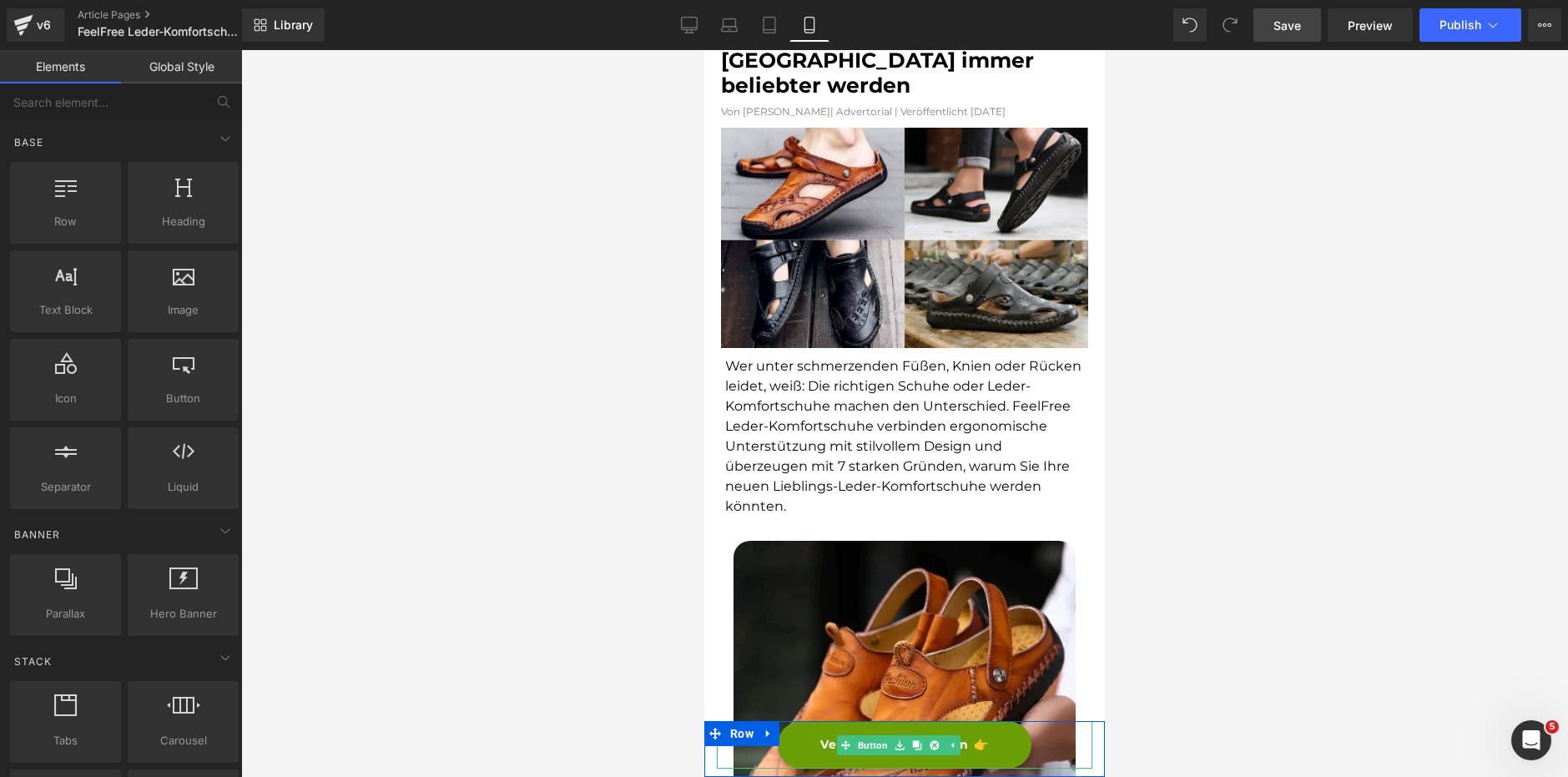
click at [828, 731] on link "Verfügbarkeit prüfen 👉" at bounding box center [904, 745] width 253 height 48
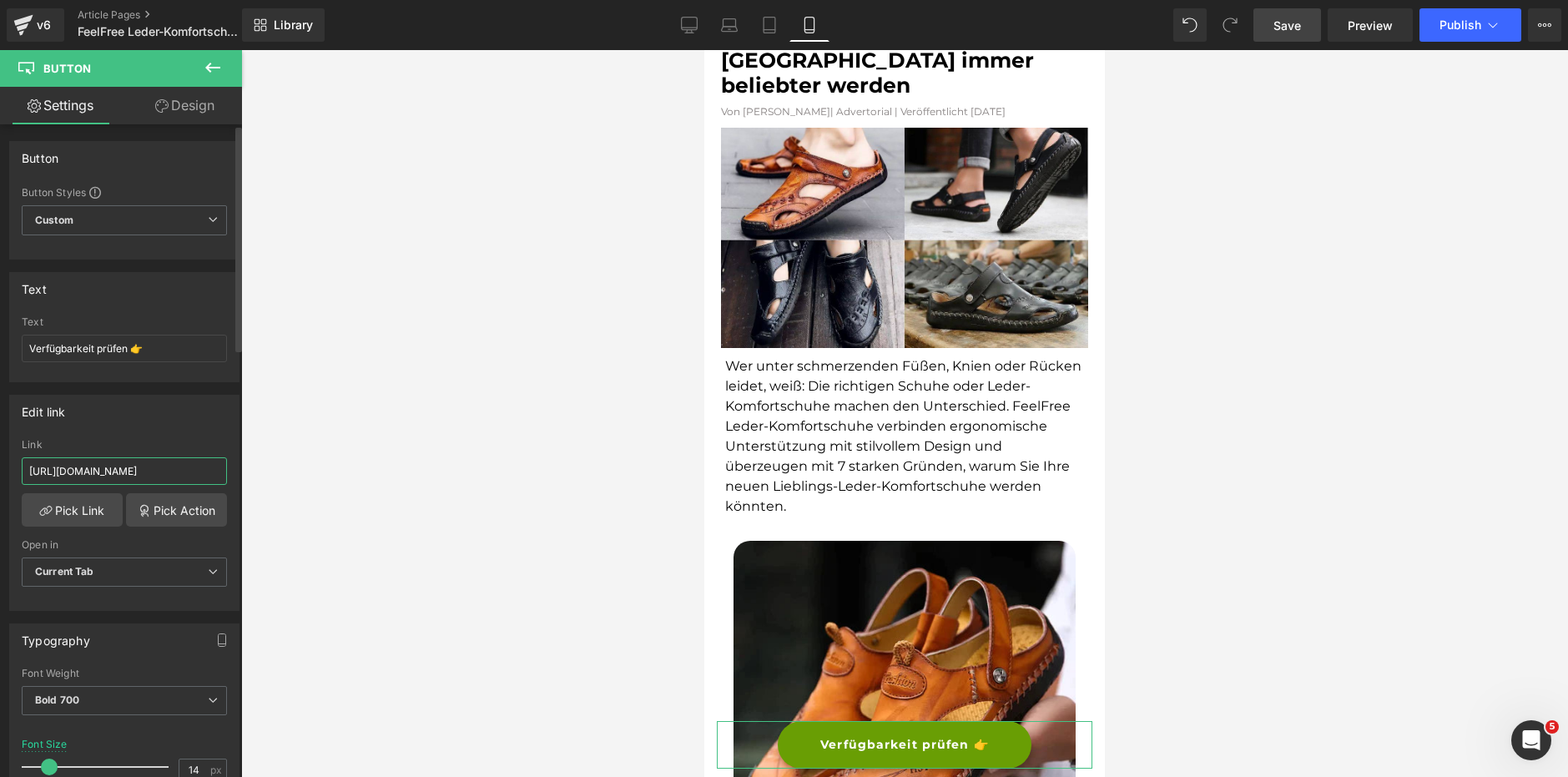
drag, startPoint x: 200, startPoint y: 476, endPoint x: 17, endPoint y: 457, distance: 184.0
click at [17, 457] on div "[URL][DOMAIN_NAME] Link [URL][DOMAIN_NAME] Pick Link Pick Action Current Tab Ne…" at bounding box center [124, 524] width 229 height 171
click at [1357, 30] on span "Preview" at bounding box center [1370, 26] width 45 height 18
click at [1465, 25] on span "Publish" at bounding box center [1460, 25] width 41 height 13
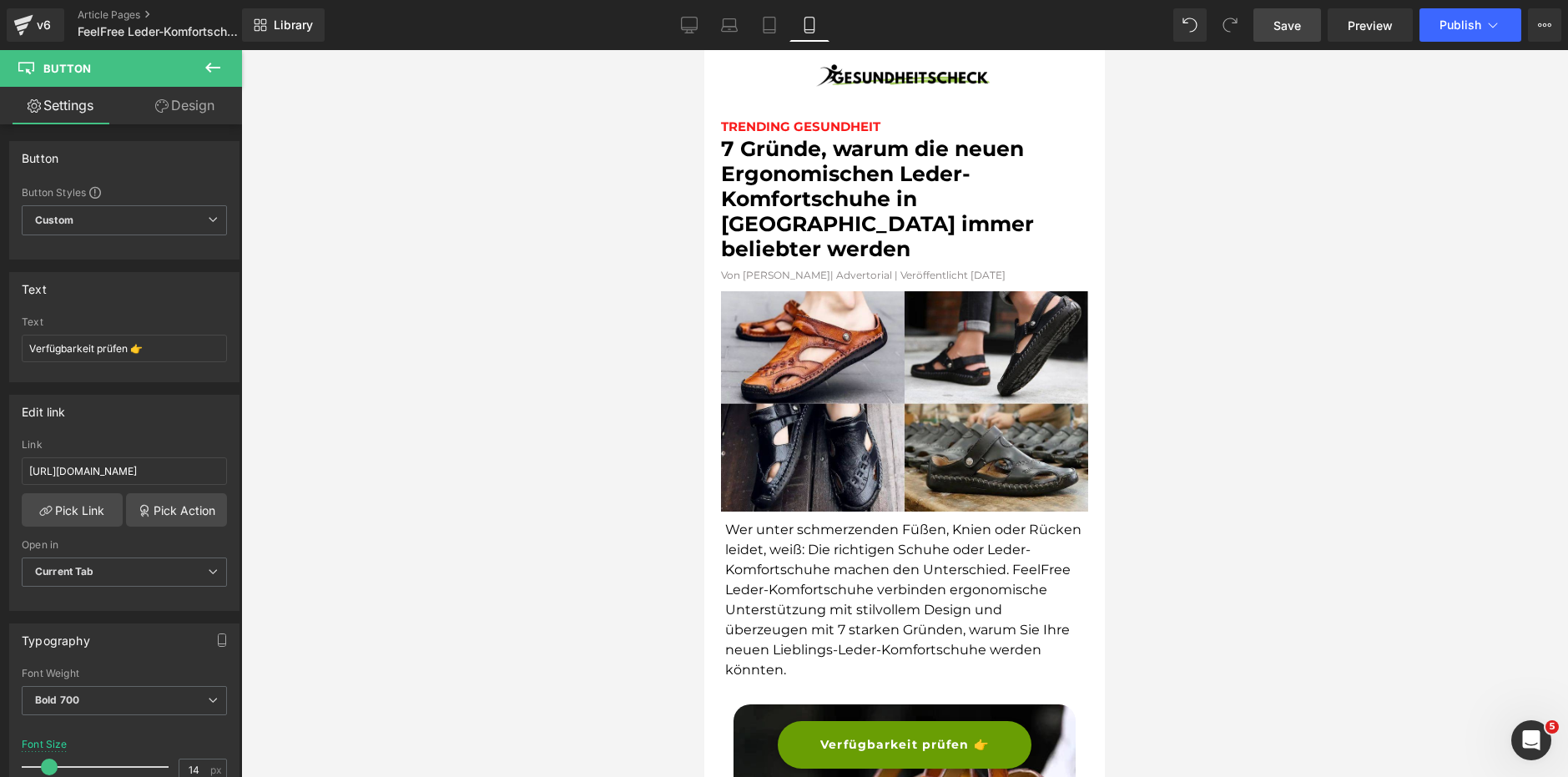
scroll to position [0, 0]
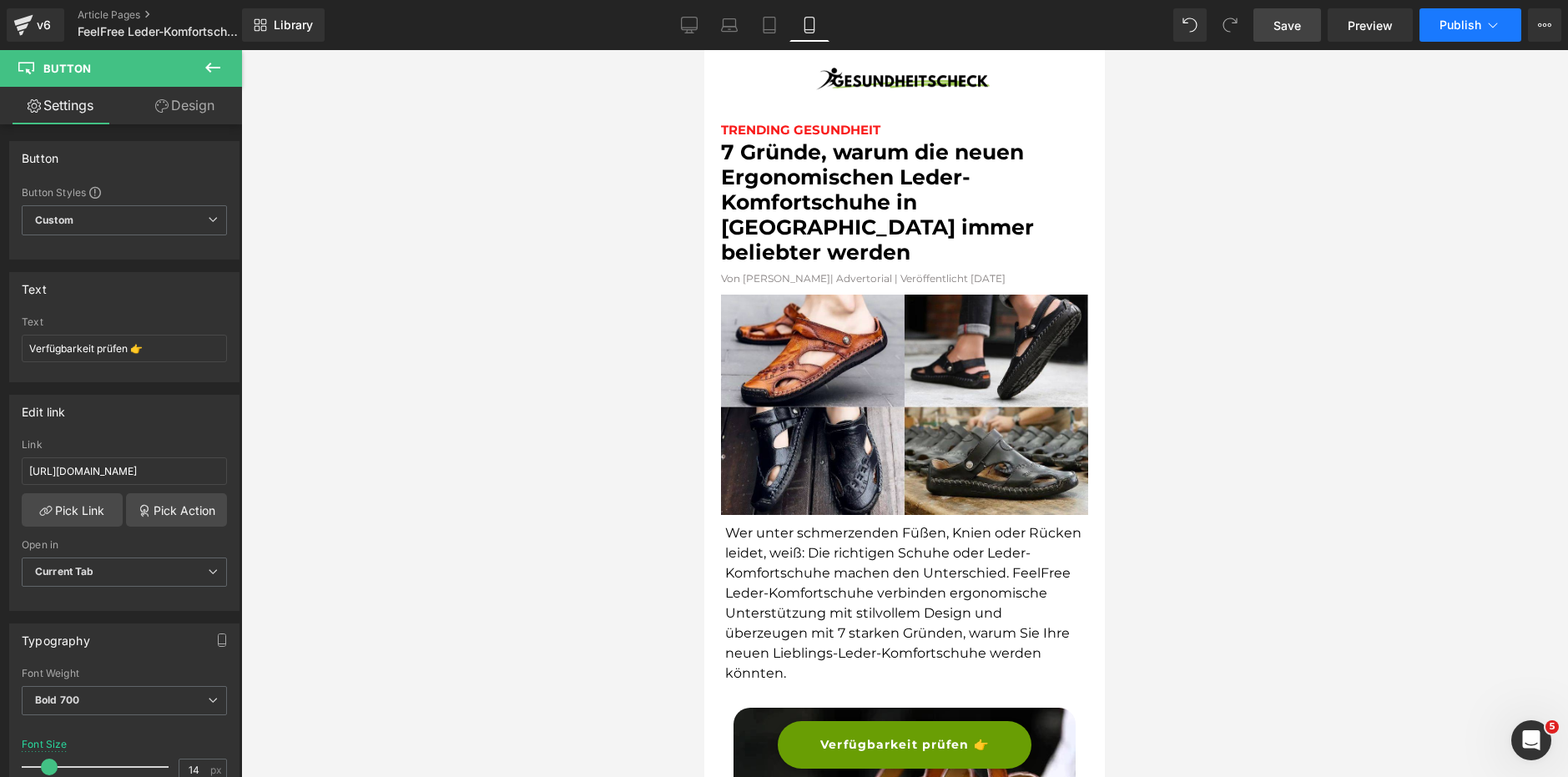
click at [1456, 28] on span "Publish" at bounding box center [1460, 25] width 41 height 13
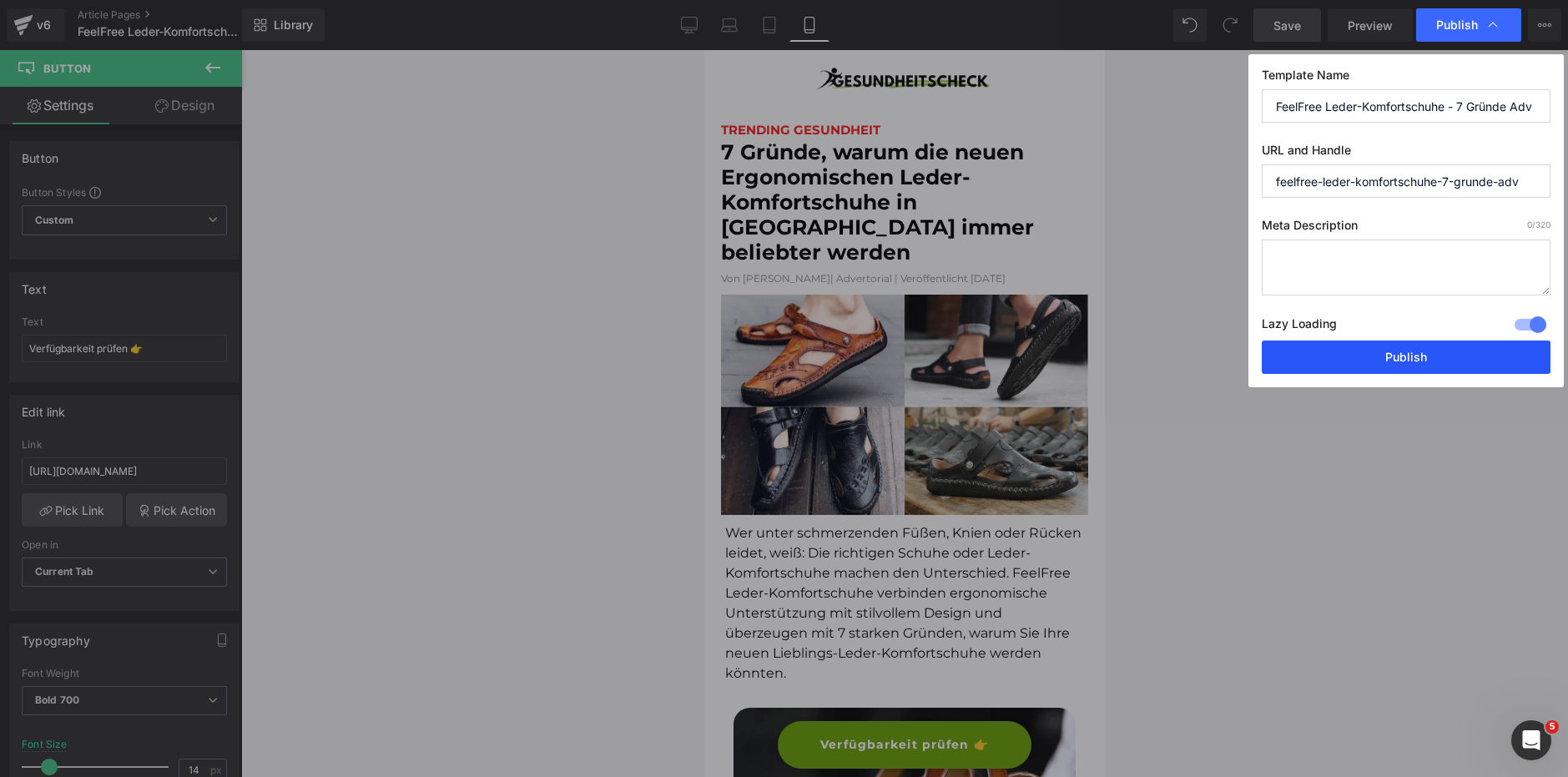
click at [1381, 368] on button "Publish" at bounding box center [1406, 358] width 289 height 34
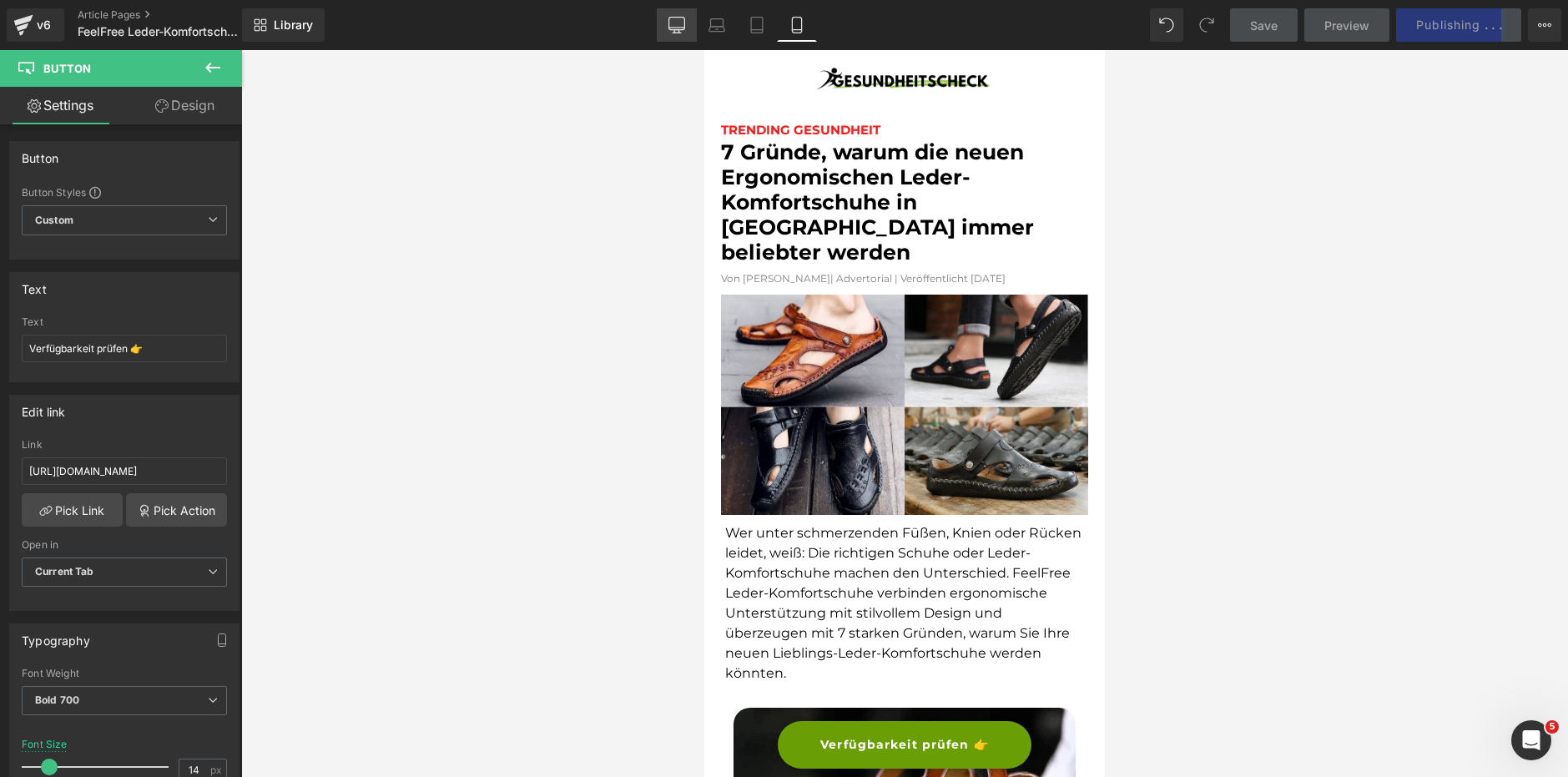
click at [690, 22] on link "Desktop" at bounding box center [676, 25] width 40 height 34
type input "16"
type input "#44a714"
type input "100"
type input "#52c41a"
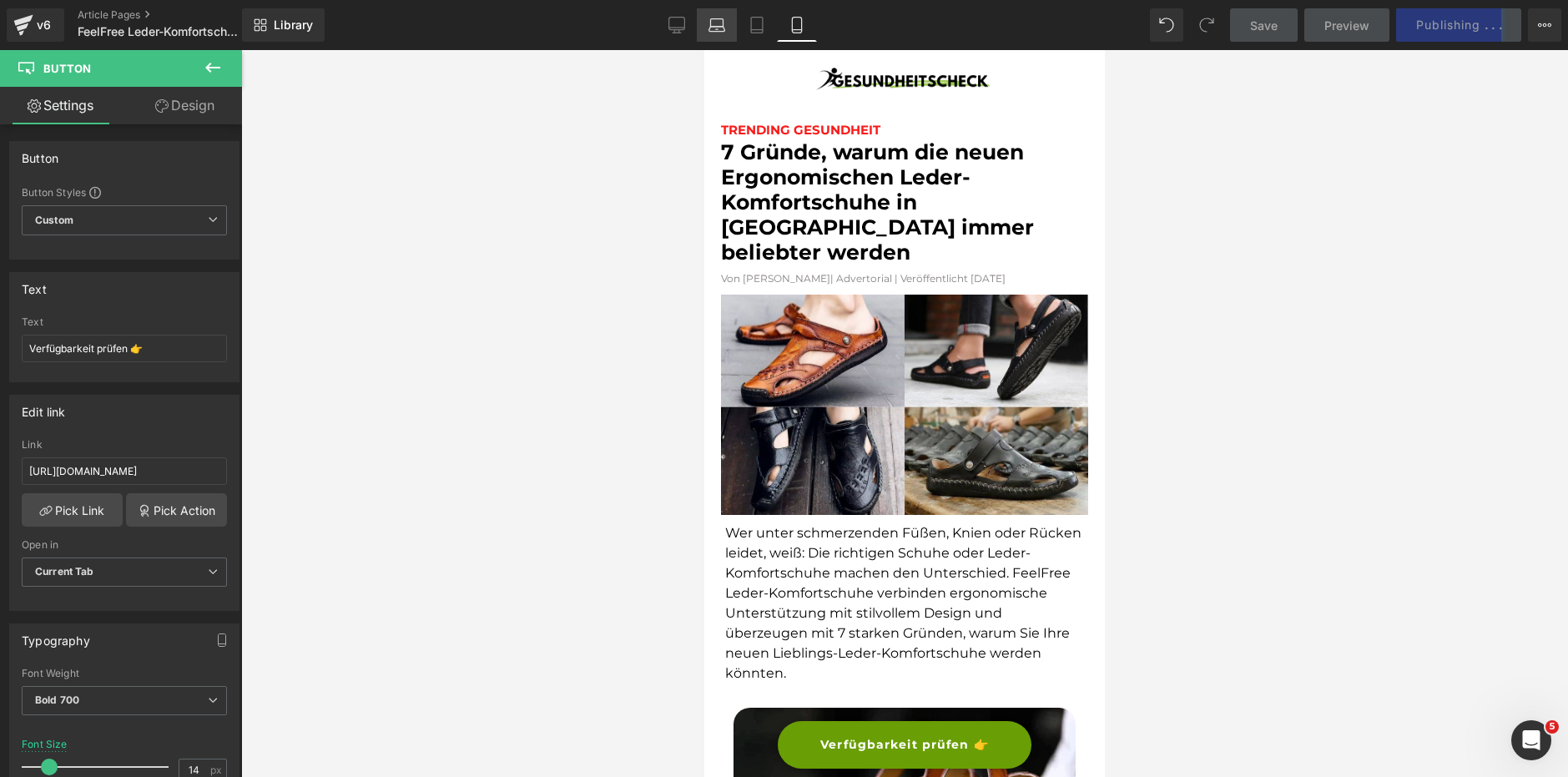
type input "100"
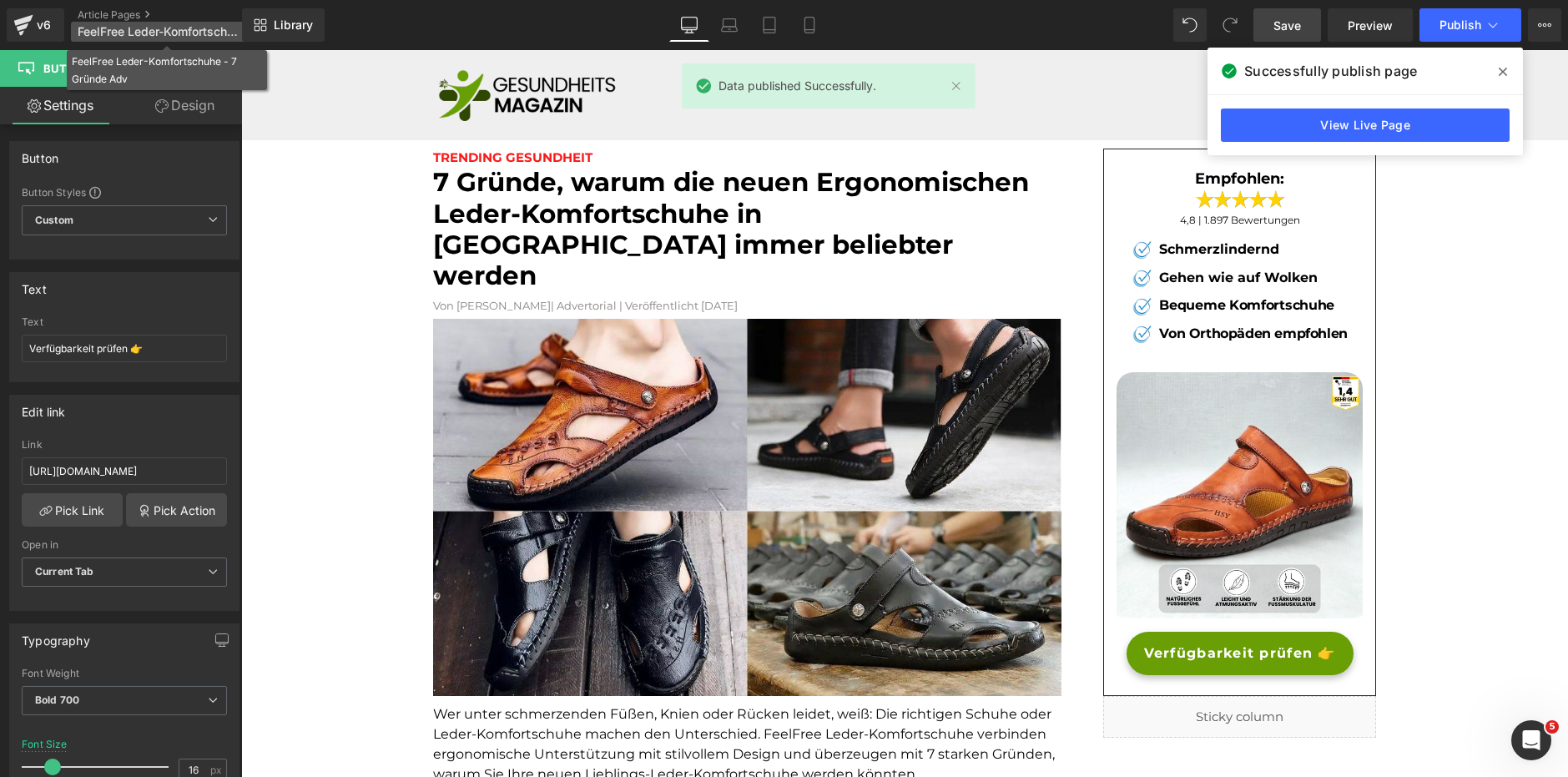
click at [136, 36] on span "FeelFree Leder-Komfortschuhe - 7 Gründe Adv" at bounding box center [157, 31] width 160 height 13
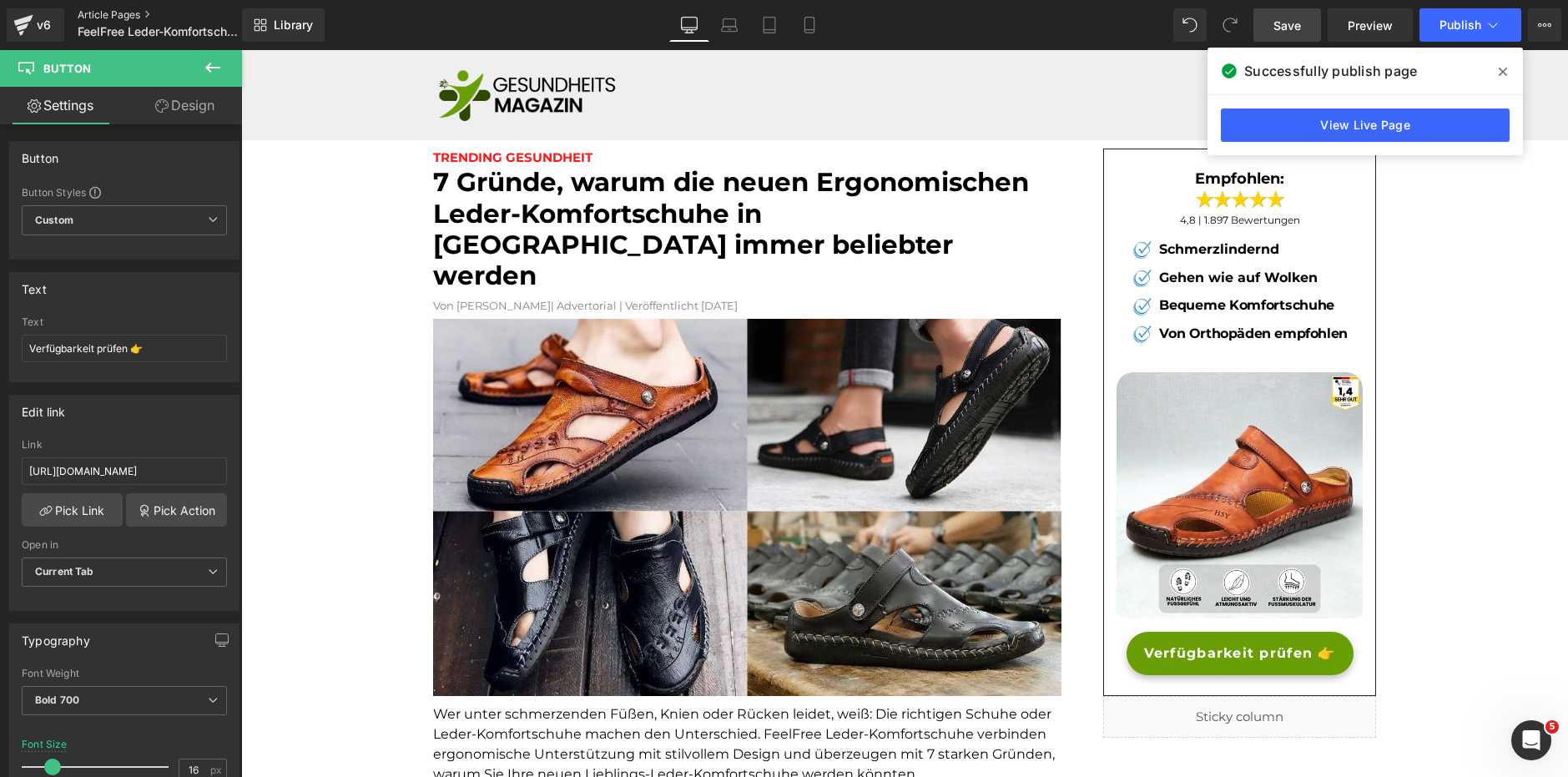
click at [126, 17] on link "Article Pages" at bounding box center [173, 14] width 192 height 13
